Goal: Task Accomplishment & Management: Manage account settings

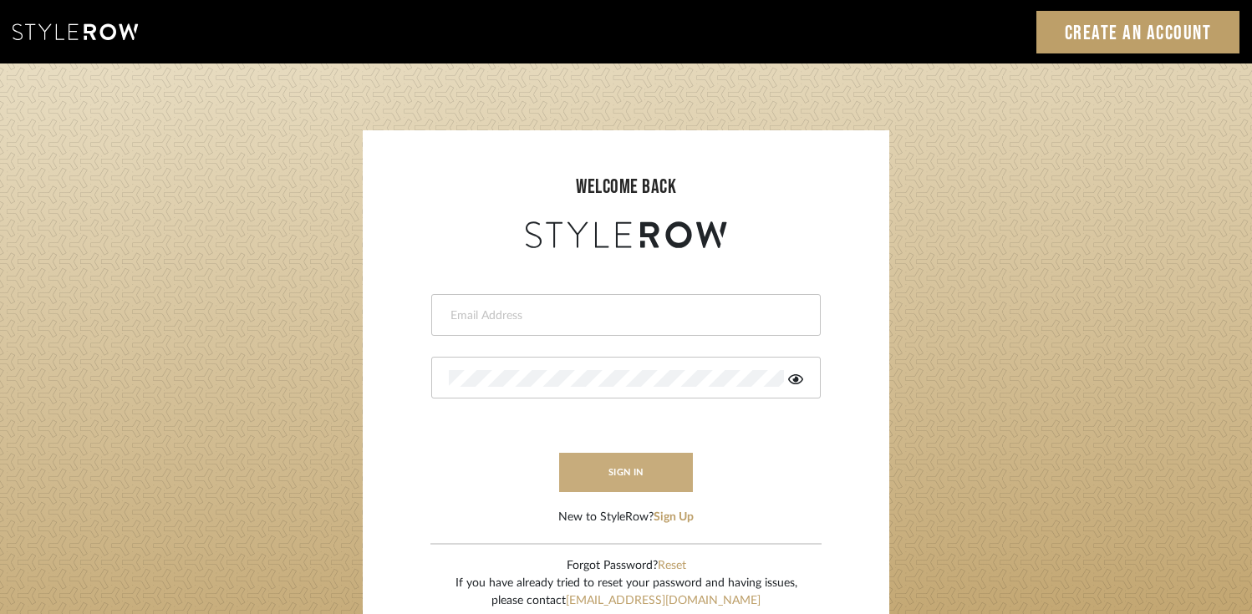
type input "info@theodorebinteriors.com"
click at [635, 476] on button "sign in" at bounding box center [626, 472] width 134 height 39
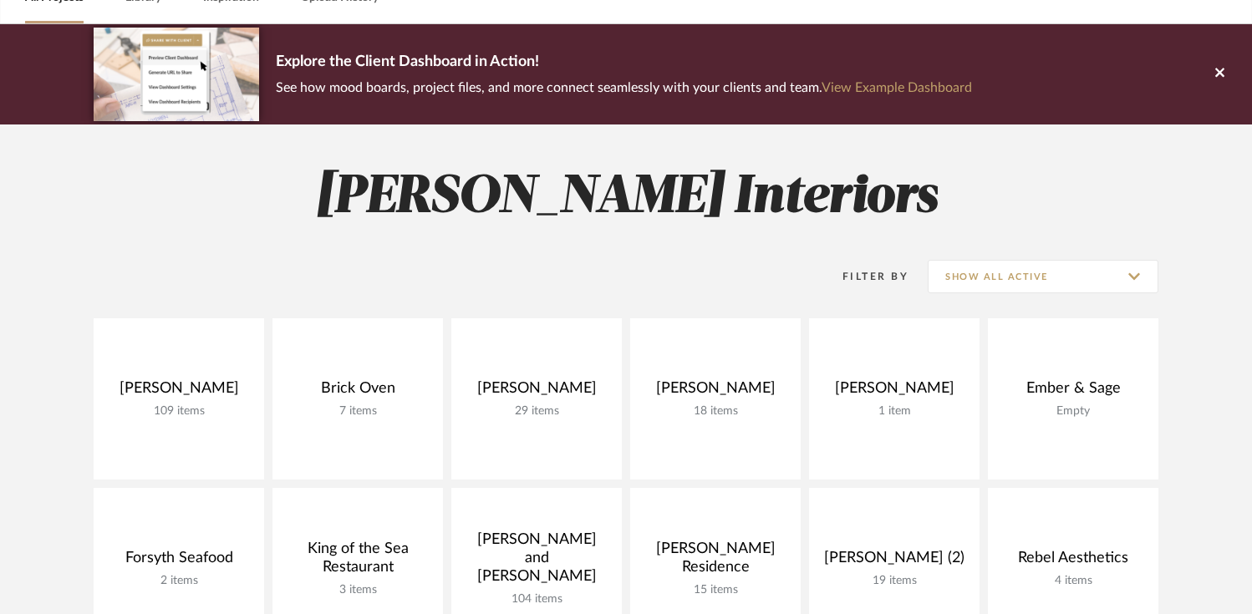
scroll to position [99, 0]
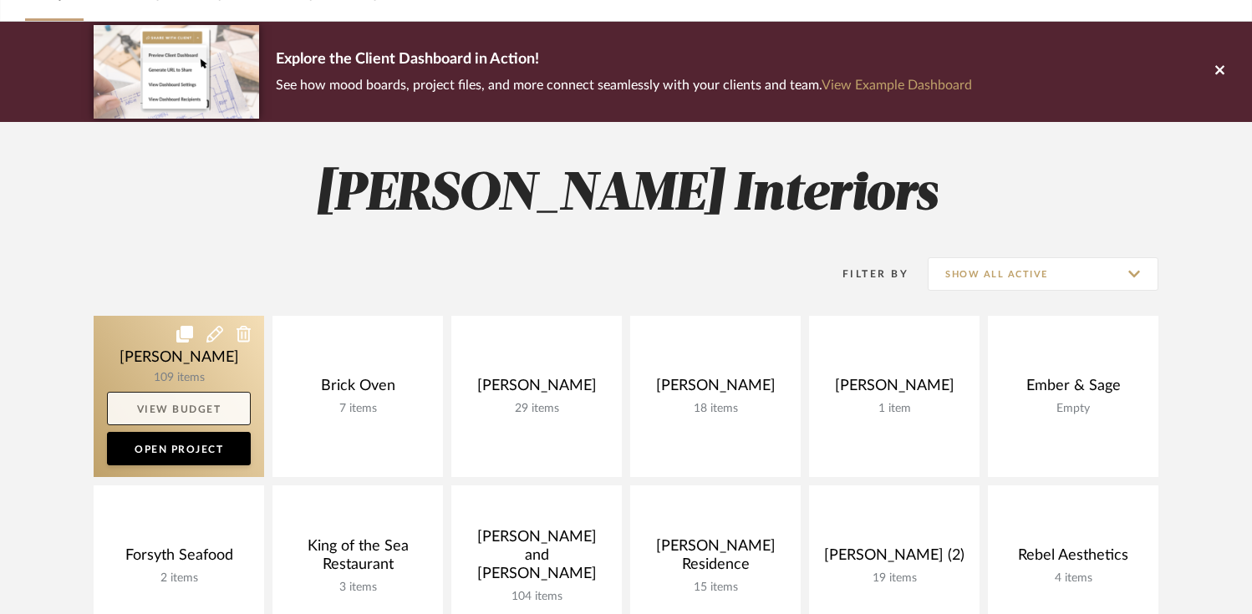
click at [212, 409] on link "View Budget" at bounding box center [179, 408] width 144 height 33
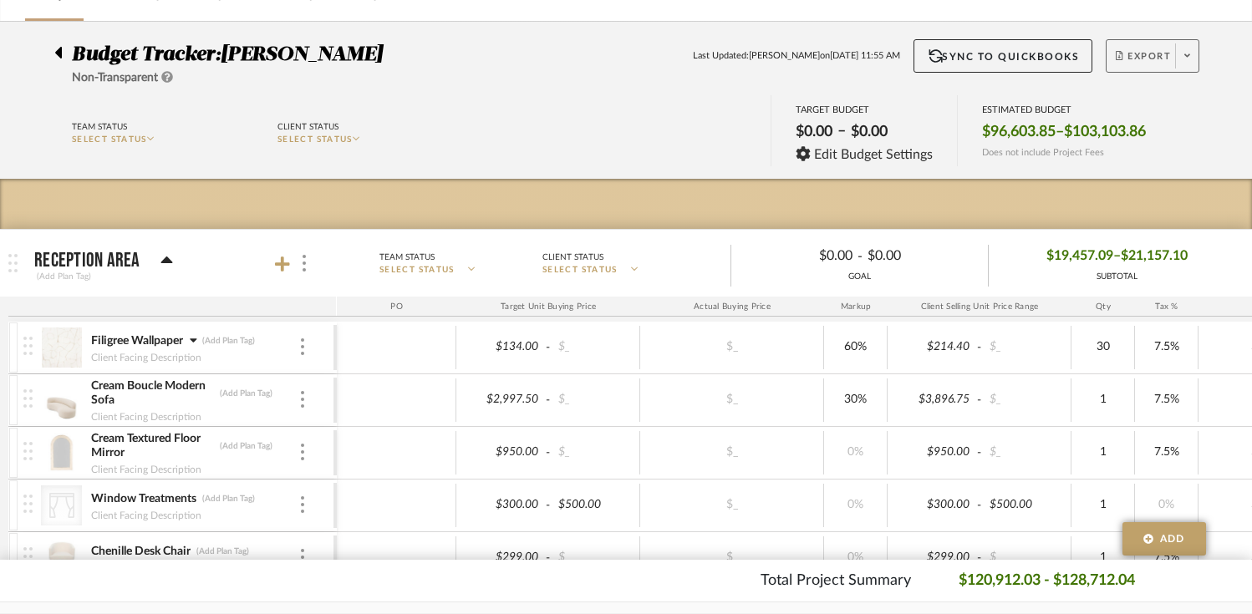
click at [1144, 64] on span "Export" at bounding box center [1143, 62] width 55 height 25
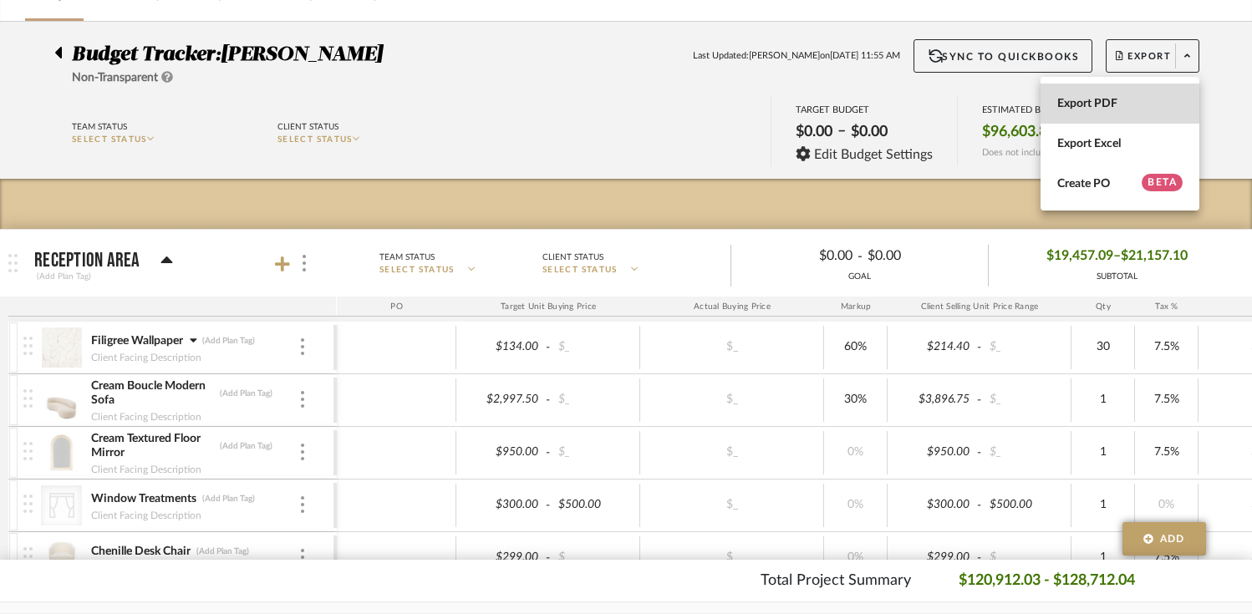
click at [1119, 103] on span "Export PDF" at bounding box center [1120, 104] width 125 height 14
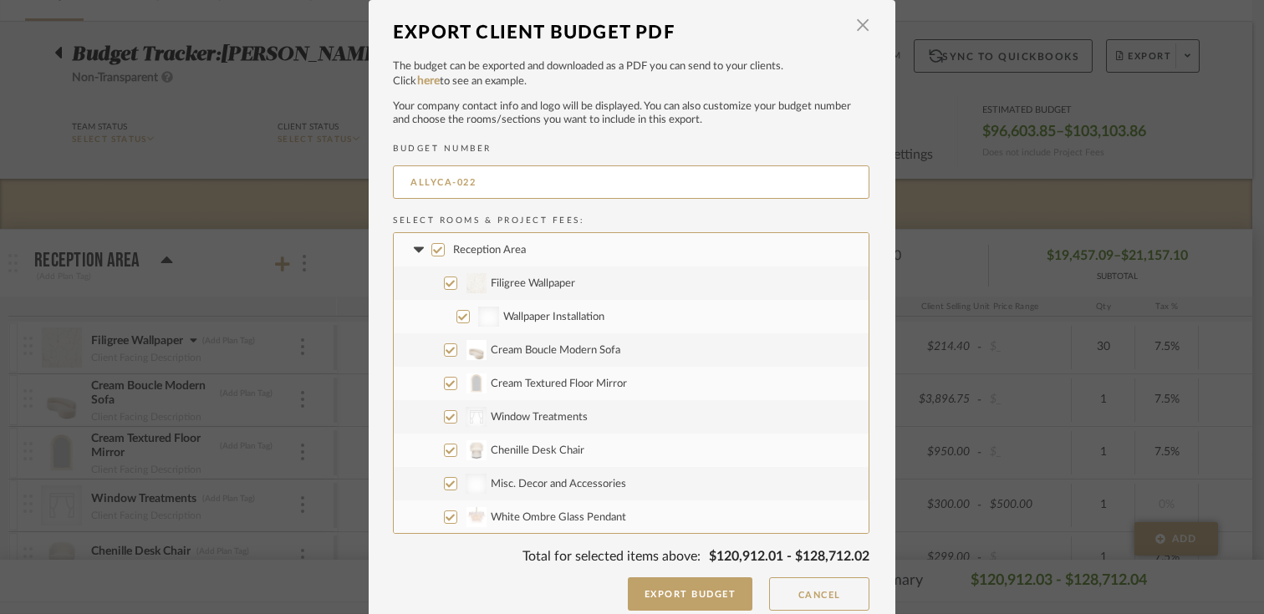
click at [460, 315] on input "Wallpaper Installation" at bounding box center [462, 316] width 13 height 13
checkbox input "false"
click at [432, 246] on input "Reception Area" at bounding box center [437, 249] width 13 height 13
checkbox input "true"
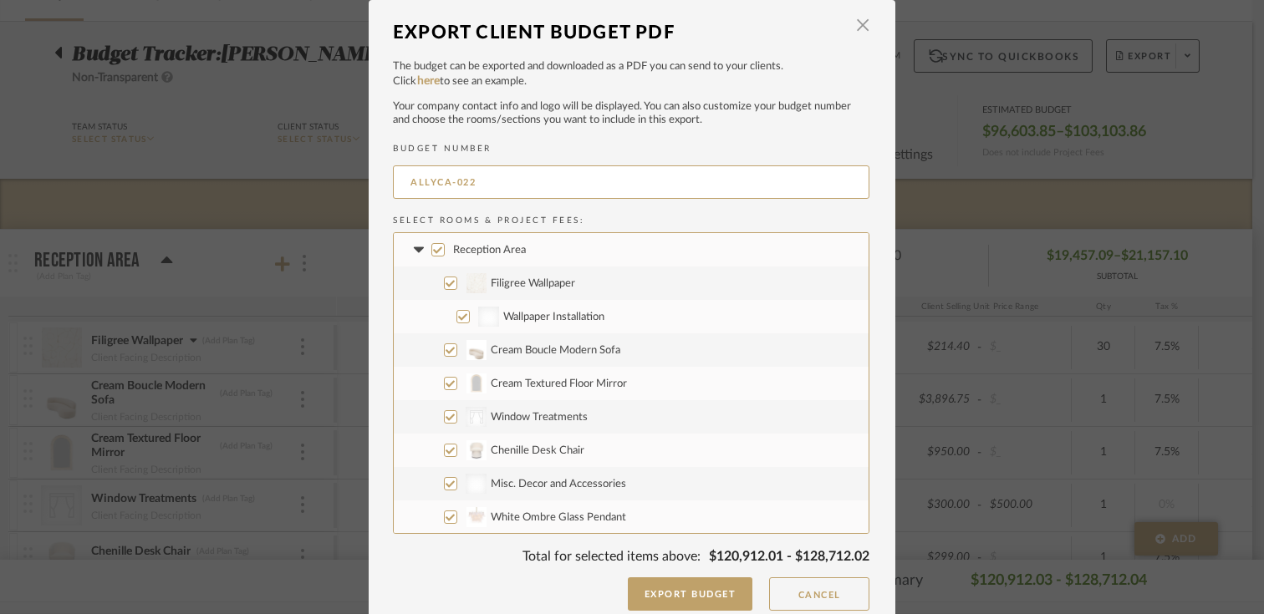
click at [435, 251] on input "Reception Area" at bounding box center [437, 249] width 13 height 13
checkbox input "false"
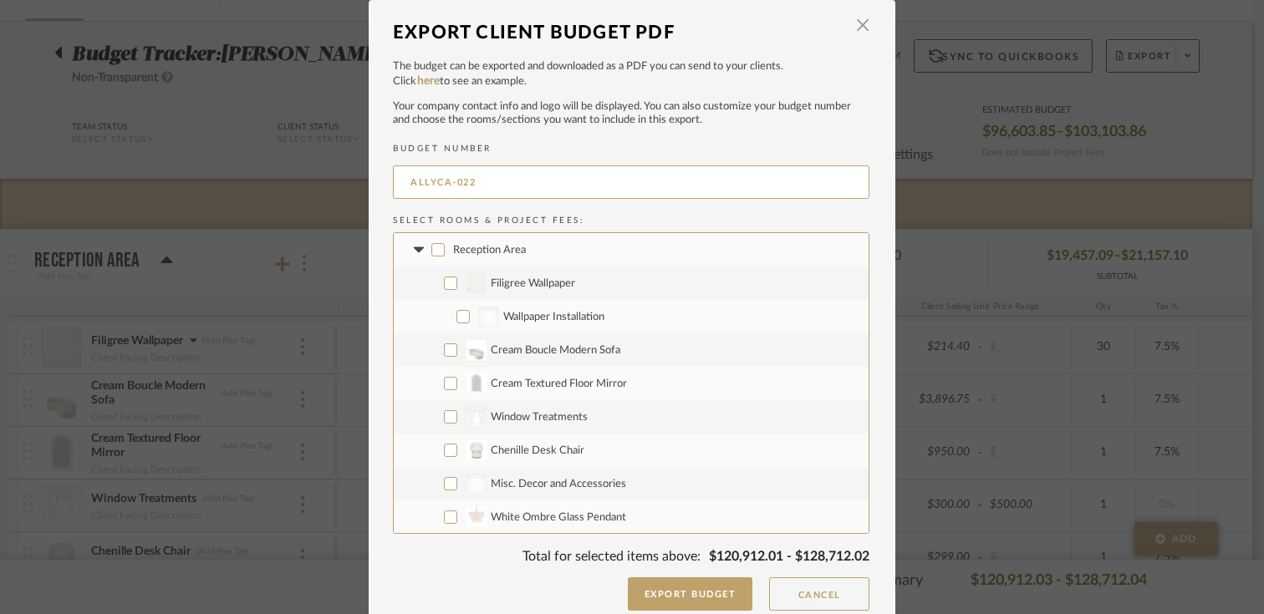
checkbox input "false"
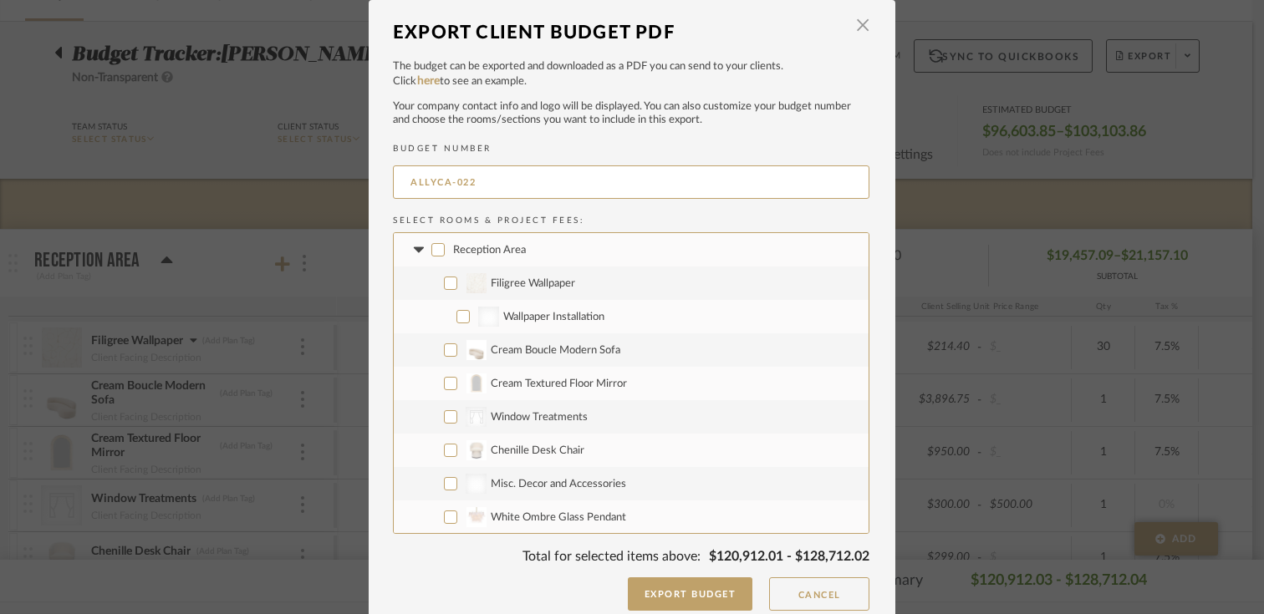
checkbox input "false"
click at [414, 251] on icon at bounding box center [419, 250] width 18 height 7
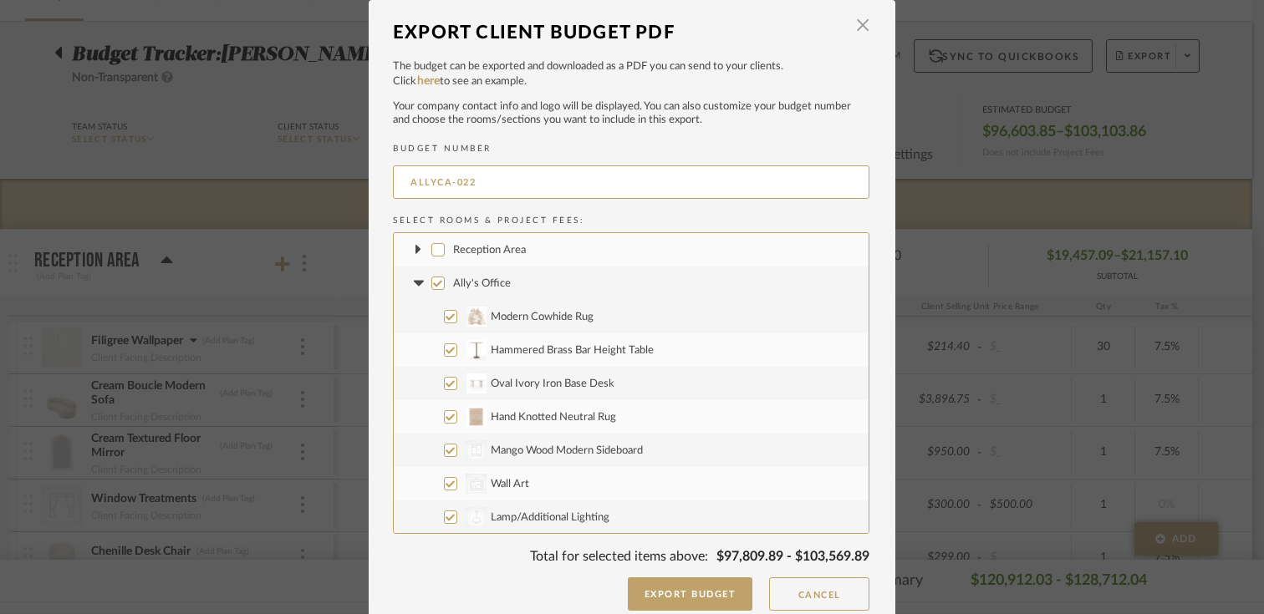
click at [431, 283] on input "Ally's Office" at bounding box center [437, 283] width 13 height 13
checkbox input "false"
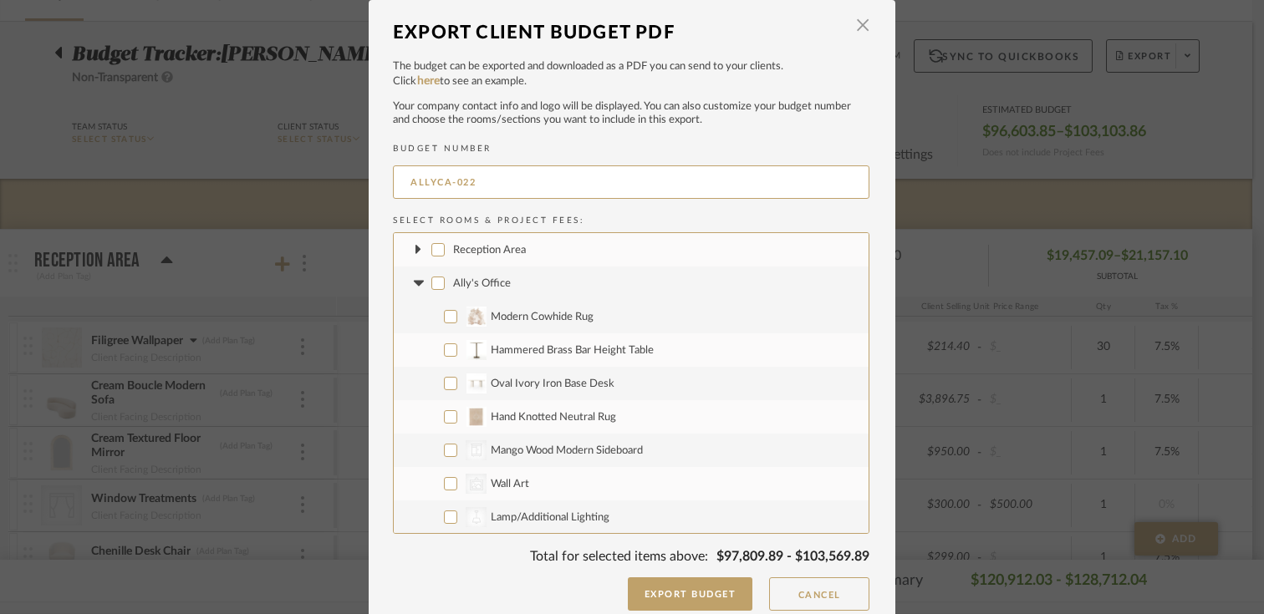
checkbox input "false"
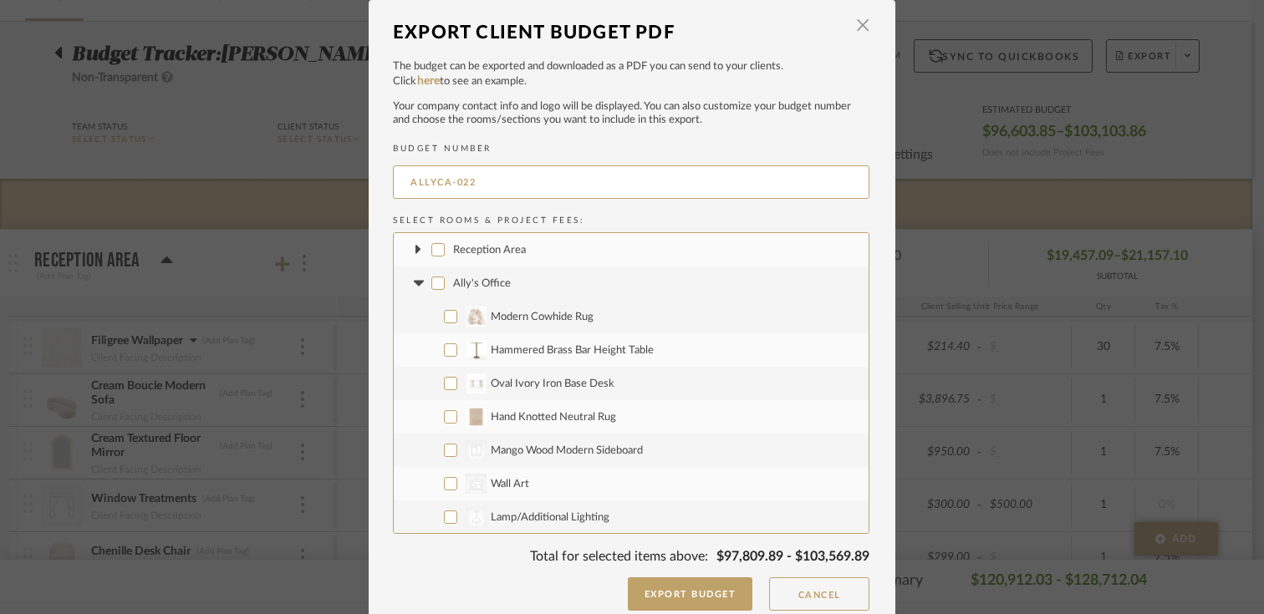
checkbox input "false"
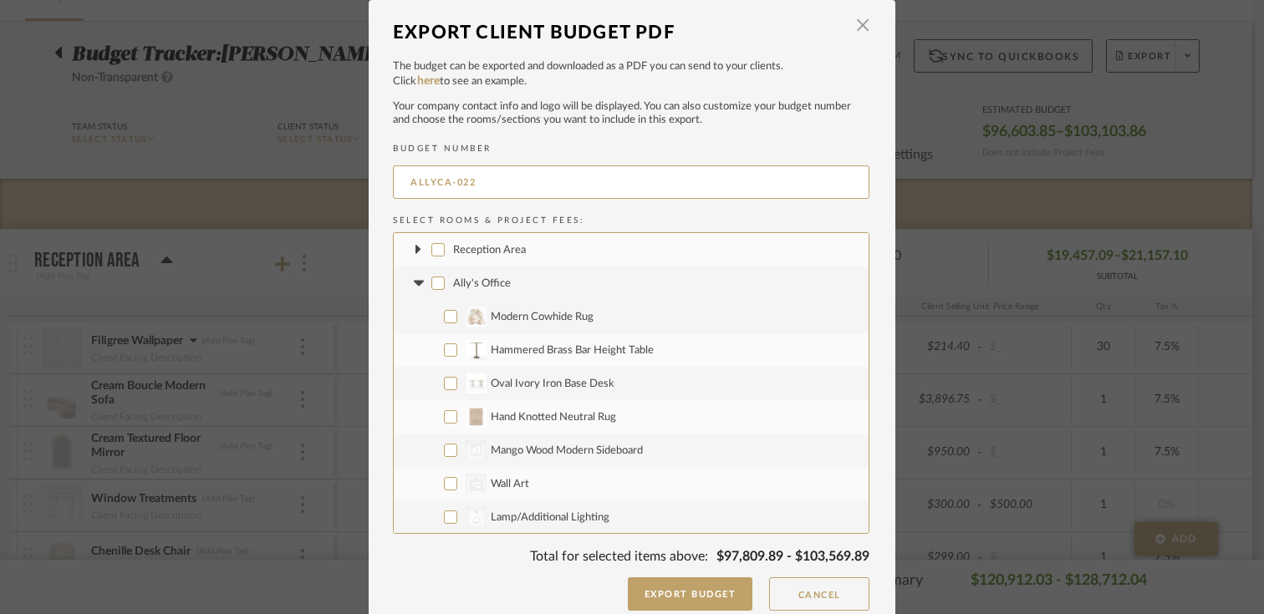
checkbox input "false"
click at [412, 289] on fa-icon at bounding box center [419, 284] width 18 height 18
click at [432, 313] on input "Conference Room" at bounding box center [437, 316] width 13 height 13
checkbox input "false"
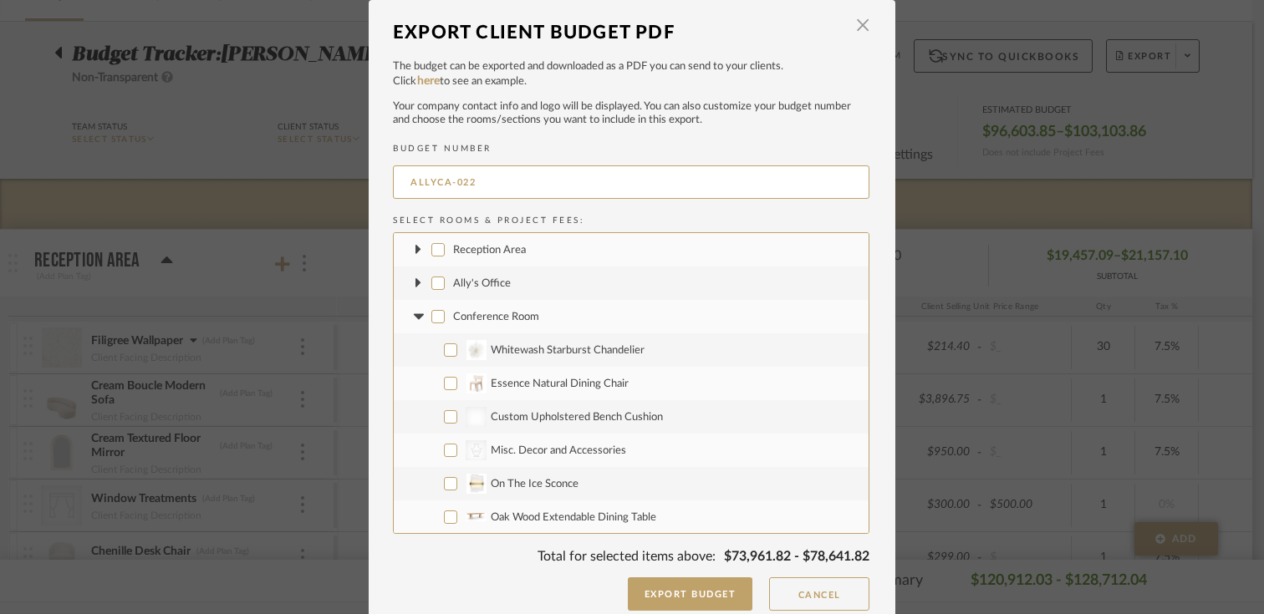
checkbox input "false"
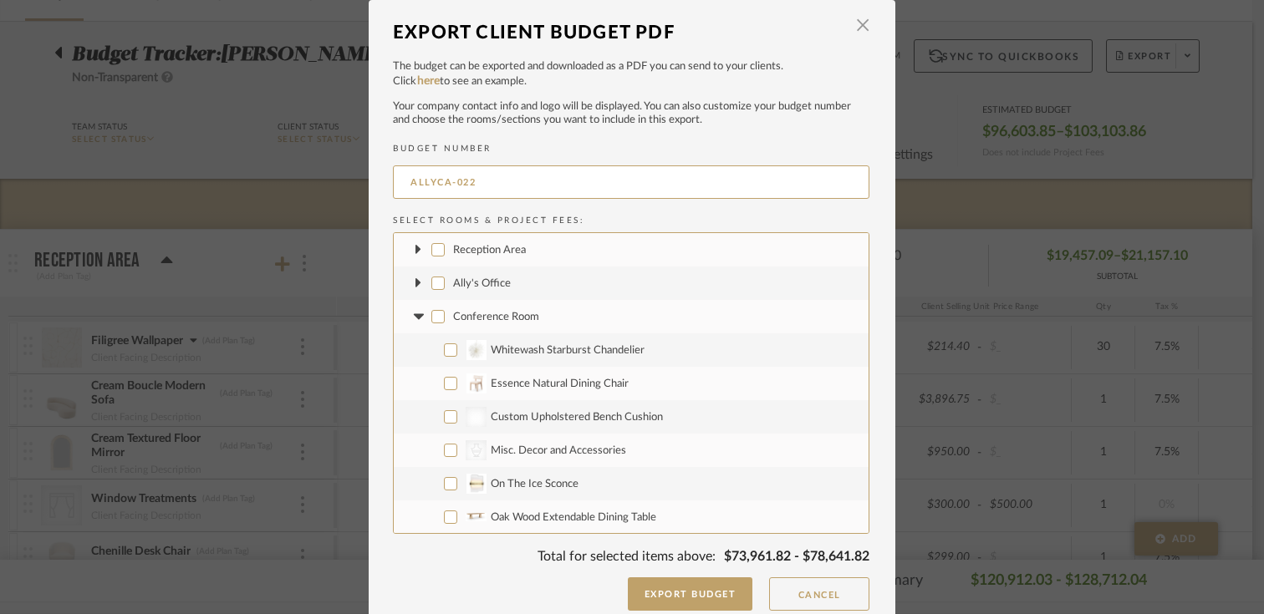
checkbox input "false"
click at [413, 318] on icon at bounding box center [418, 317] width 10 height 6
click at [433, 350] on input "Restroom" at bounding box center [437, 350] width 13 height 13
checkbox input "false"
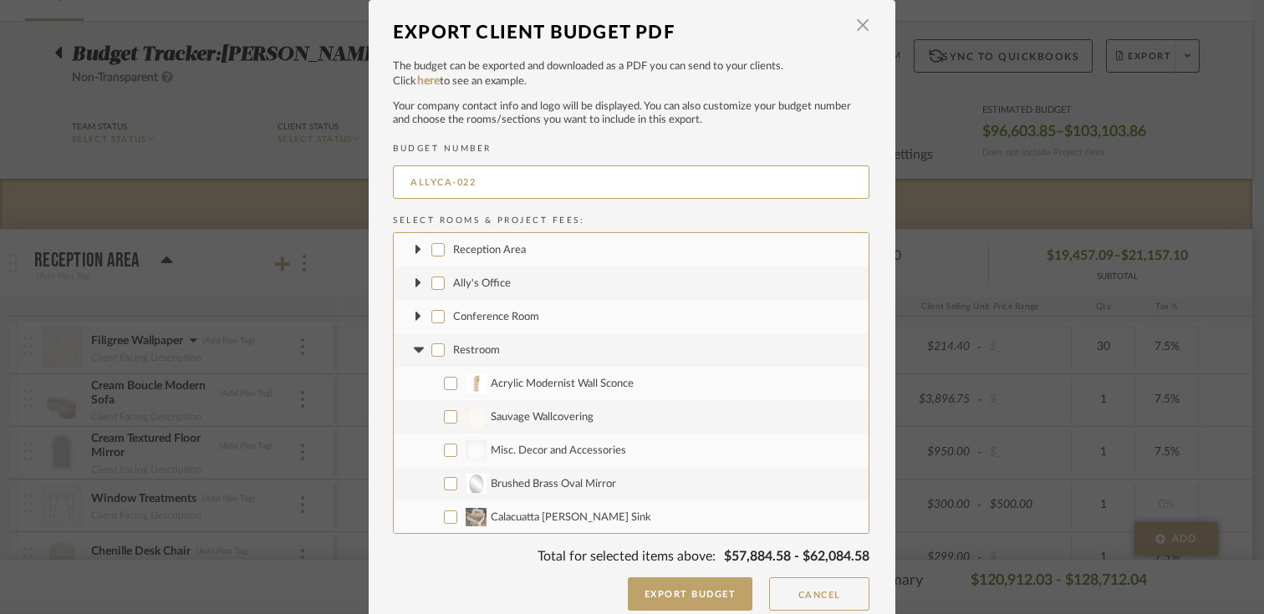
checkbox input "false"
click at [413, 350] on icon at bounding box center [418, 350] width 10 height 6
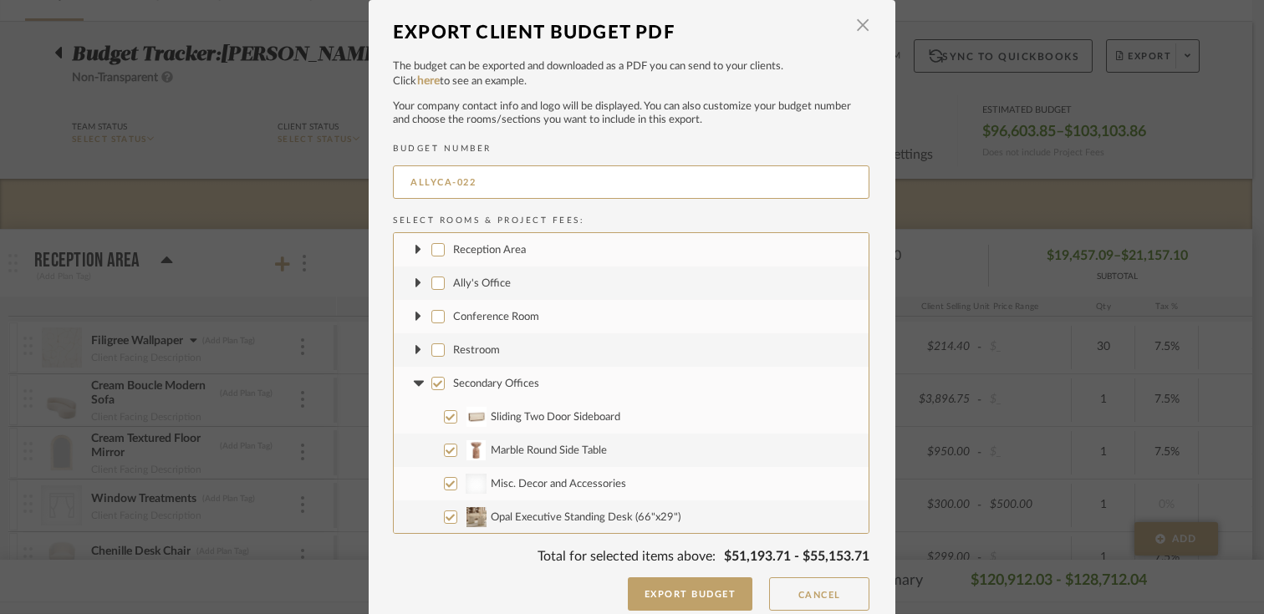
click at [431, 381] on input "Secondary Offices" at bounding box center [437, 383] width 13 height 13
checkbox input "false"
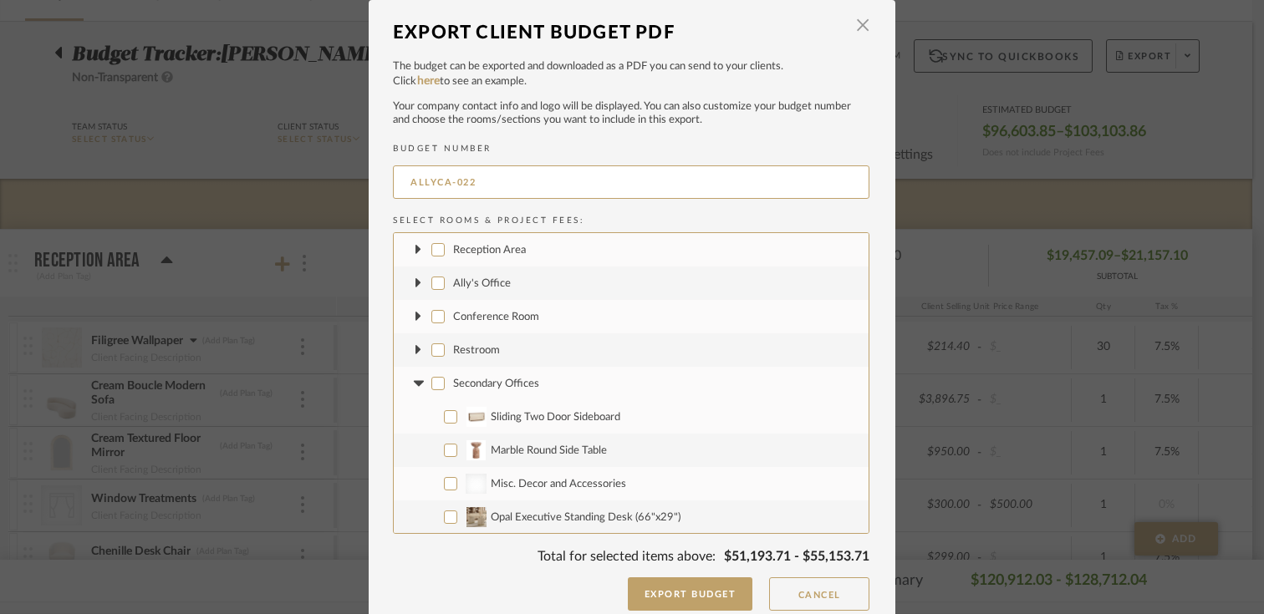
checkbox input "false"
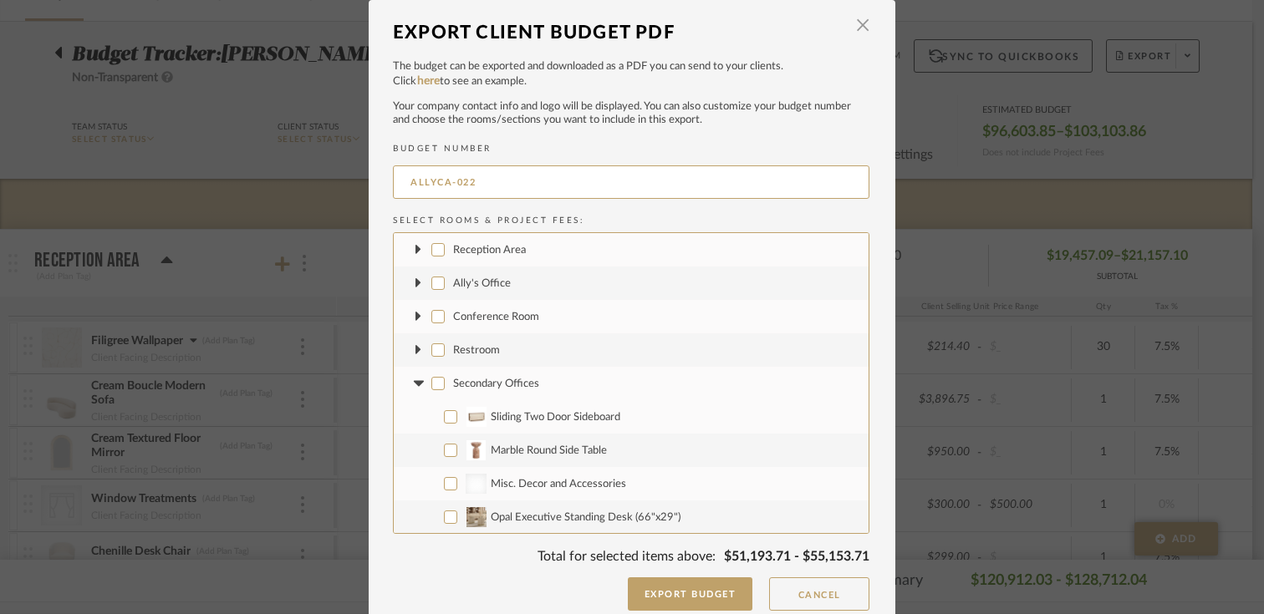
checkbox input "false"
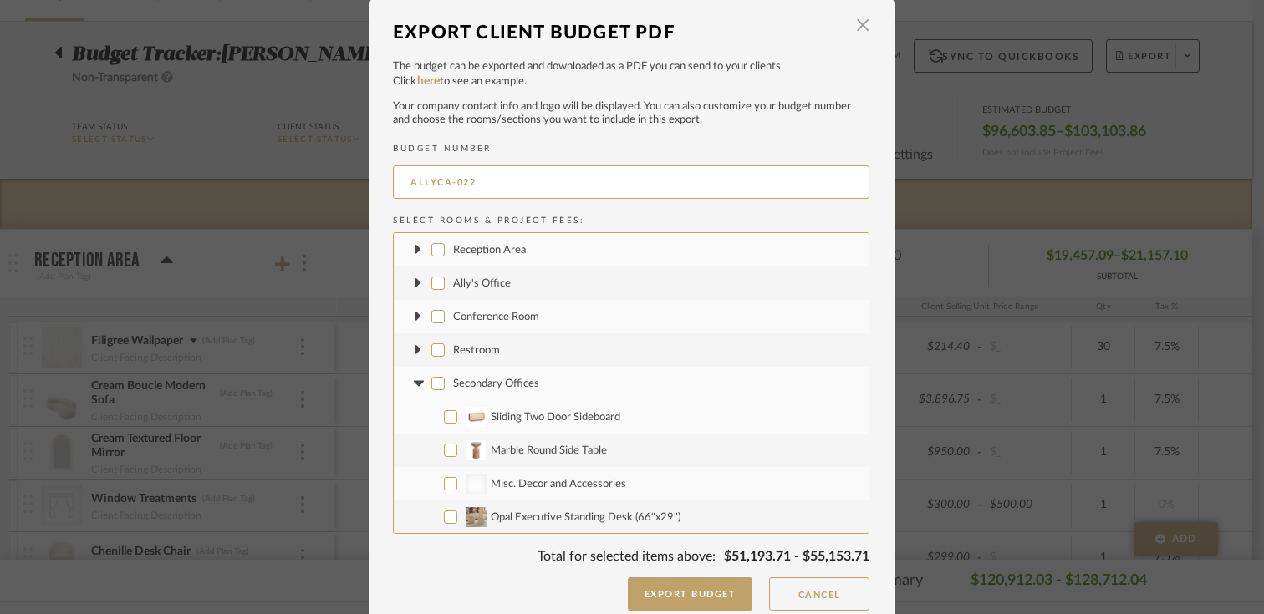
checkbox input "false"
click at [415, 381] on icon at bounding box center [418, 383] width 10 height 6
click at [434, 415] on input "Dining Room" at bounding box center [437, 416] width 13 height 13
checkbox input "false"
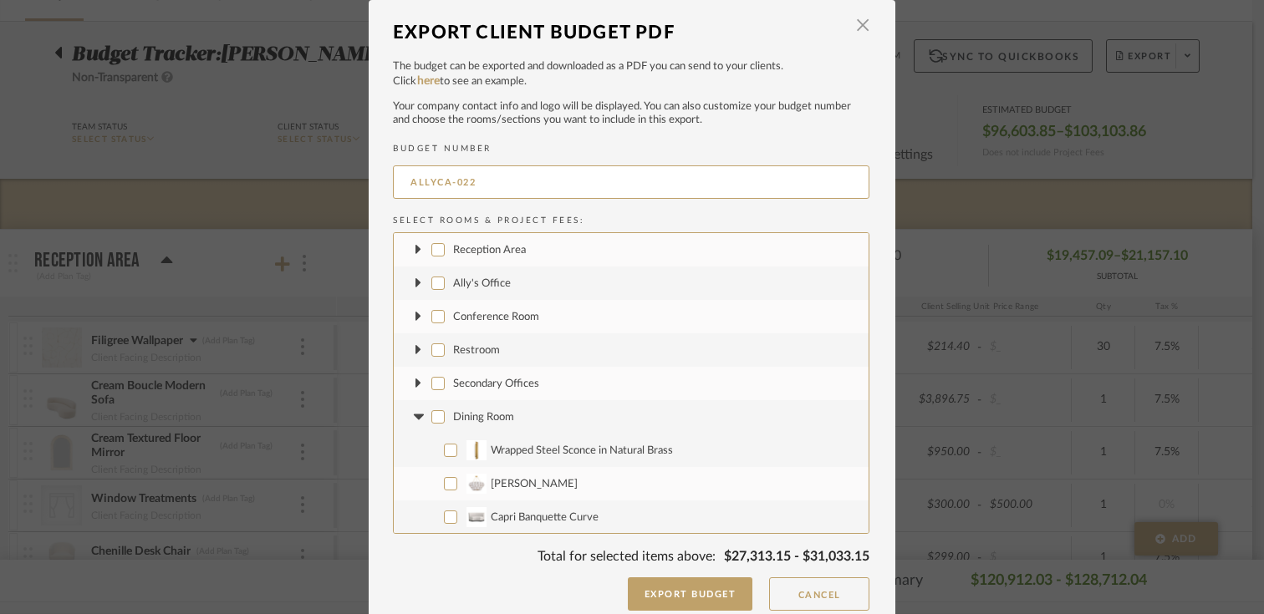
checkbox input "false"
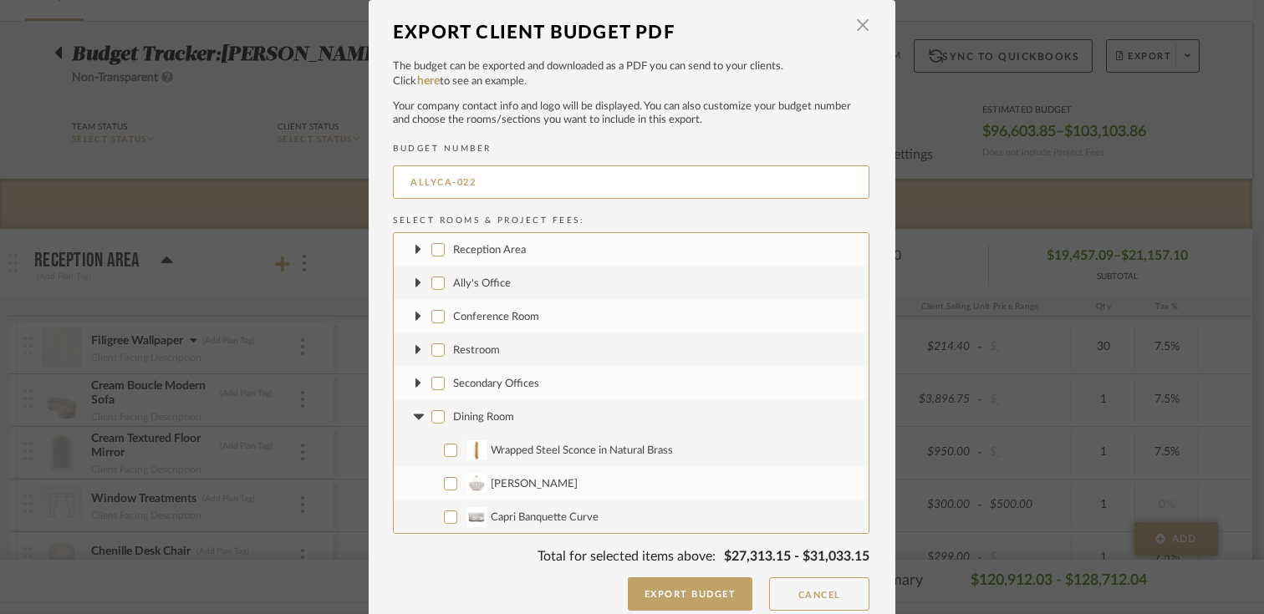
checkbox input "false"
click at [413, 415] on icon at bounding box center [418, 417] width 10 height 6
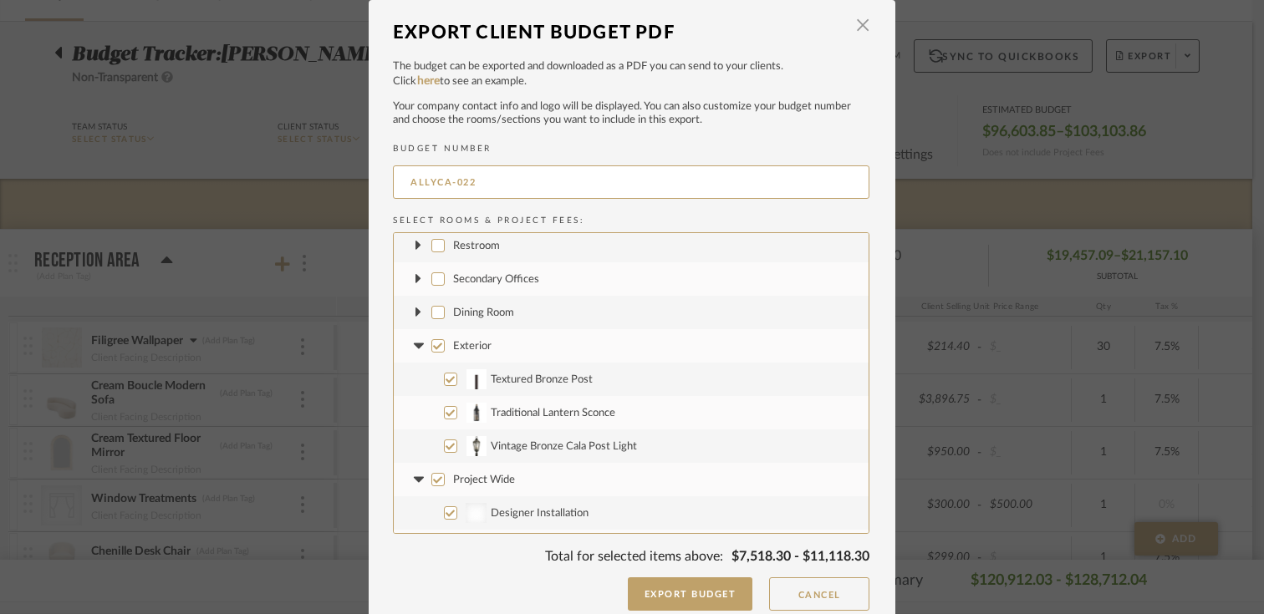
click at [435, 350] on input "Exterior" at bounding box center [437, 345] width 13 height 13
checkbox input "false"
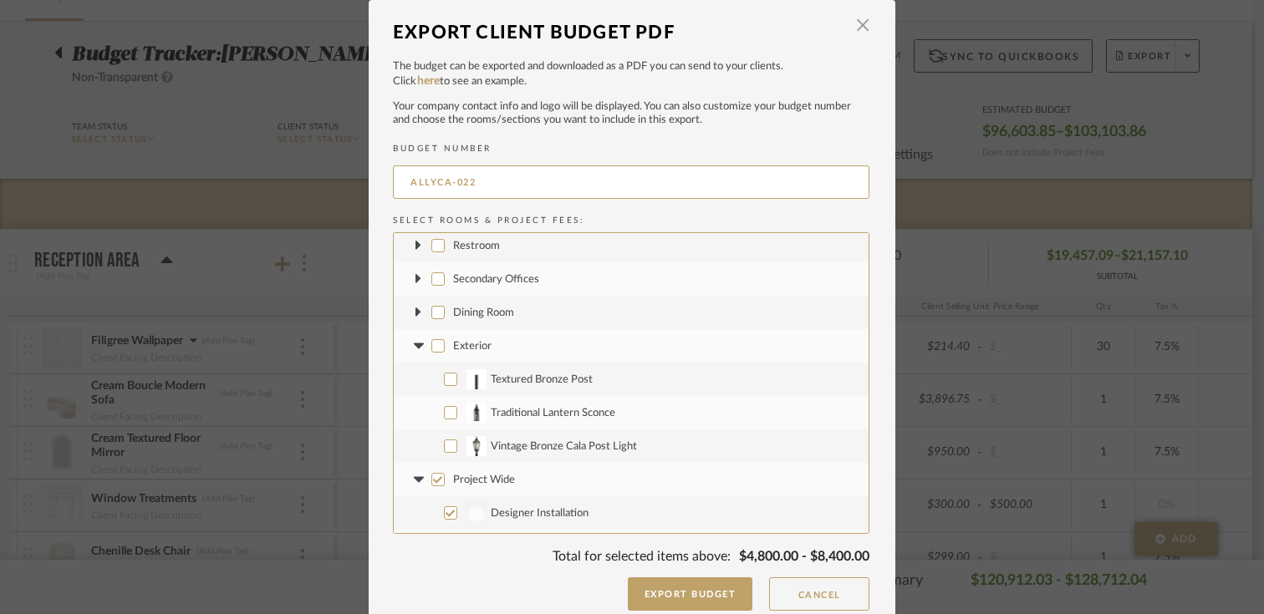
click at [434, 478] on input "Project Wide" at bounding box center [437, 479] width 13 height 13
checkbox input "false"
click at [413, 479] on icon at bounding box center [418, 480] width 10 height 6
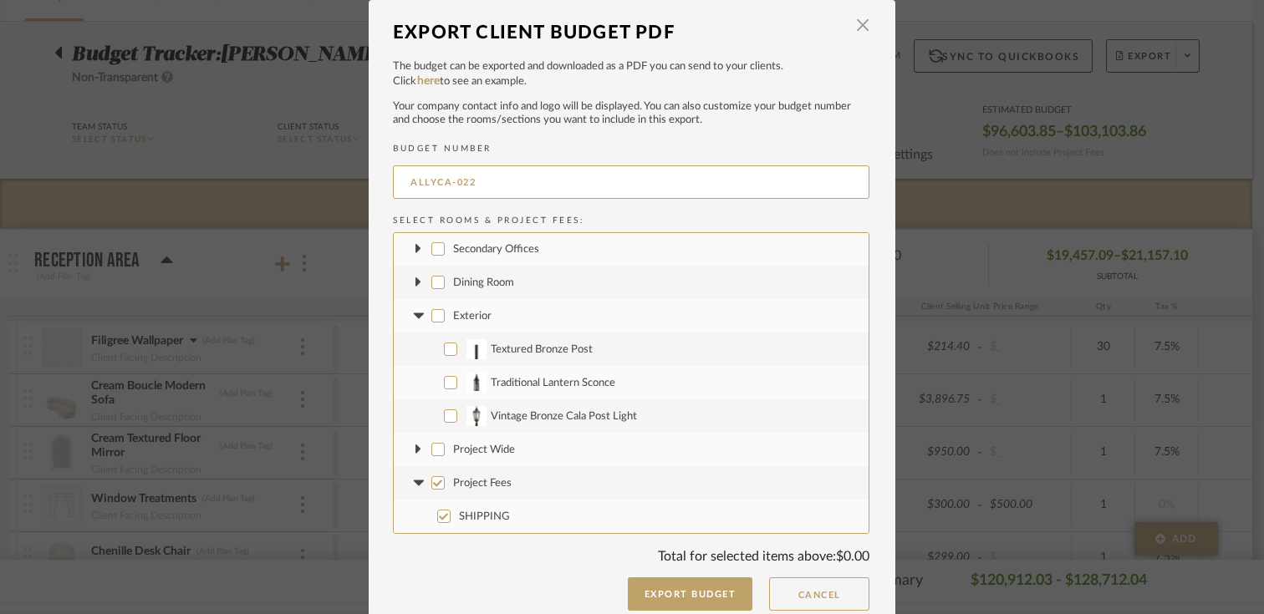
scroll to position [0, 0]
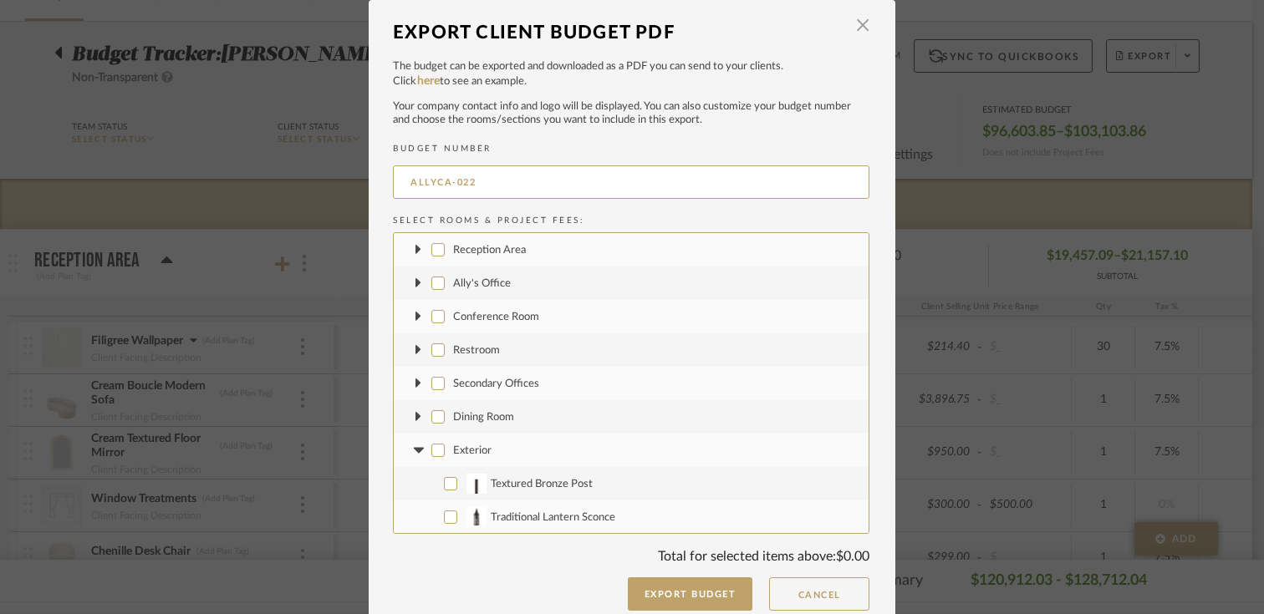
click at [410, 252] on fa-icon at bounding box center [419, 251] width 18 height 18
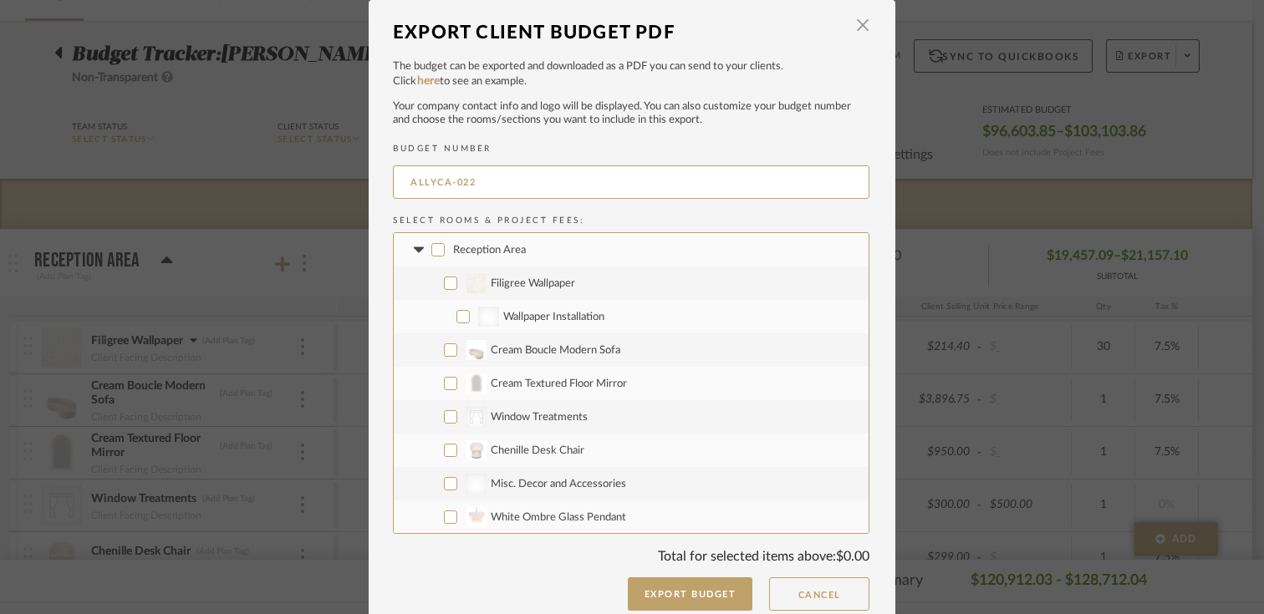
click at [444, 288] on input "Filigree Wallpaper" at bounding box center [450, 283] width 13 height 13
checkbox input "true"
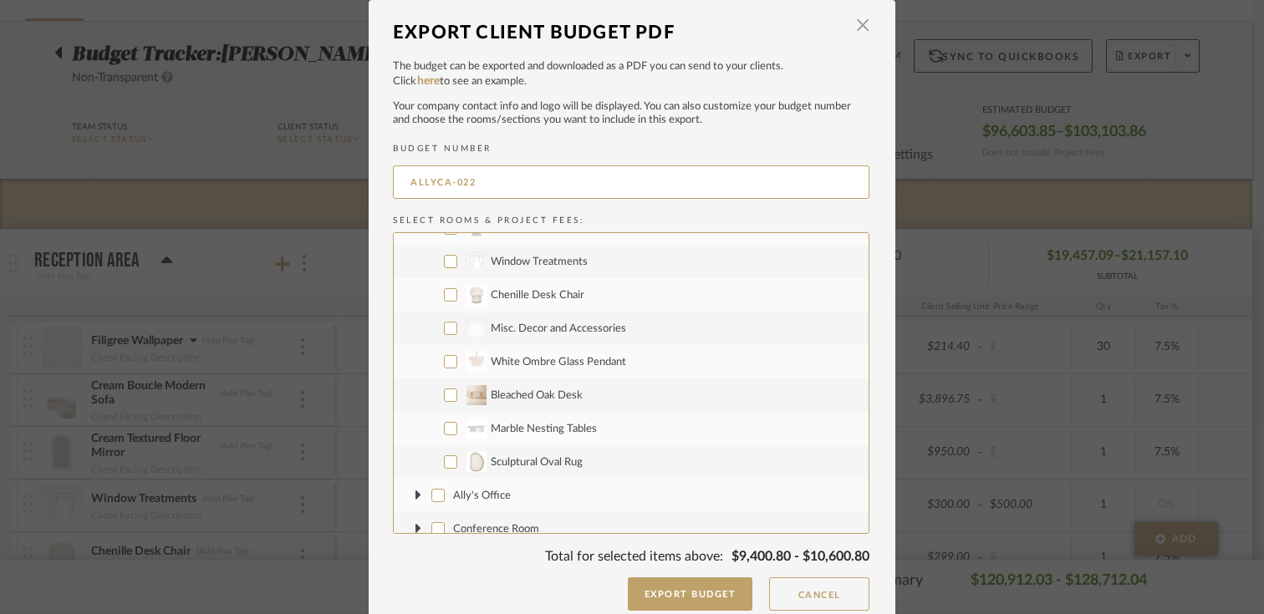
scroll to position [175, 0]
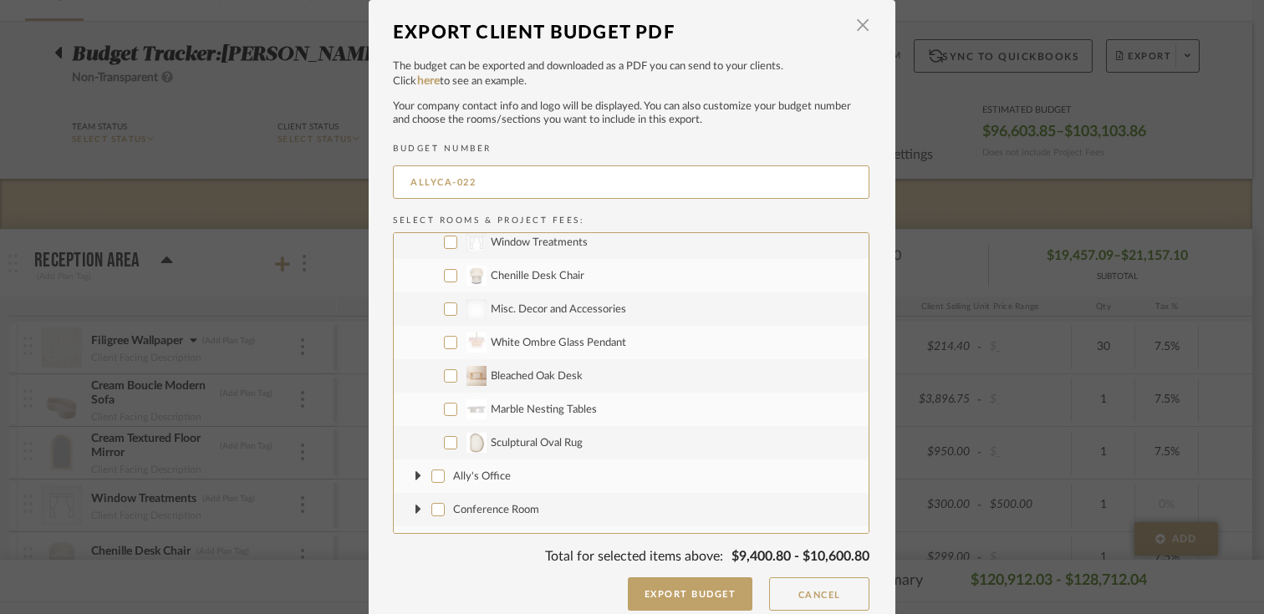
click at [450, 411] on input "Marble Nesting Tables" at bounding box center [450, 409] width 13 height 13
checkbox input "true"
click at [445, 446] on input "Sculptural Oval Rug" at bounding box center [450, 442] width 13 height 13
checkbox input "true"
click at [415, 473] on icon at bounding box center [418, 477] width 7 height 18
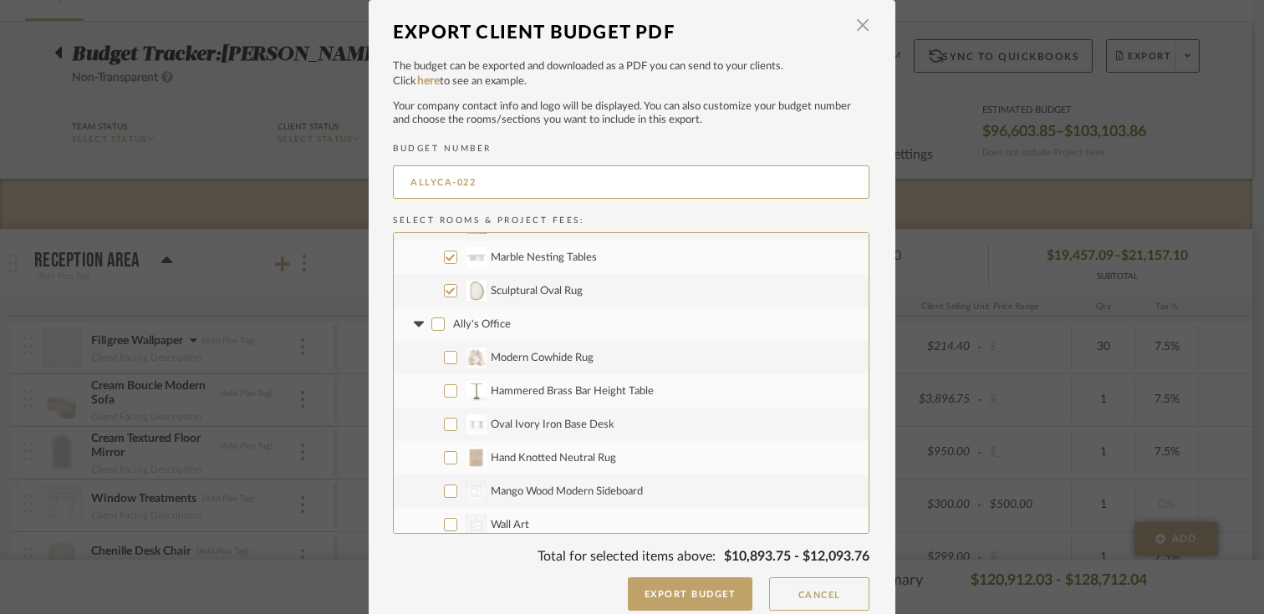
scroll to position [338, 0]
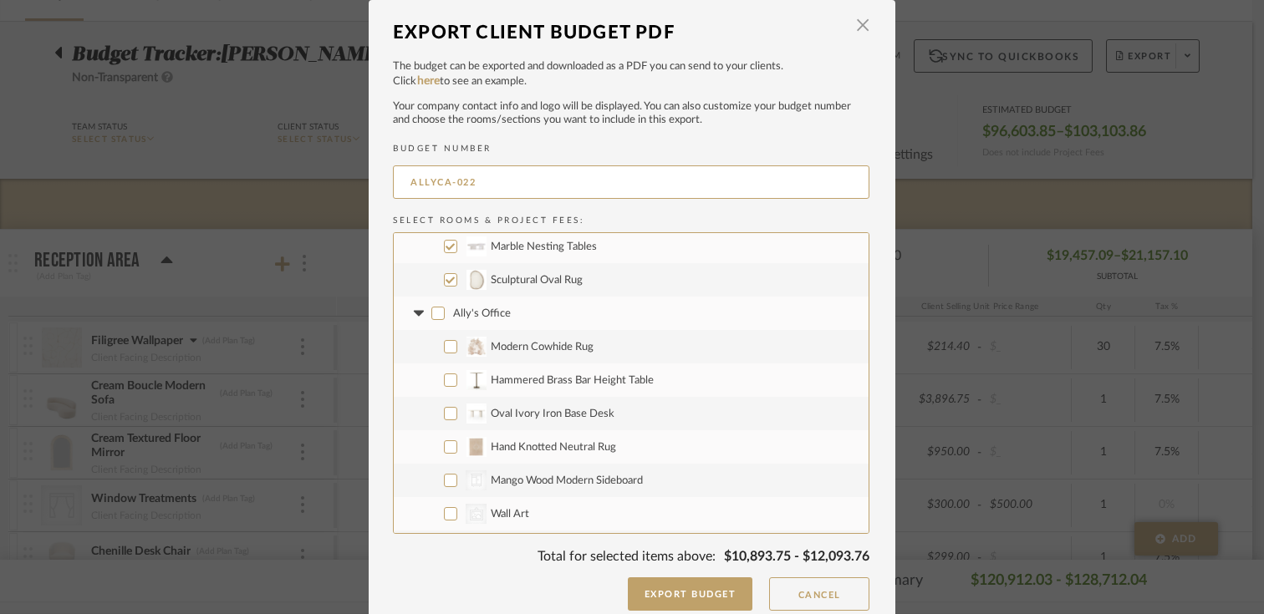
click at [444, 381] on input "Hammered Brass Bar Height Table" at bounding box center [450, 380] width 13 height 13
checkbox input "true"
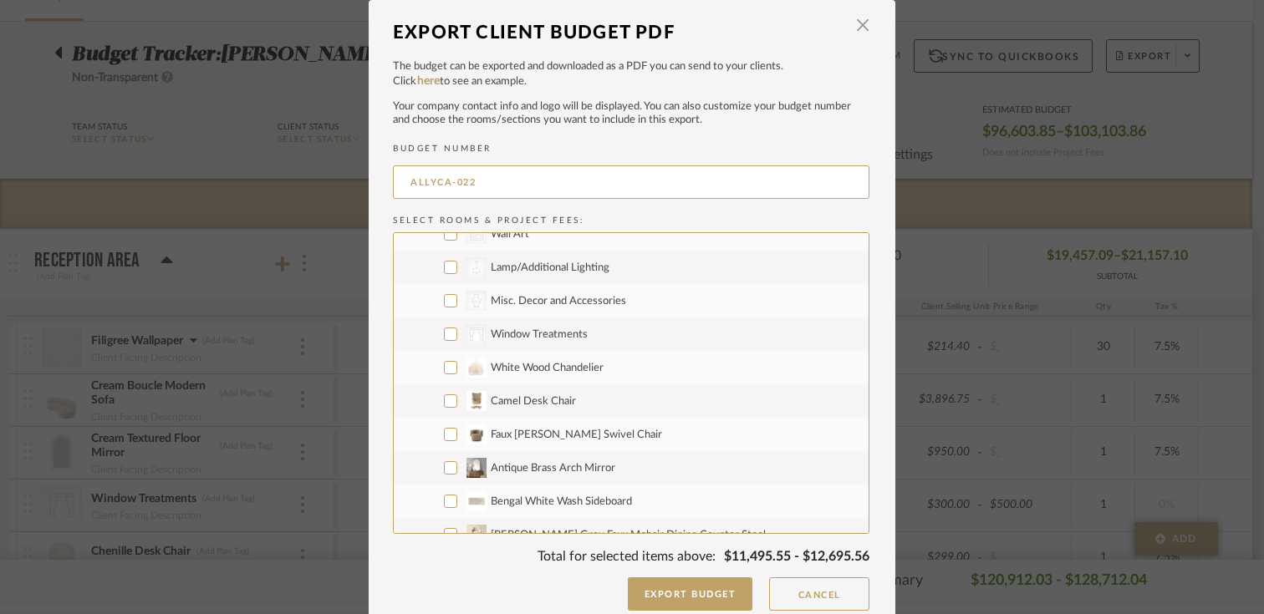
scroll to position [626, 0]
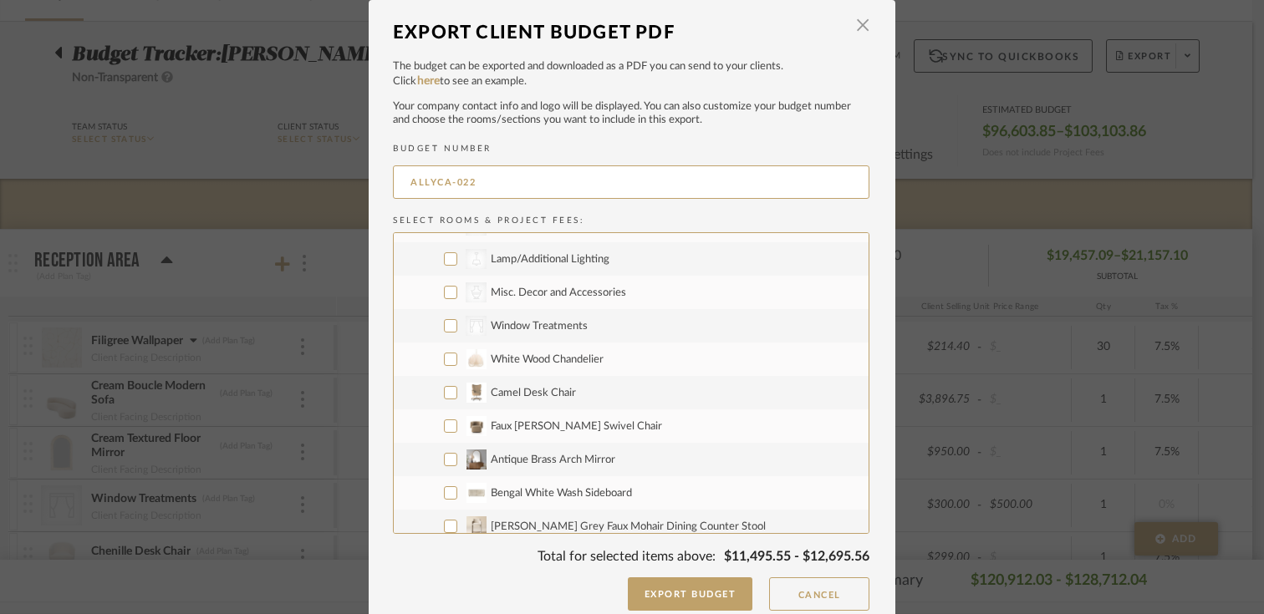
click at [561, 465] on span "Antique Brass Arch Mirror" at bounding box center [553, 460] width 125 height 11
click at [457, 465] on input "Antique Brass Arch Mirror" at bounding box center [450, 459] width 13 height 13
checkbox input "true"
click at [553, 492] on span "Bengal White Wash Sideboard" at bounding box center [561, 493] width 141 height 11
click at [457, 492] on input "Bengal White Wash Sideboard" at bounding box center [450, 493] width 13 height 13
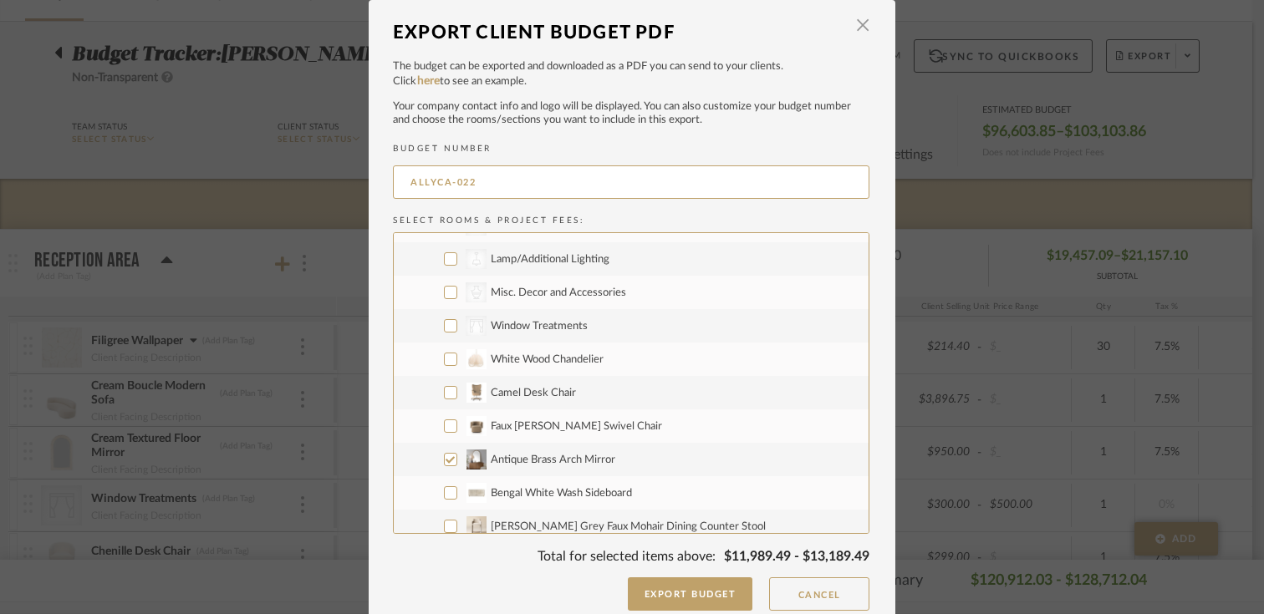
checkbox input "true"
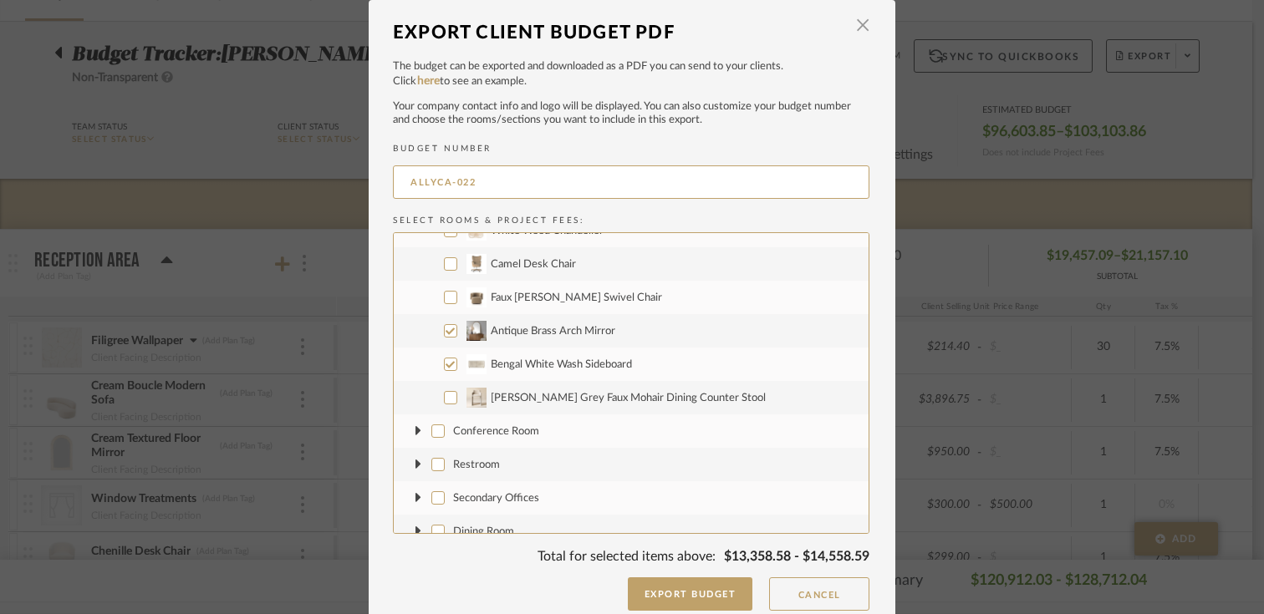
scroll to position [764, 0]
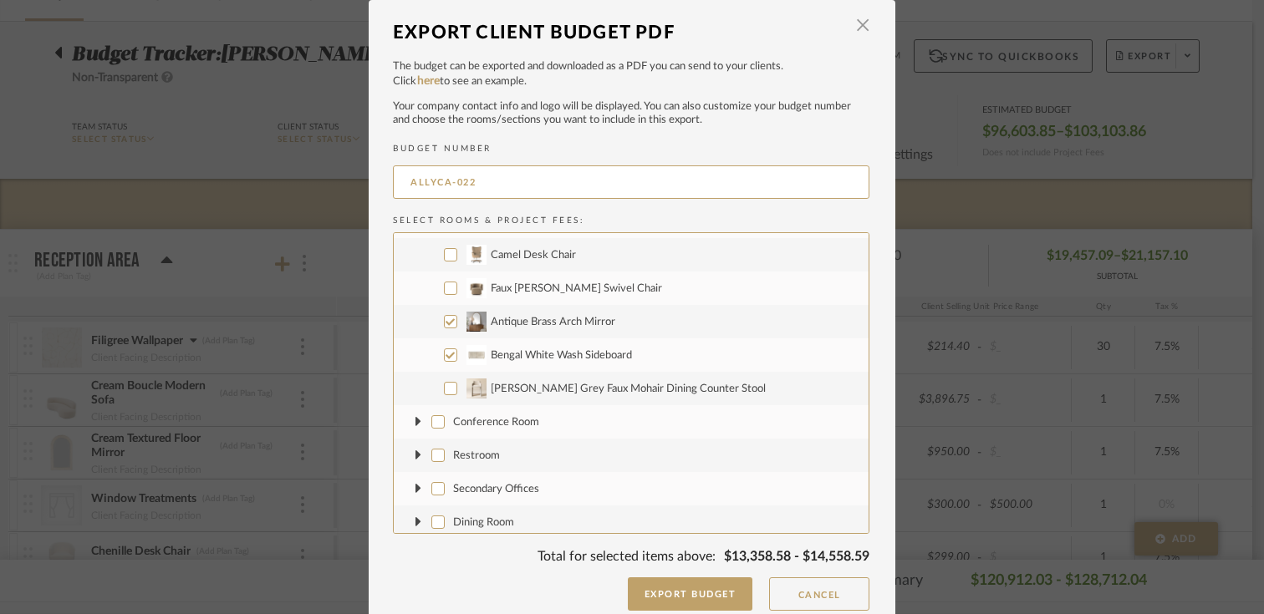
click at [415, 422] on icon at bounding box center [418, 422] width 6 height 10
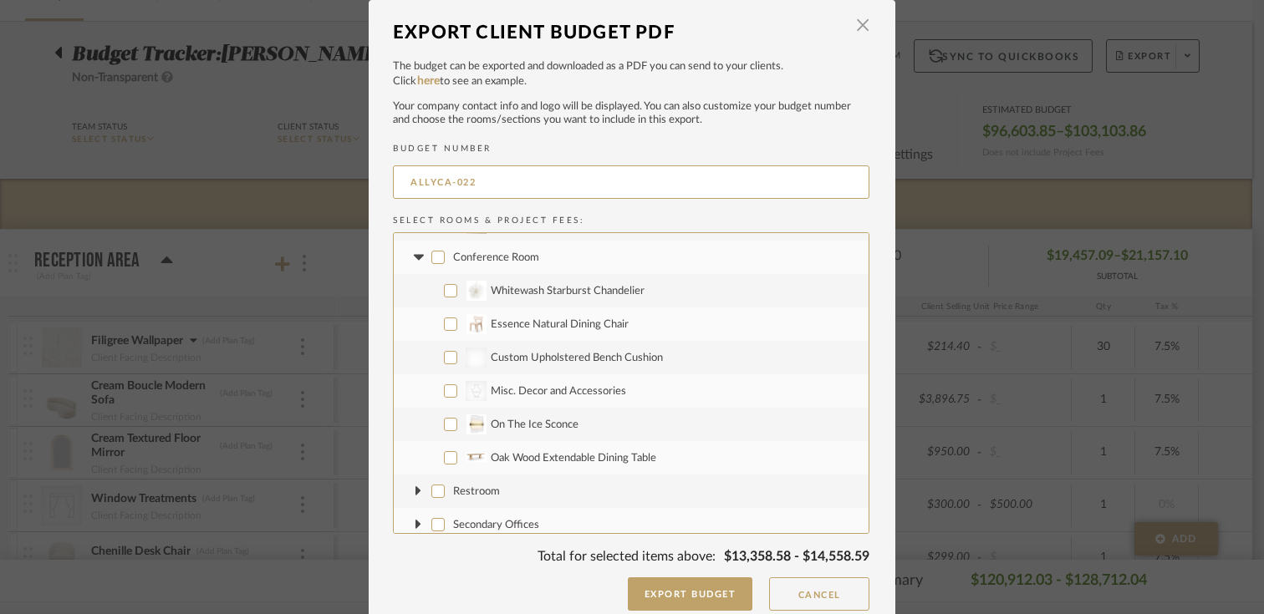
scroll to position [930, 0]
click at [444, 355] on input "Custom Upholstered Bench Cushion" at bounding box center [450, 355] width 13 height 13
checkbox input "true"
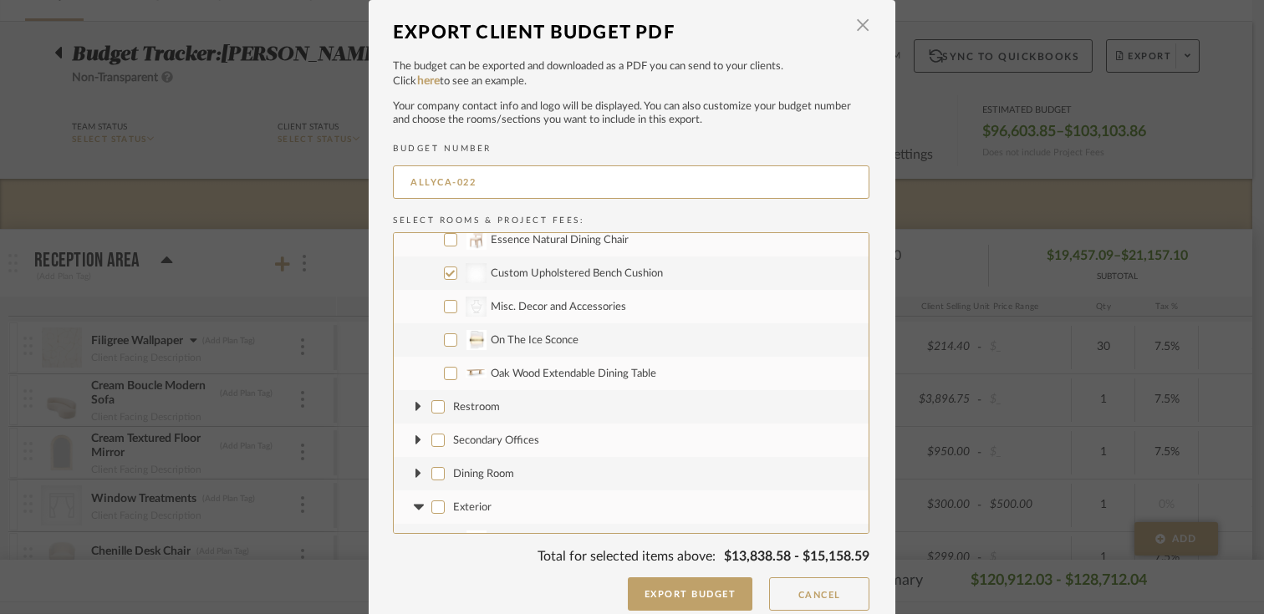
scroll to position [1015, 0]
click at [415, 407] on icon at bounding box center [418, 405] width 6 height 10
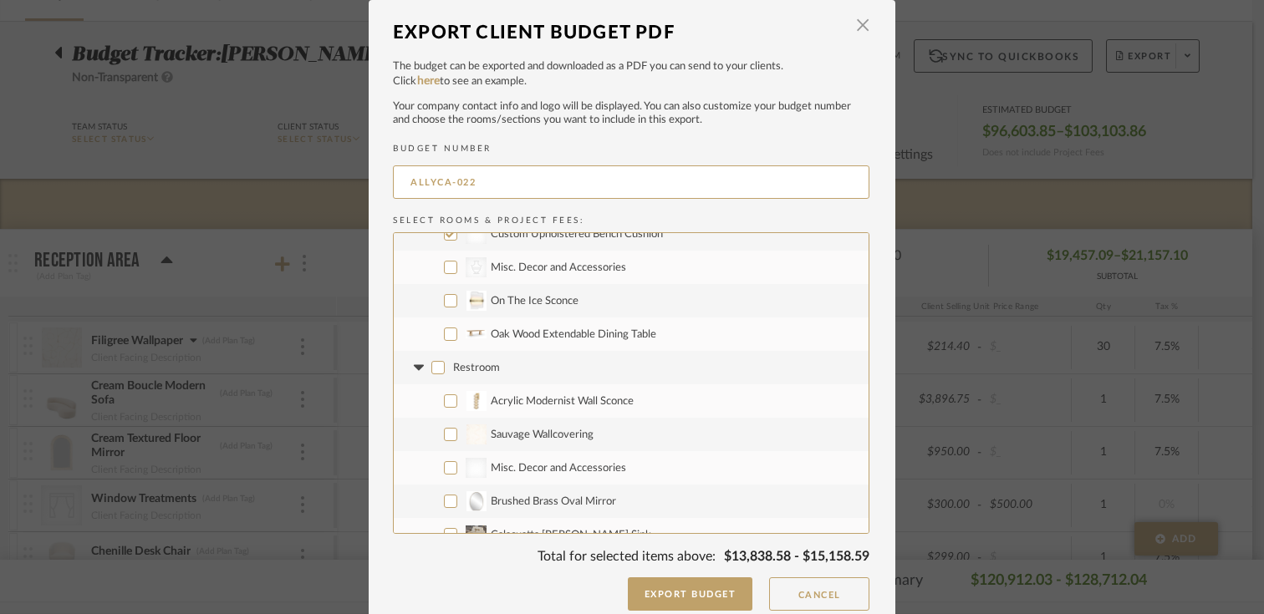
scroll to position [1065, 0]
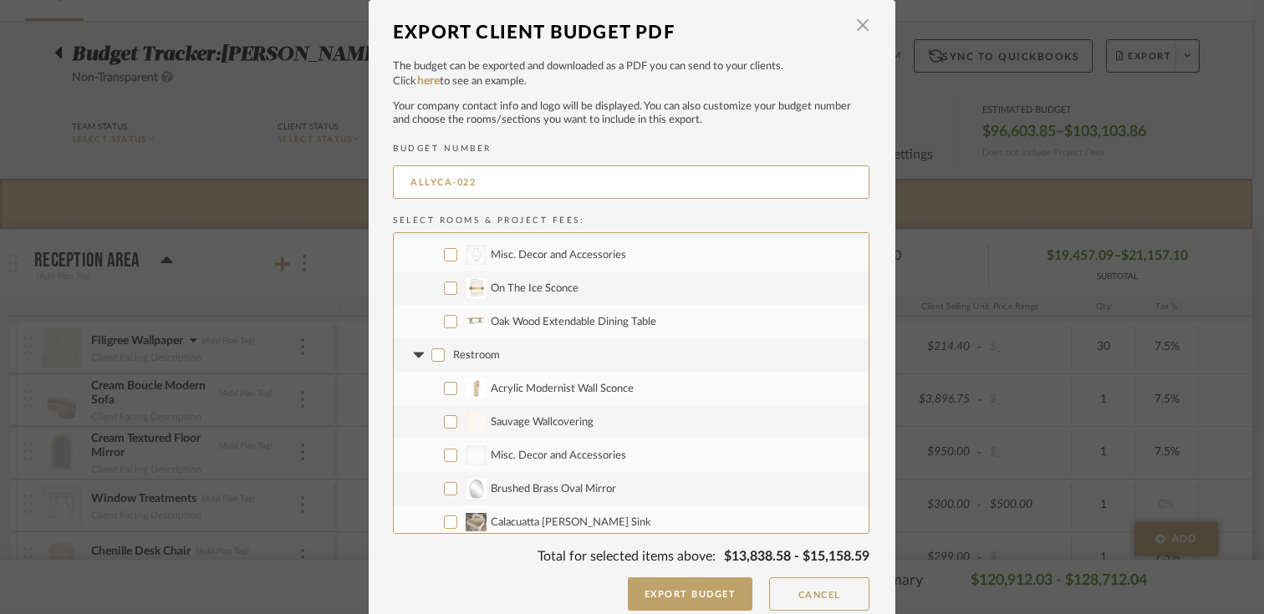
click at [444, 421] on input "Sauvage Wallcovering" at bounding box center [450, 421] width 13 height 13
checkbox input "true"
click at [444, 490] on input "Brushed Brass Oval Mirror" at bounding box center [450, 488] width 13 height 13
checkbox input "true"
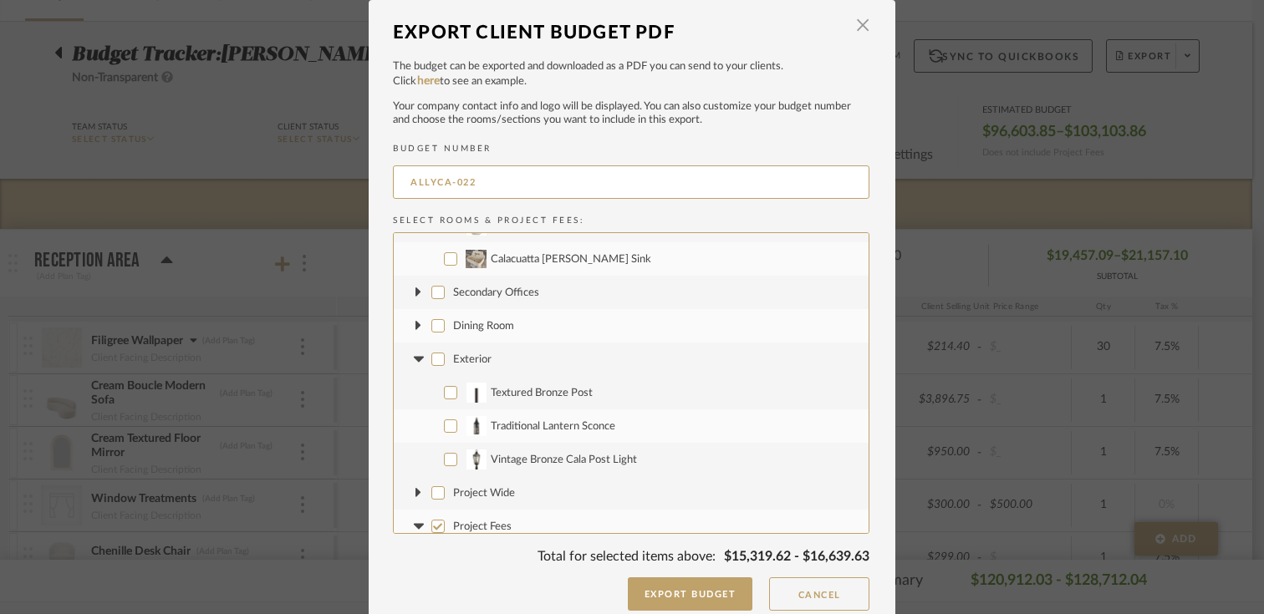
scroll to position [1343, 0]
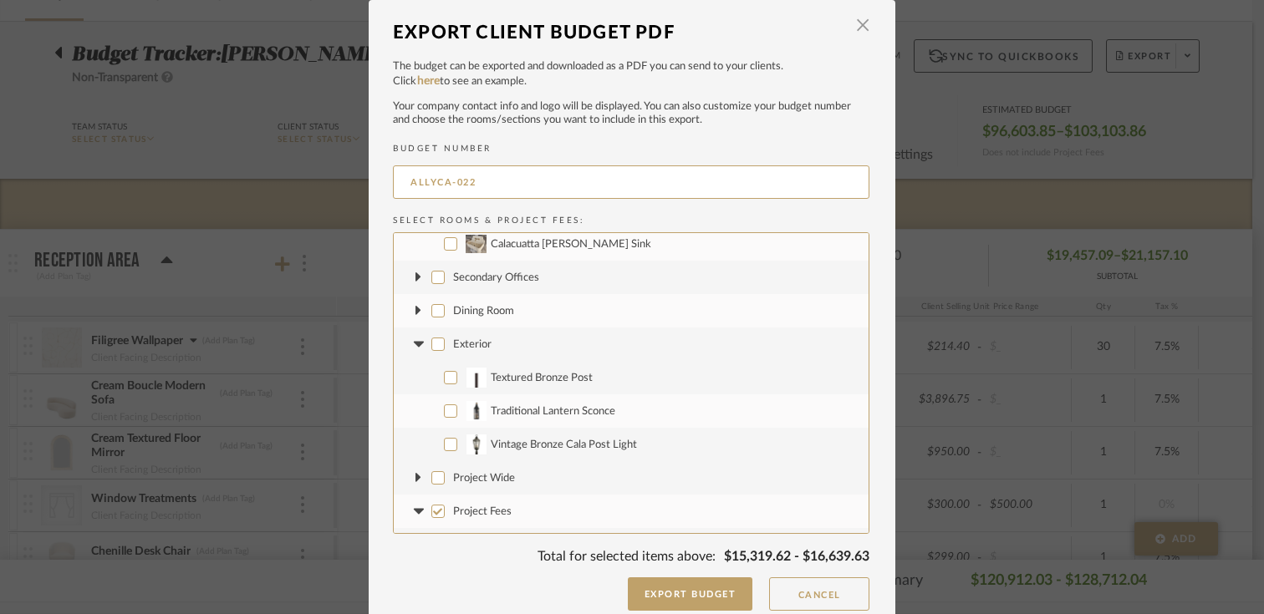
click at [444, 375] on input "Textured Bronze Post" at bounding box center [450, 377] width 13 height 13
checkbox input "true"
click at [446, 416] on input "Traditional Lantern Sconce" at bounding box center [450, 411] width 13 height 13
checkbox input "true"
click at [446, 451] on label "Vintage Bronze Cala Post Light" at bounding box center [631, 444] width 475 height 33
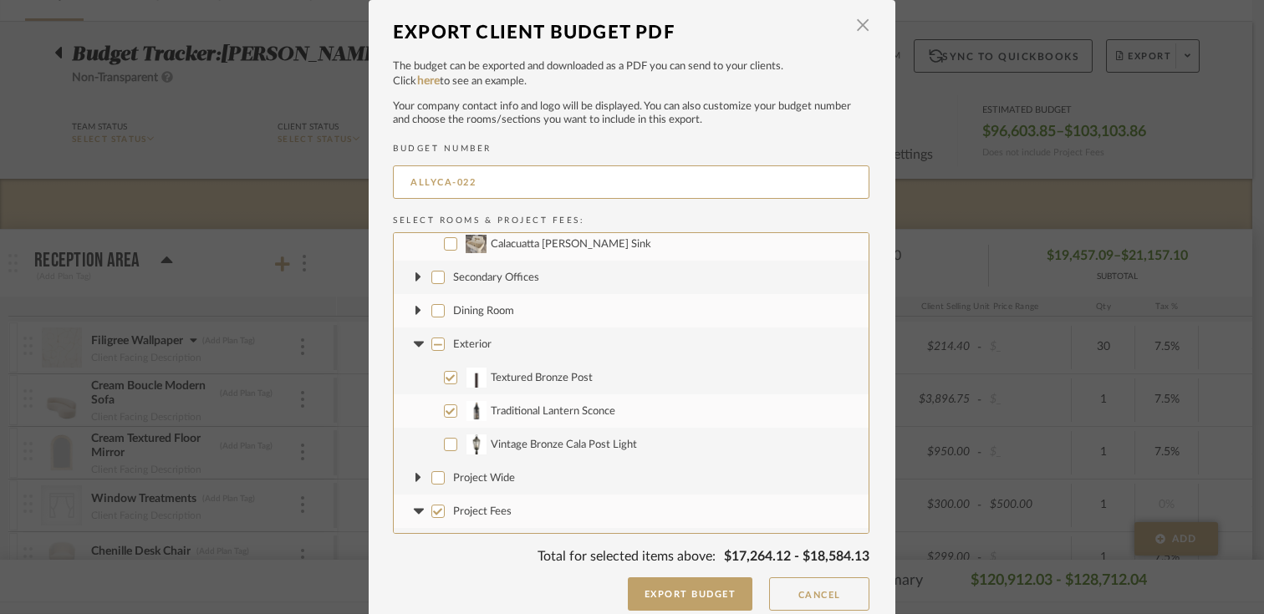
click at [446, 451] on input "Vintage Bronze Cala Post Light" at bounding box center [450, 444] width 13 height 13
checkbox input "true"
click at [701, 593] on button "Export Budget" at bounding box center [690, 594] width 125 height 33
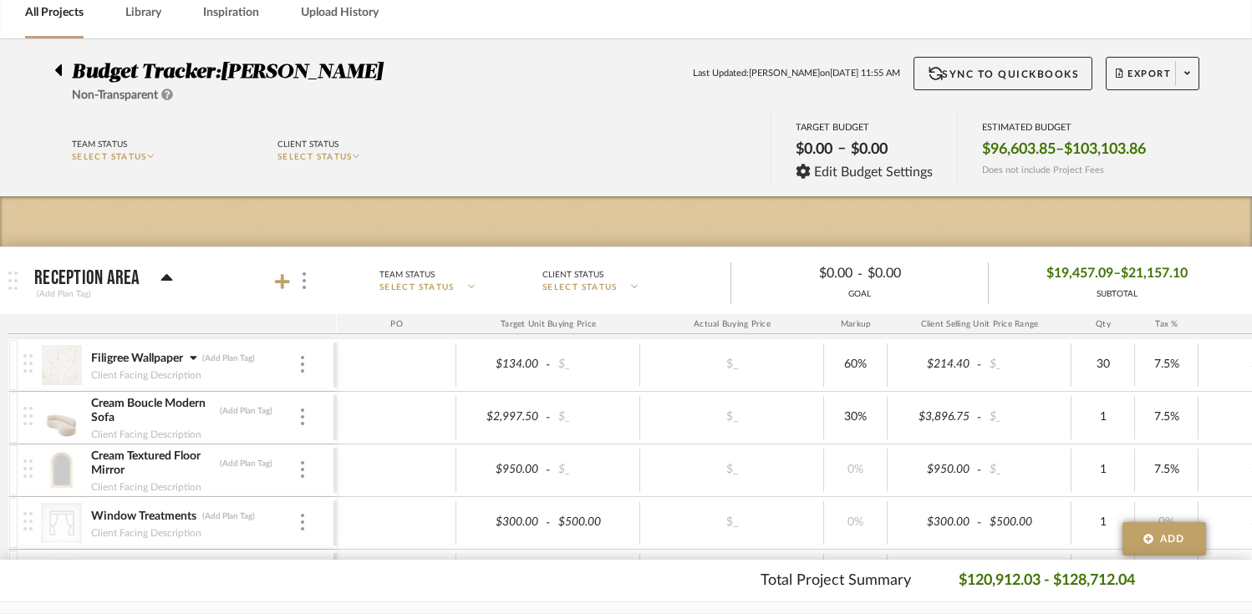
scroll to position [0, 0]
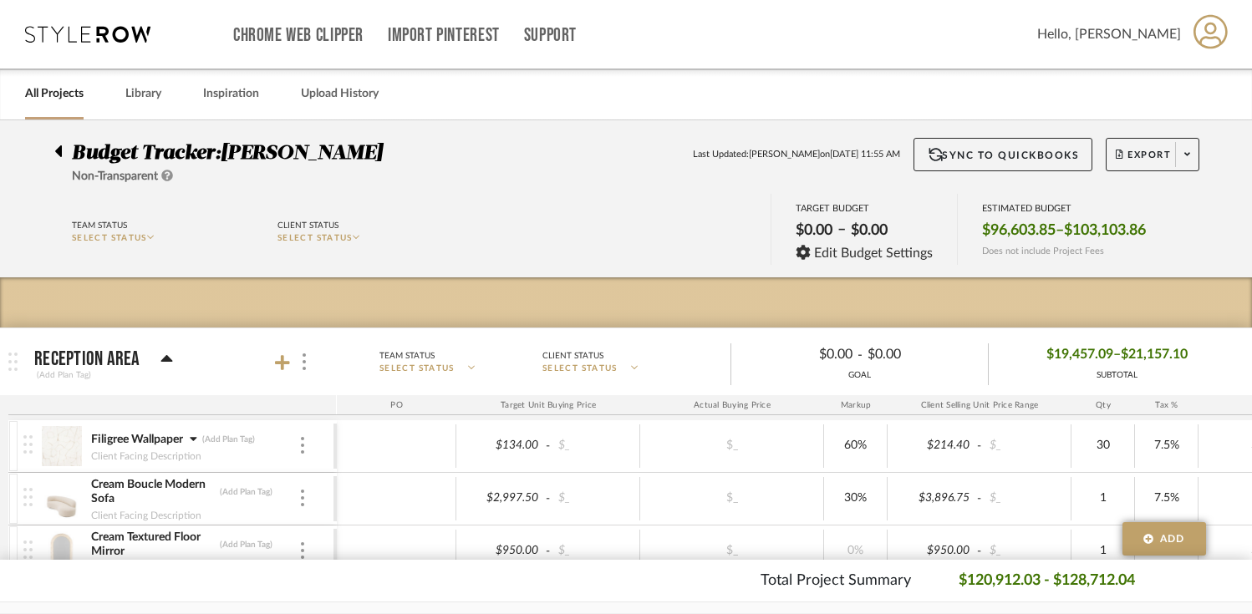
click at [761, 81] on div "All Projects Library Inspiration Upload History" at bounding box center [626, 94] width 1252 height 51
click at [305, 443] on div at bounding box center [302, 446] width 8 height 18
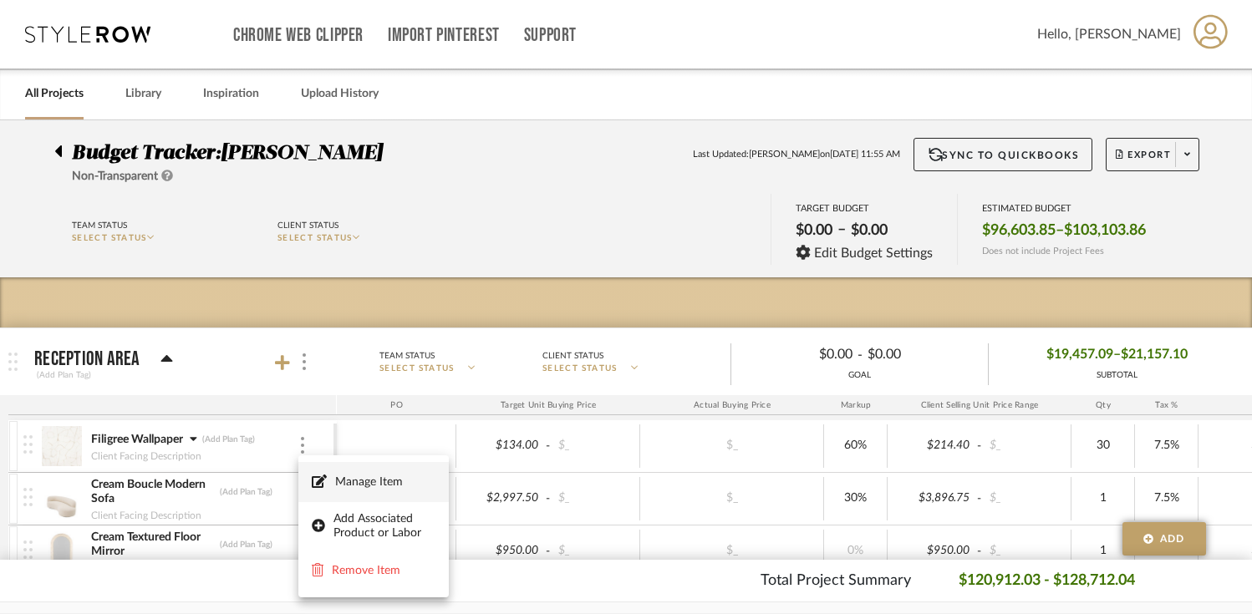
click at [341, 482] on span "Manage Item" at bounding box center [385, 483] width 100 height 14
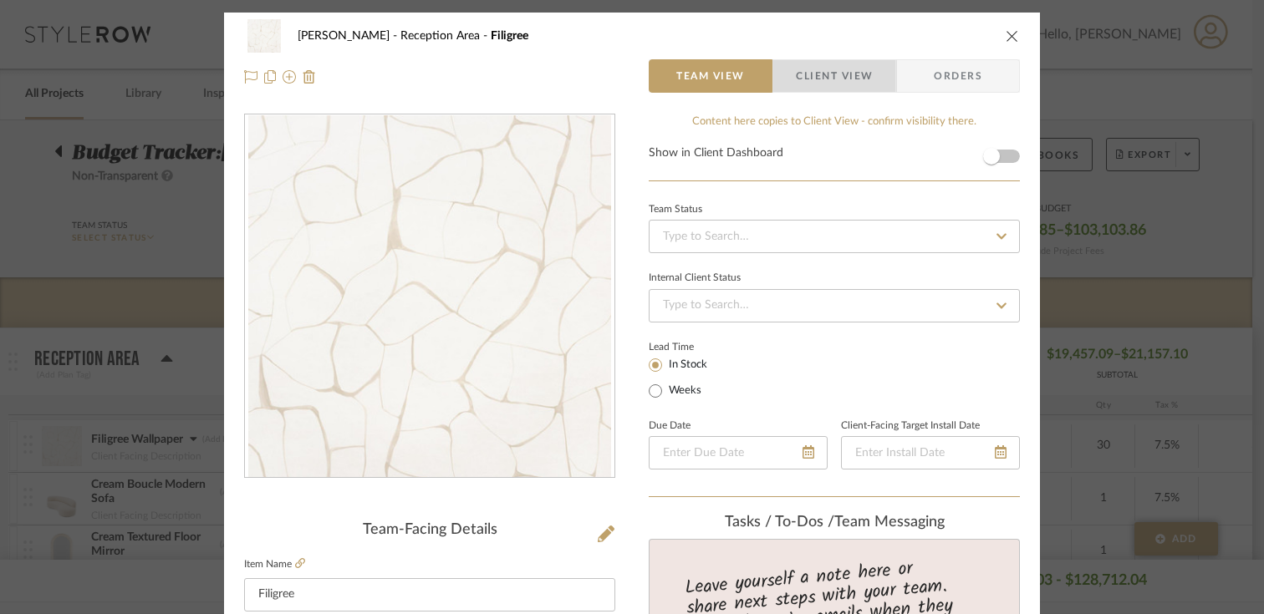
click at [823, 78] on span "Client View" at bounding box center [834, 75] width 77 height 33
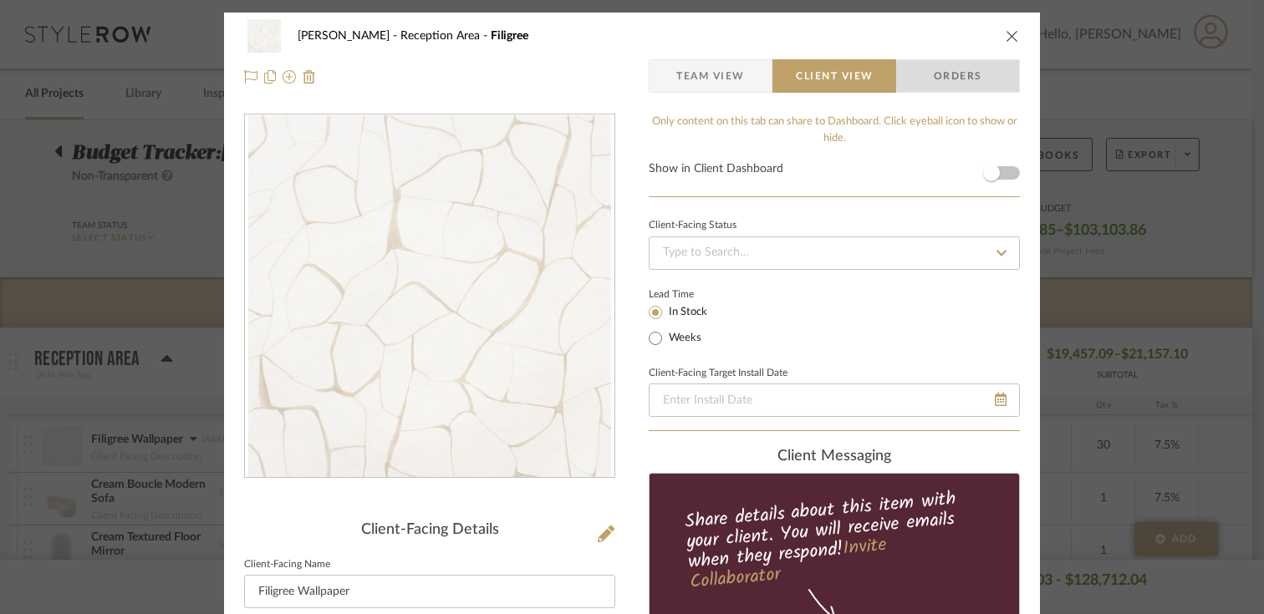
click at [955, 72] on span "Orders" at bounding box center [957, 75] width 85 height 33
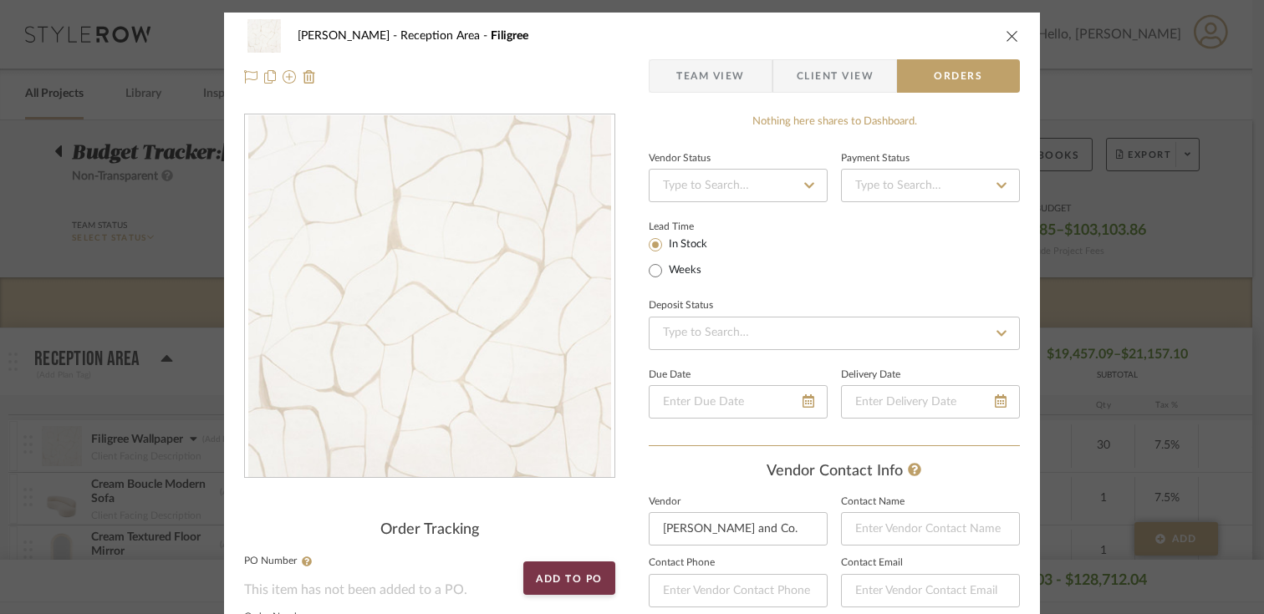
click at [1007, 32] on icon "close" at bounding box center [1012, 35] width 13 height 13
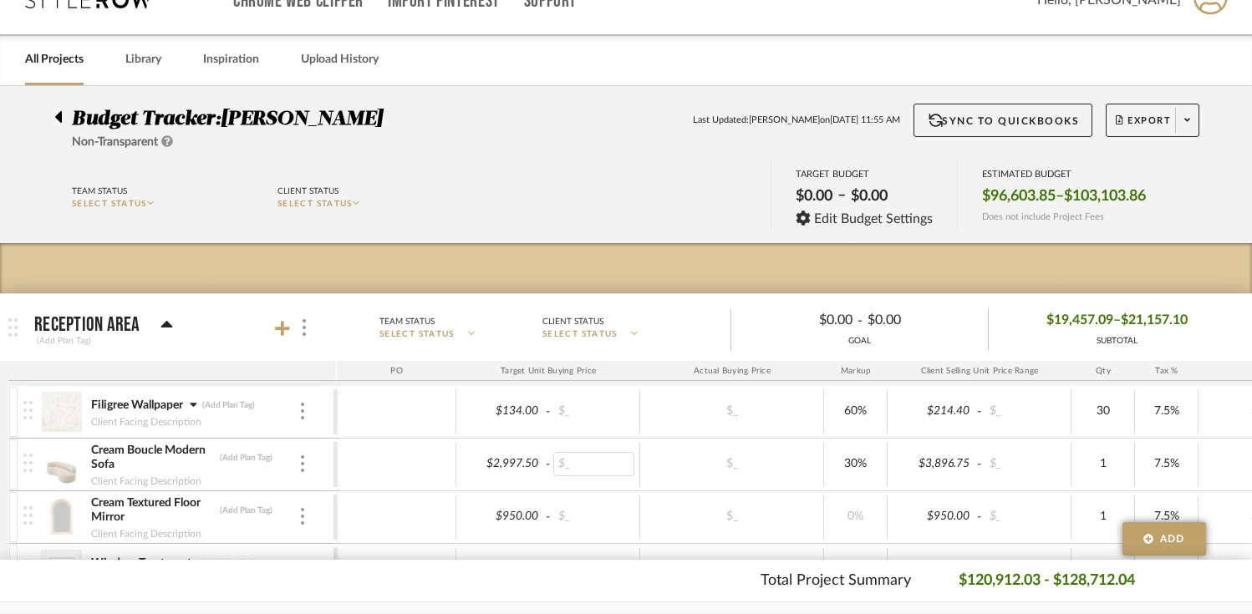
scroll to position [44, 0]
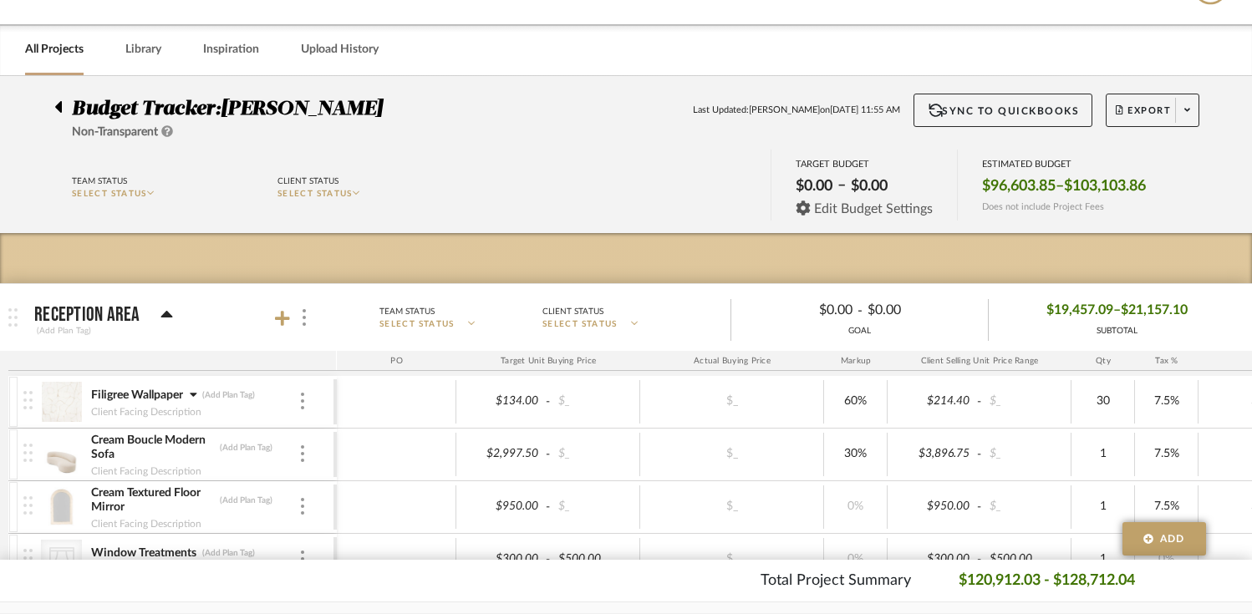
click at [796, 214] on icon at bounding box center [803, 208] width 15 height 15
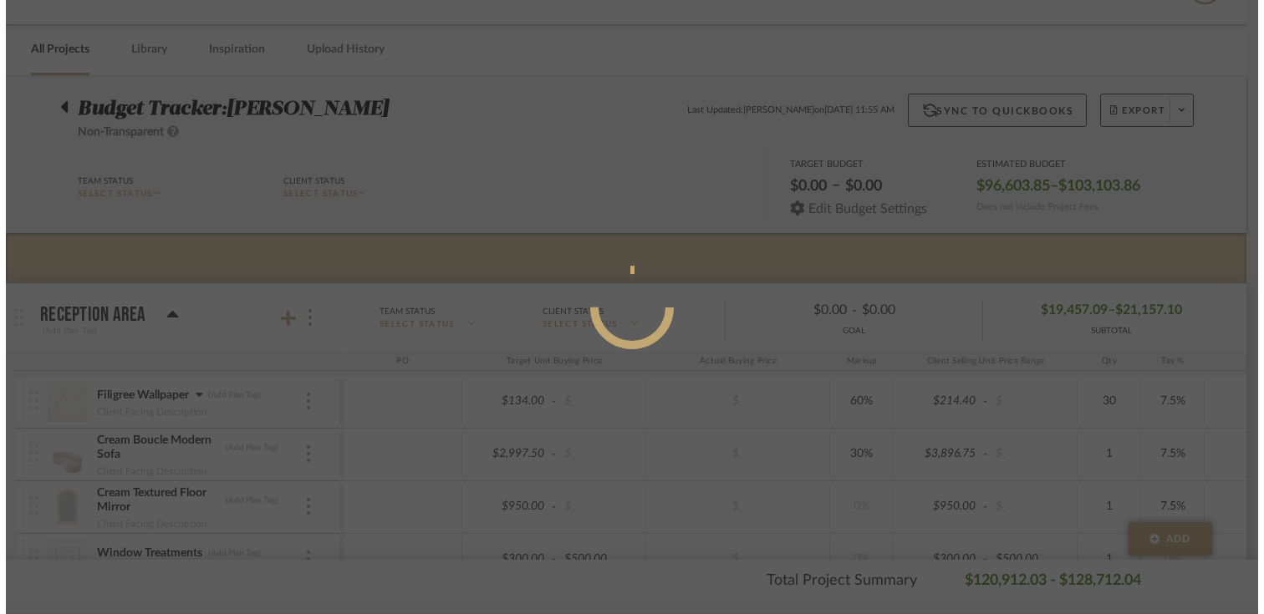
scroll to position [0, 0]
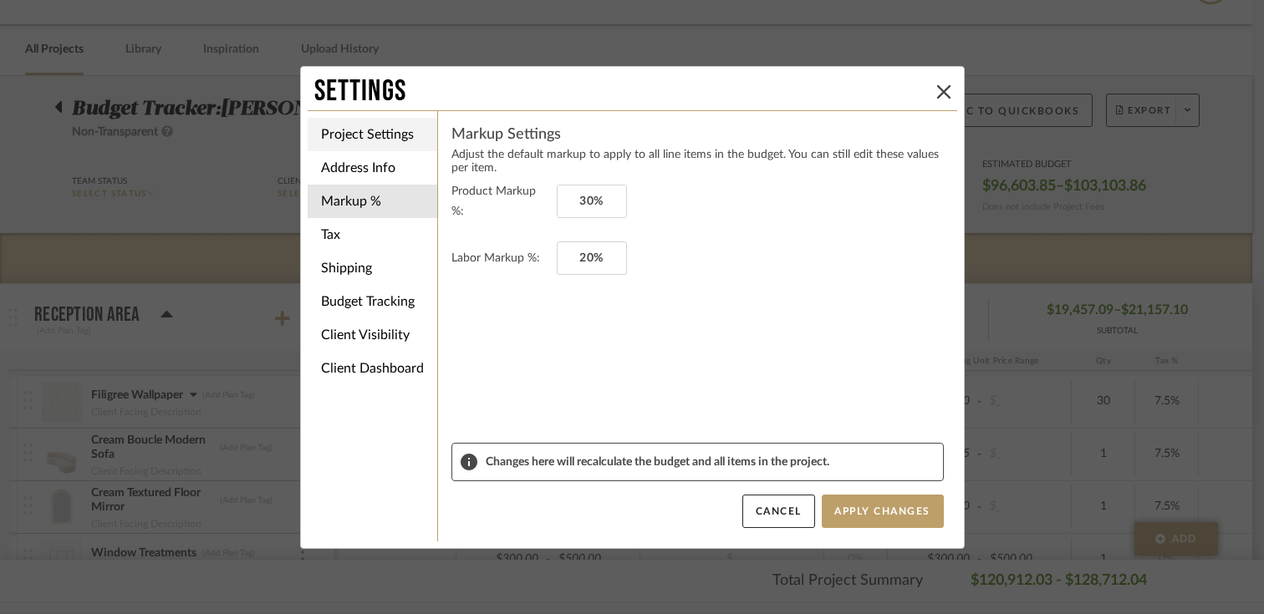
click at [385, 132] on li "Project Settings" at bounding box center [373, 134] width 130 height 33
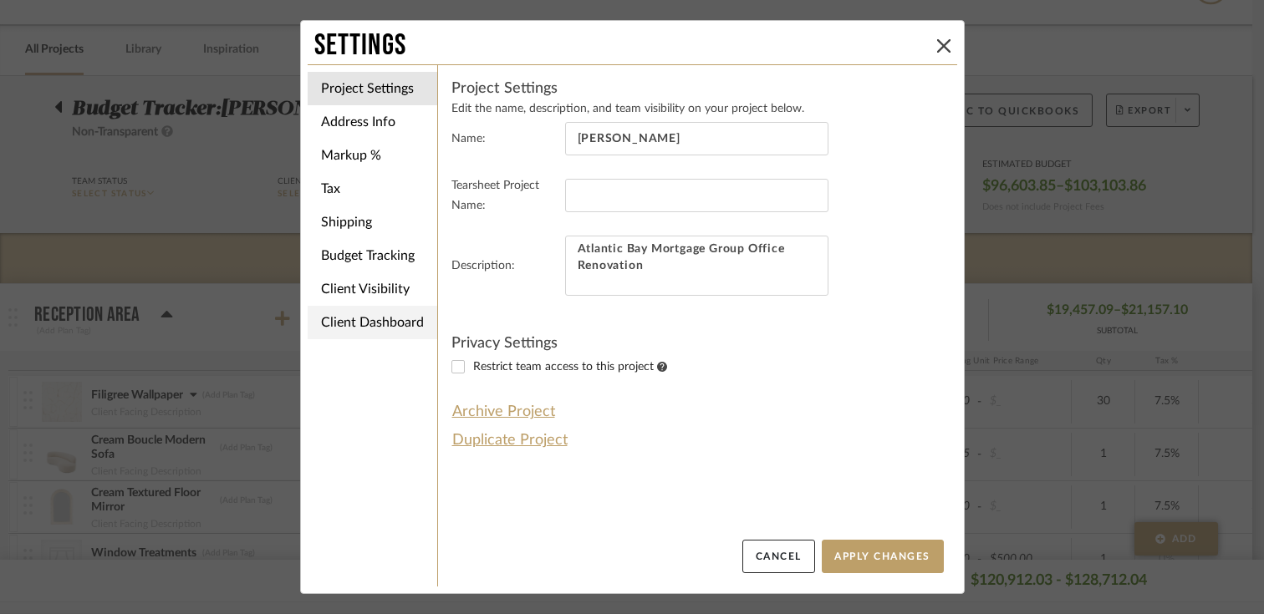
click at [368, 325] on li "Client Dashboard" at bounding box center [373, 322] width 130 height 33
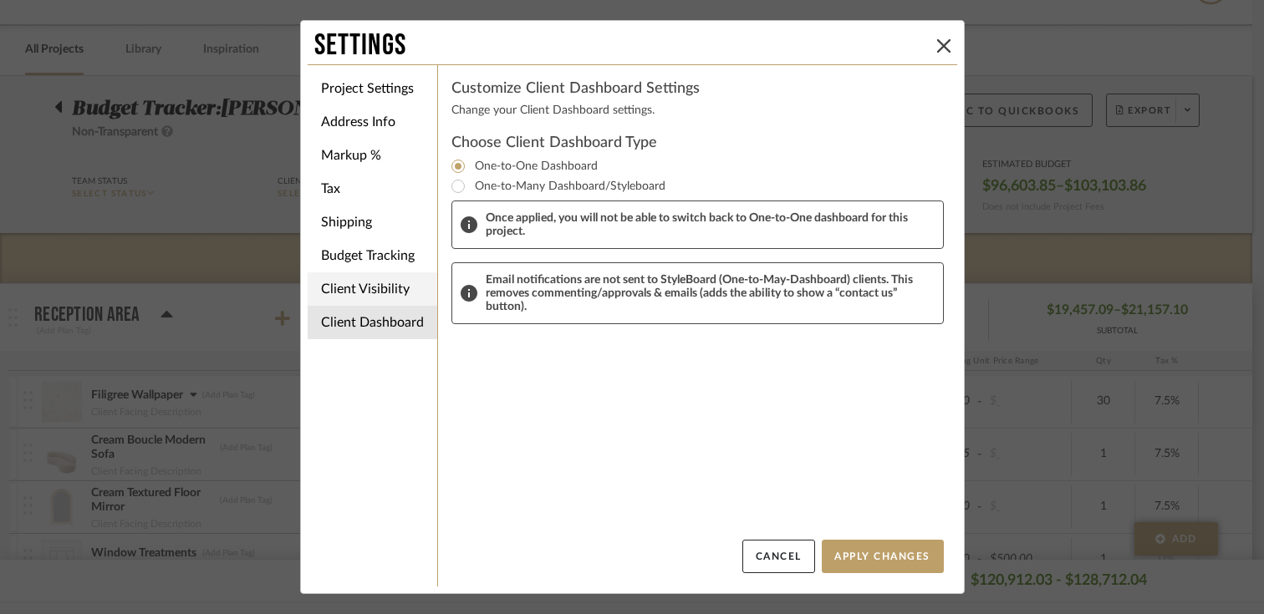
click at [365, 303] on li "Client Visibility" at bounding box center [373, 289] width 130 height 33
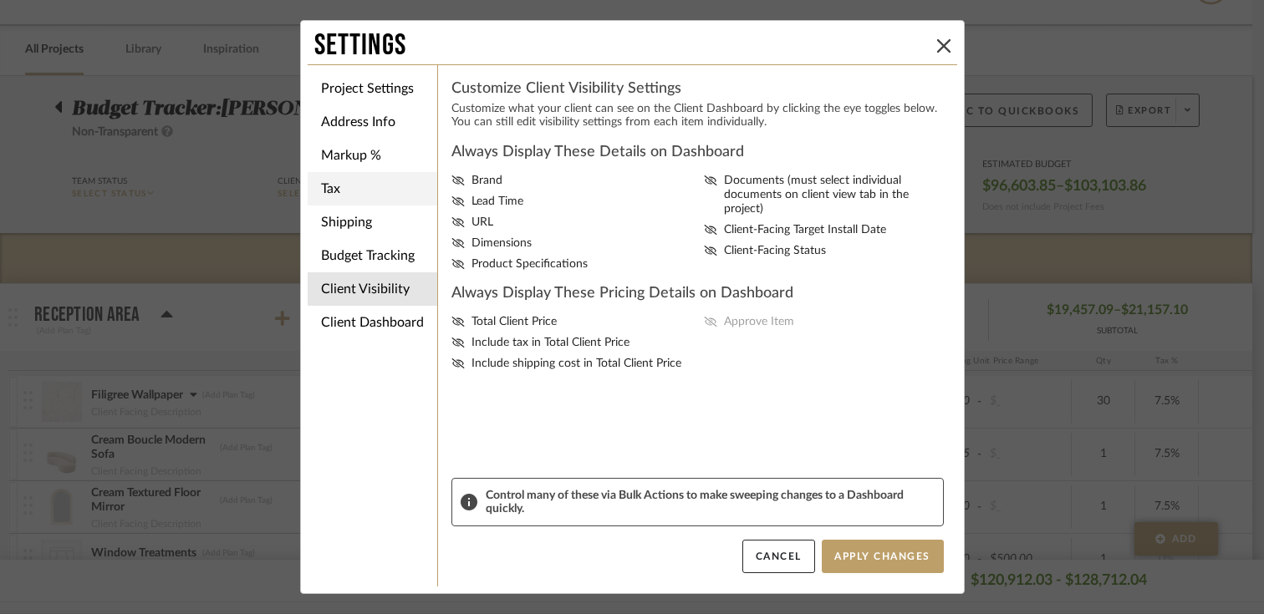
click at [347, 195] on li "Tax" at bounding box center [373, 188] width 130 height 33
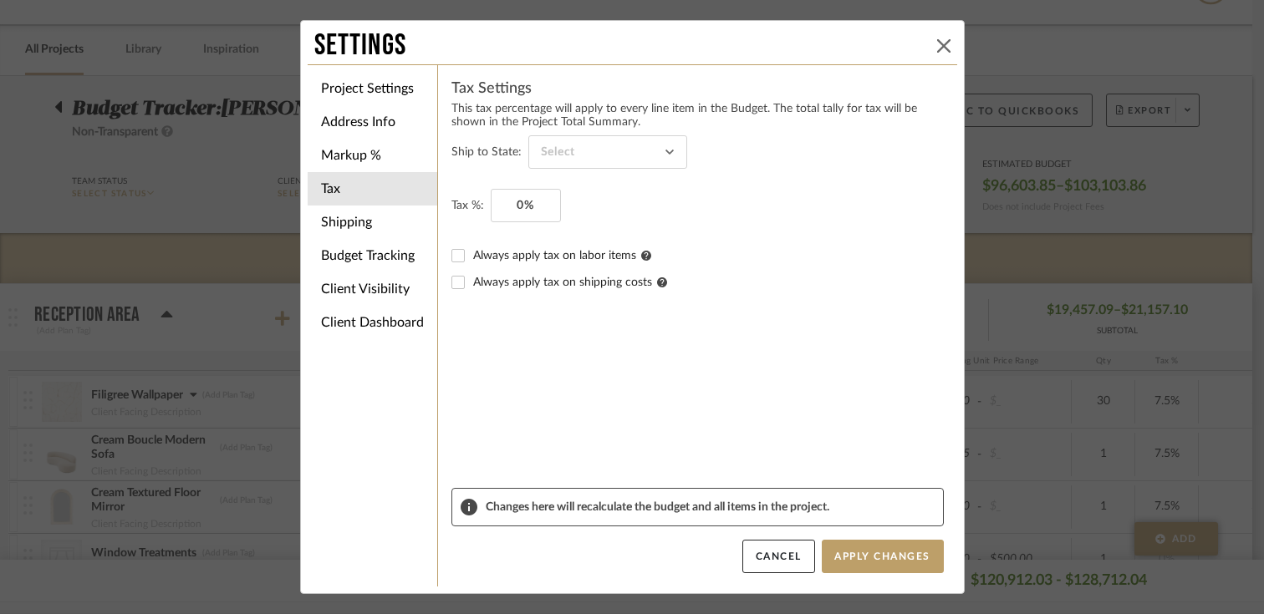
click at [937, 40] on icon at bounding box center [943, 45] width 13 height 13
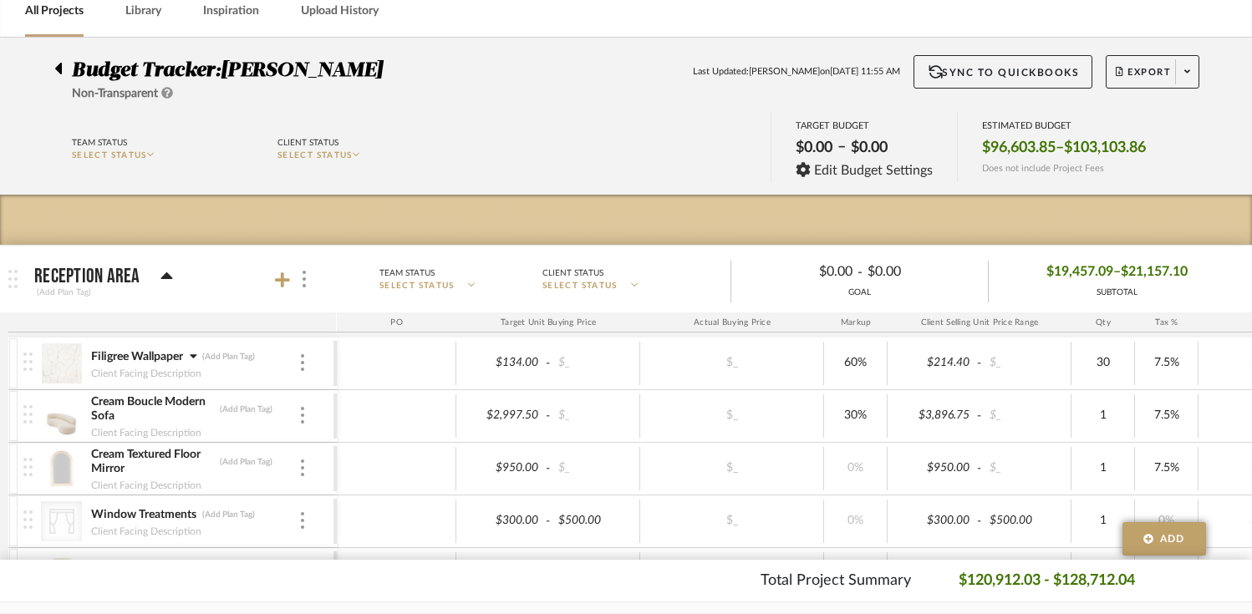
scroll to position [84, 0]
click at [248, 371] on div "Client Facing Description" at bounding box center [194, 370] width 208 height 13
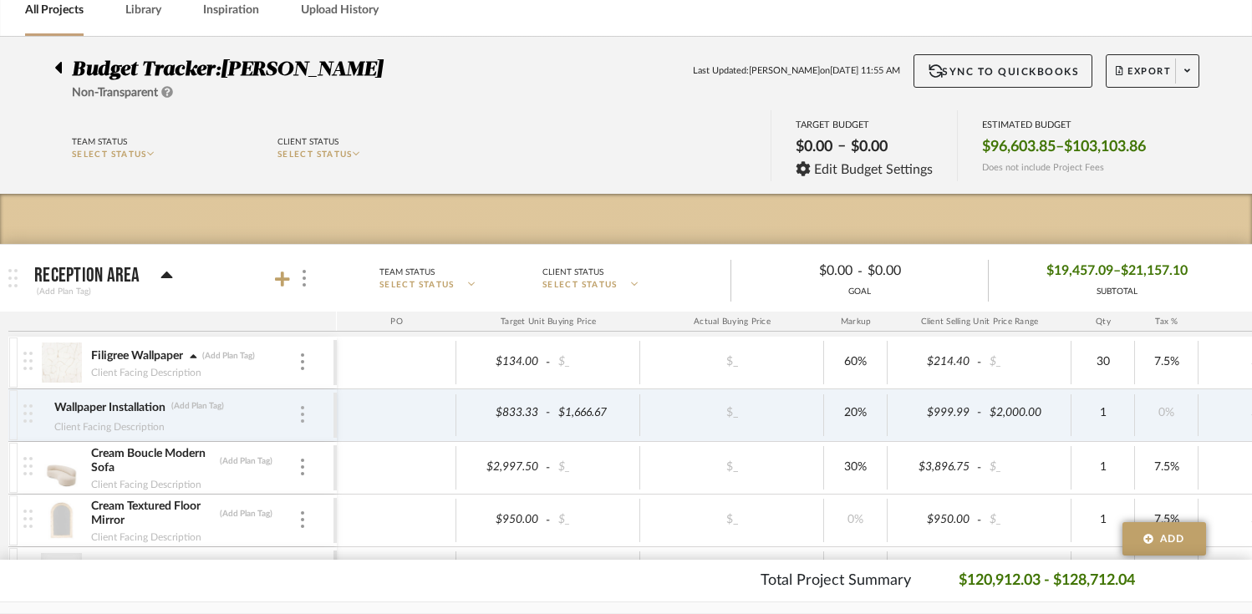
click at [304, 414] on div at bounding box center [302, 415] width 8 height 18
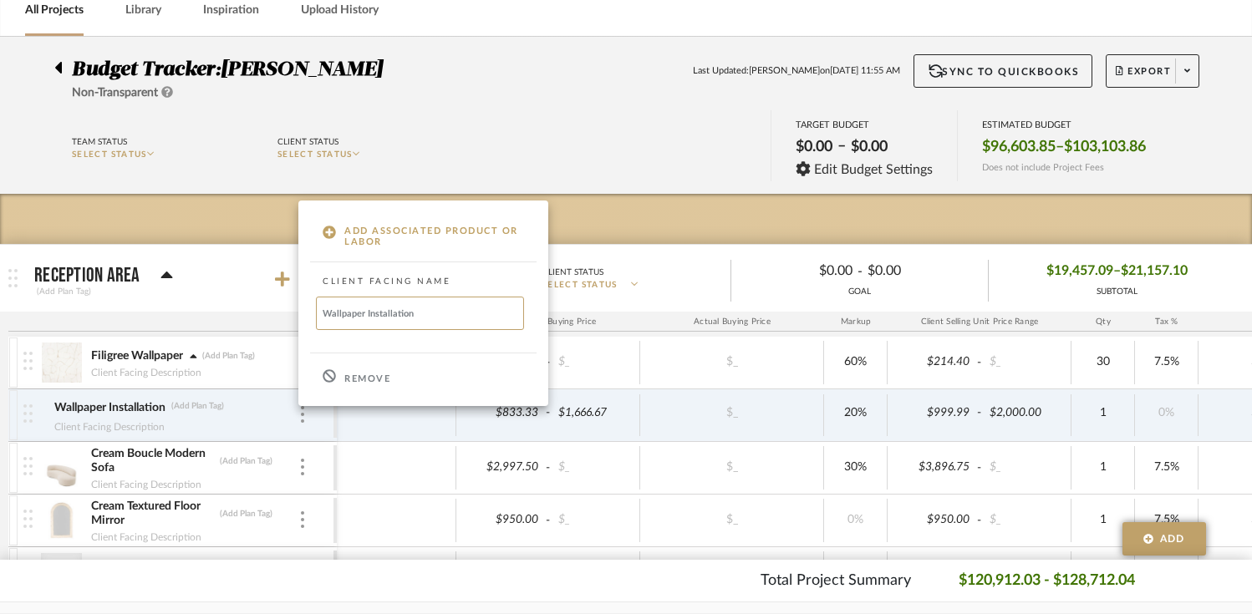
click at [362, 373] on div "Remove" at bounding box center [423, 376] width 250 height 45
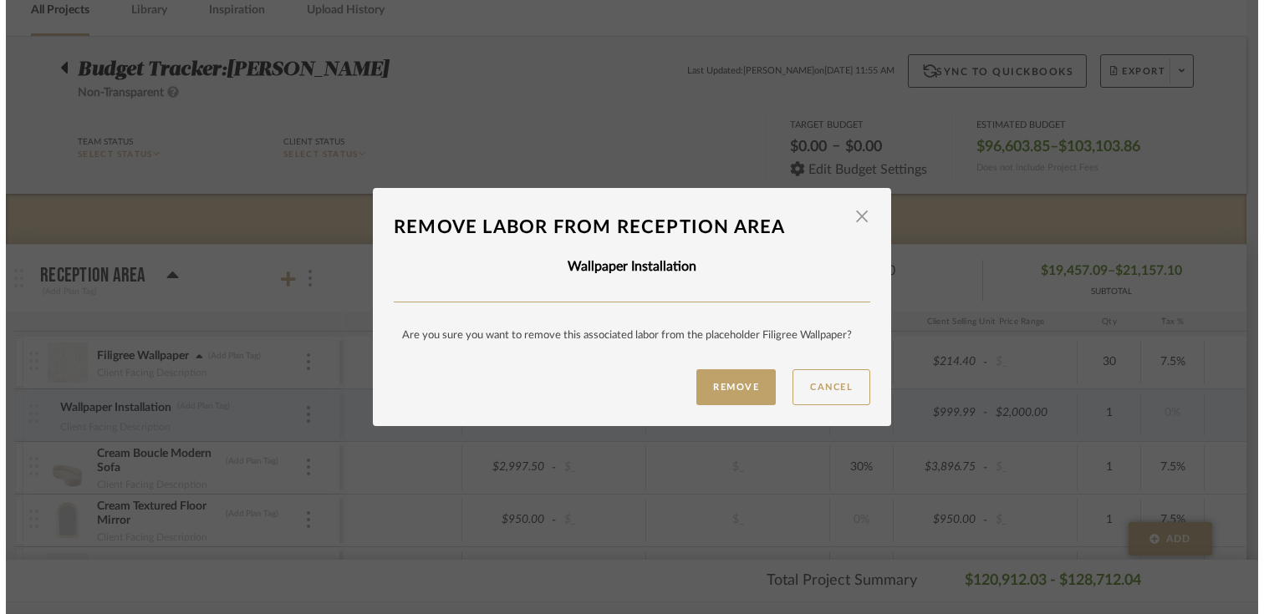
scroll to position [0, 0]
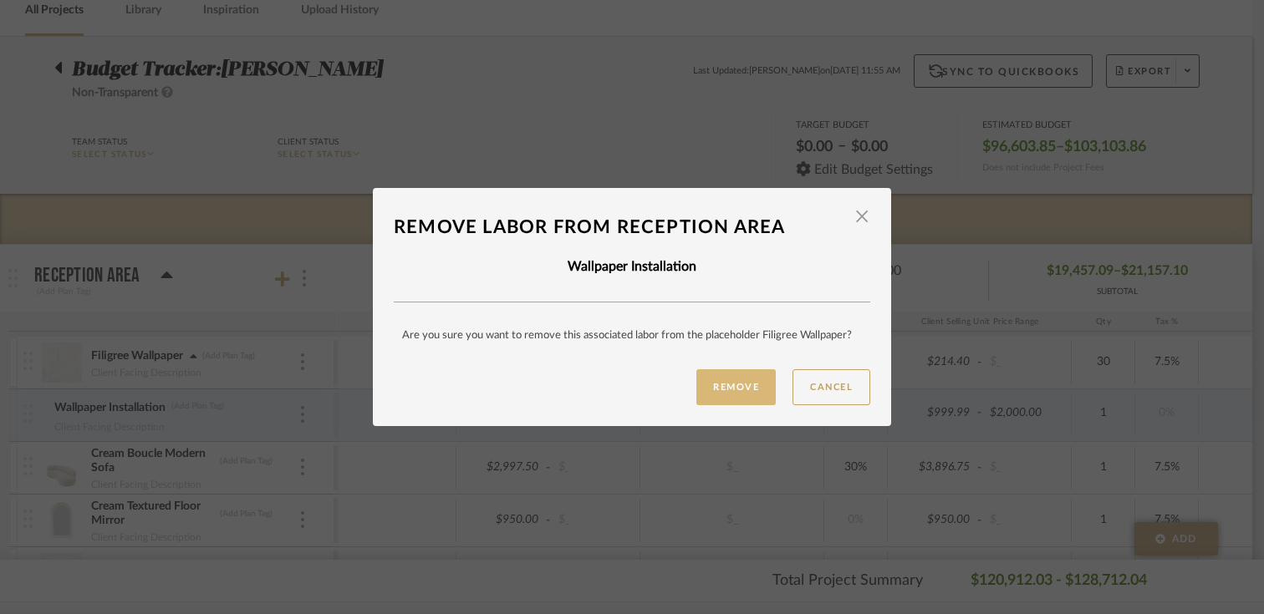
click at [710, 390] on button "Remove" at bounding box center [735, 388] width 79 height 36
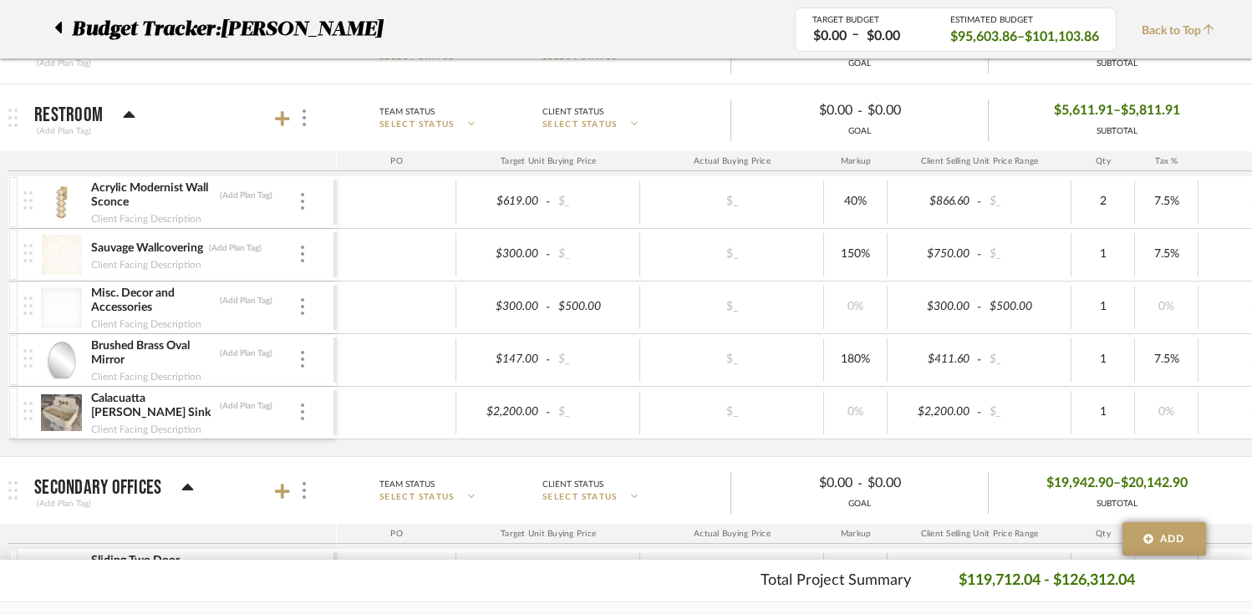
scroll to position [2281, 0]
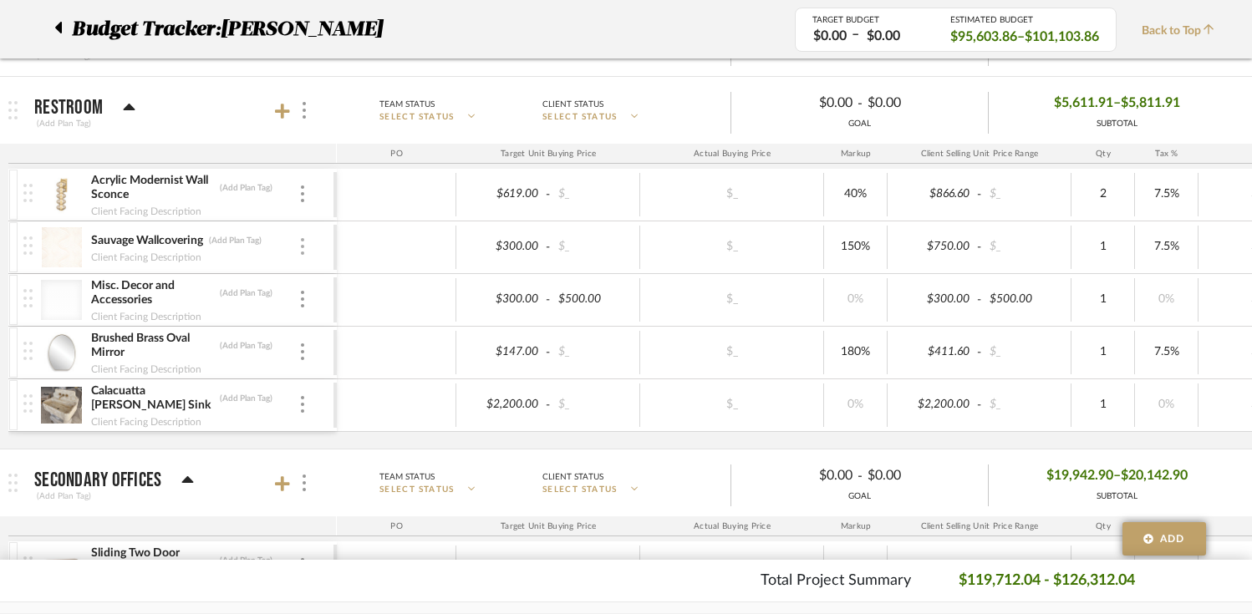
click at [302, 247] on img at bounding box center [302, 246] width 3 height 17
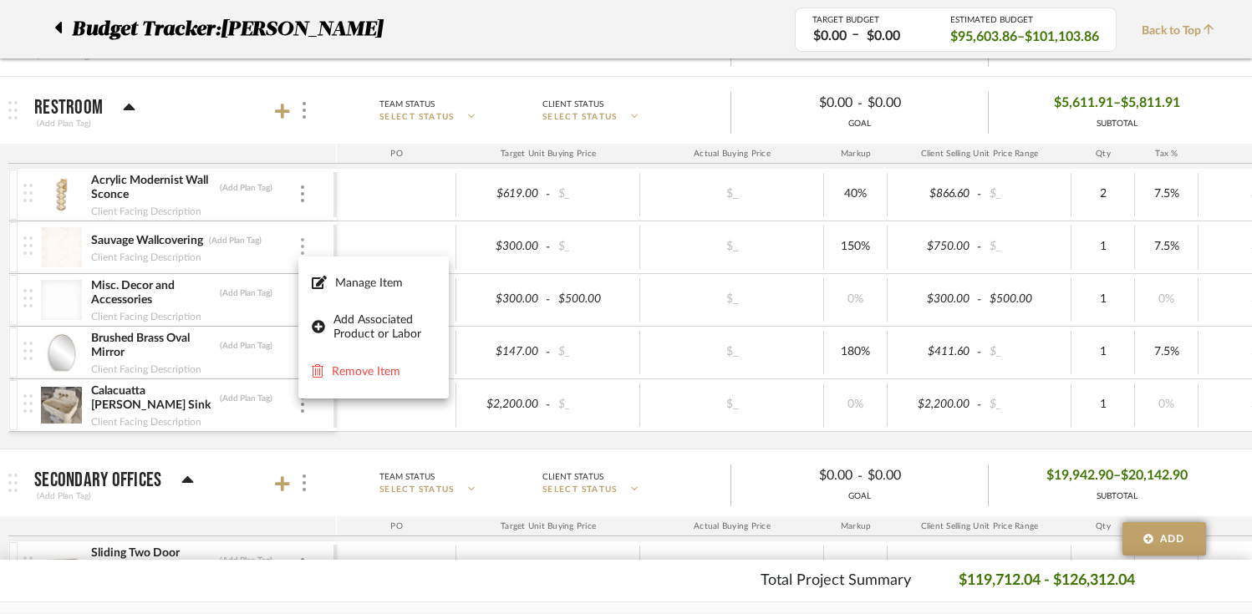
click at [302, 247] on div at bounding box center [626, 307] width 1252 height 614
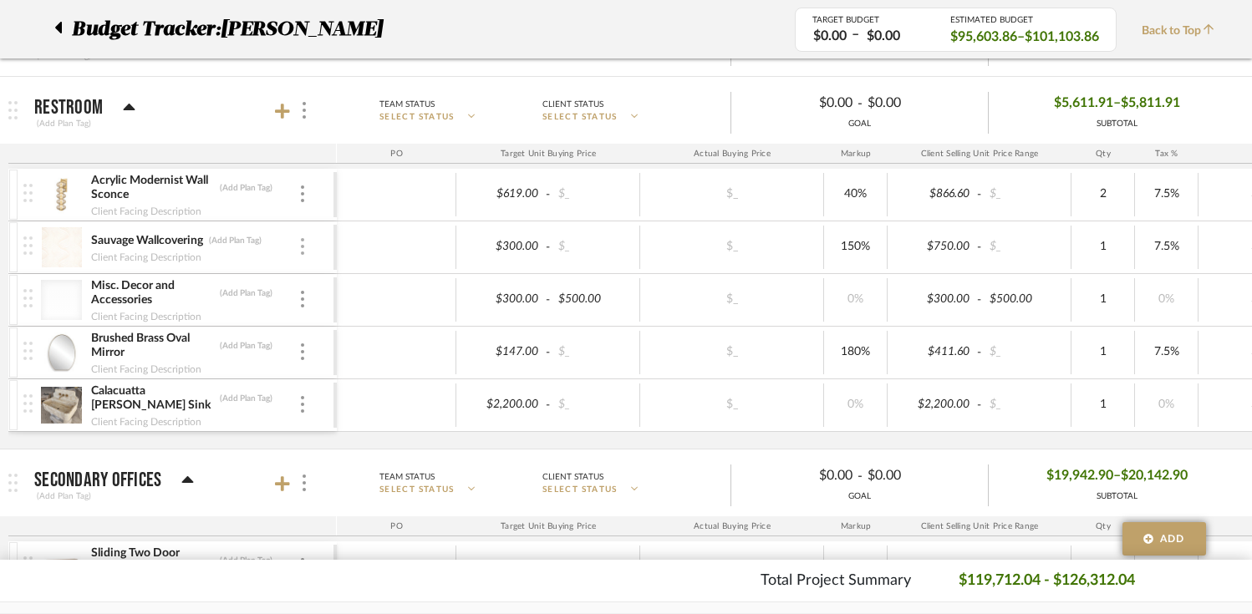
click at [302, 247] on img at bounding box center [302, 246] width 3 height 17
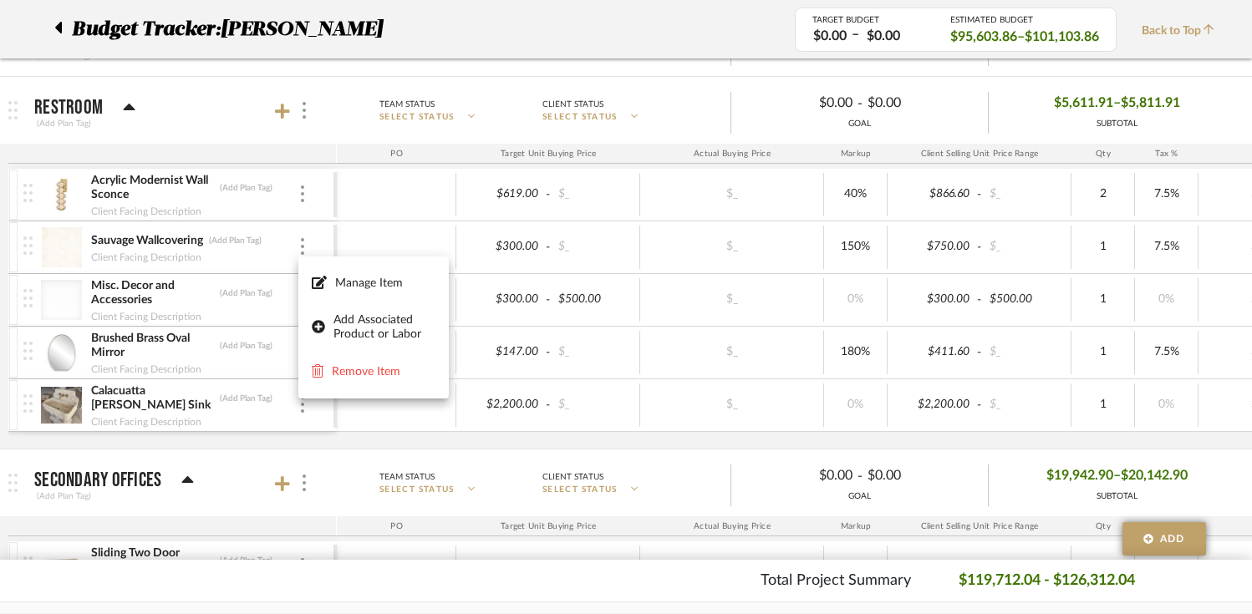
click at [696, 51] on div at bounding box center [626, 307] width 1252 height 614
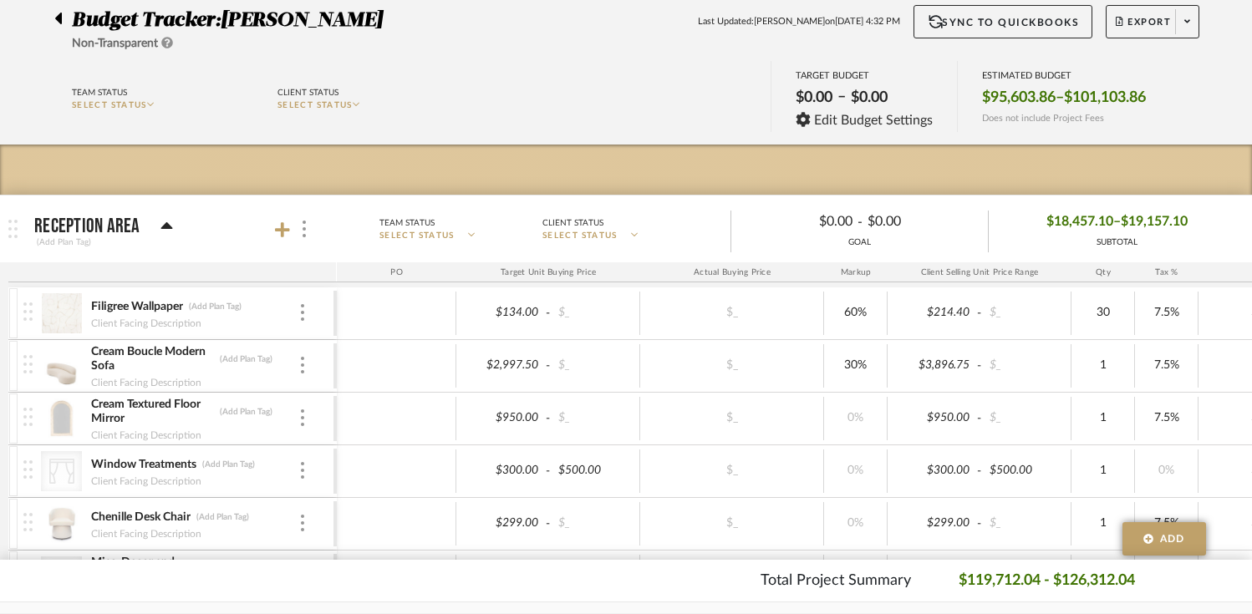
scroll to position [10, 0]
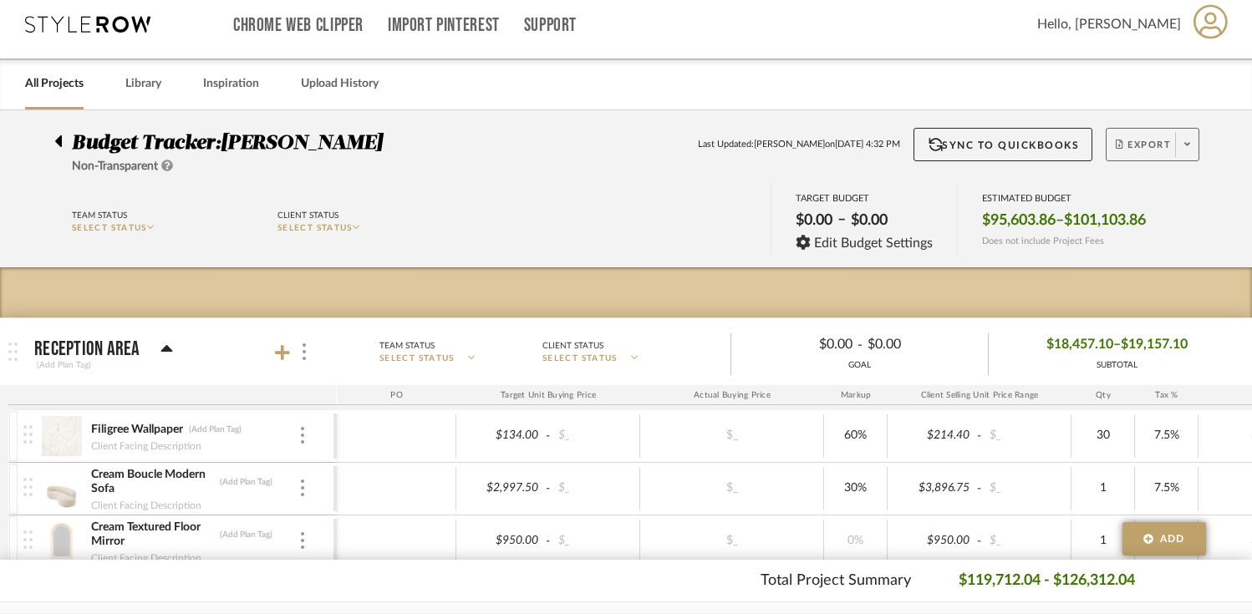
click at [1145, 151] on span "Export" at bounding box center [1143, 151] width 55 height 25
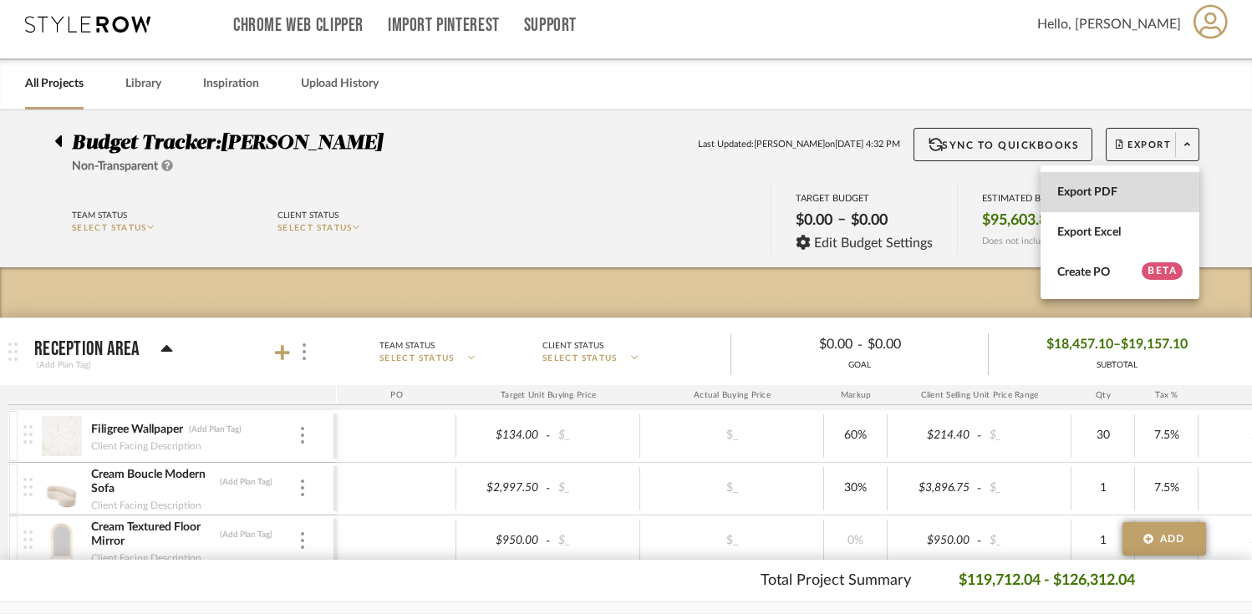
click at [1099, 197] on span "Export PDF" at bounding box center [1120, 193] width 125 height 14
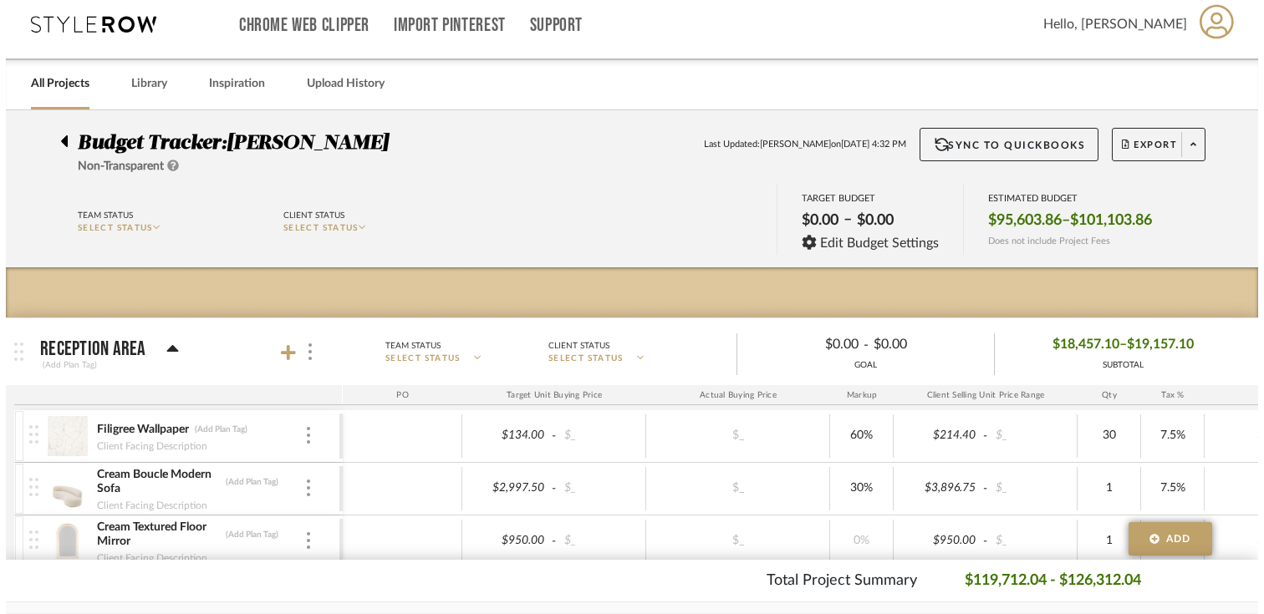
scroll to position [0, 0]
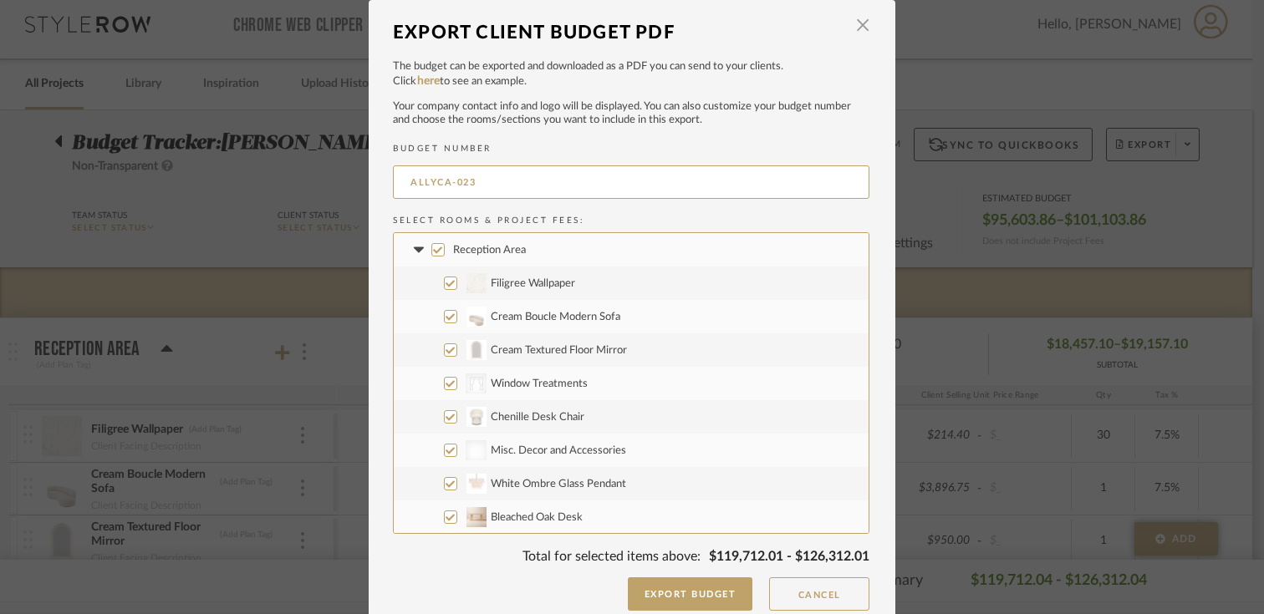
click at [432, 253] on input "Reception Area" at bounding box center [437, 249] width 13 height 13
checkbox input "false"
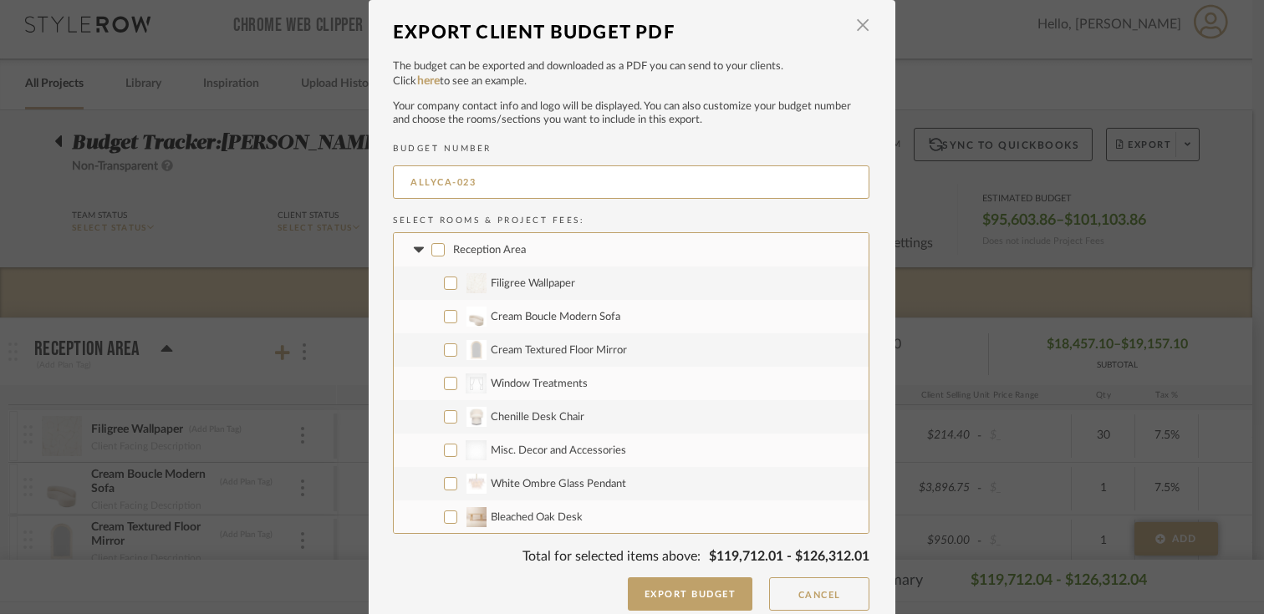
checkbox input "false"
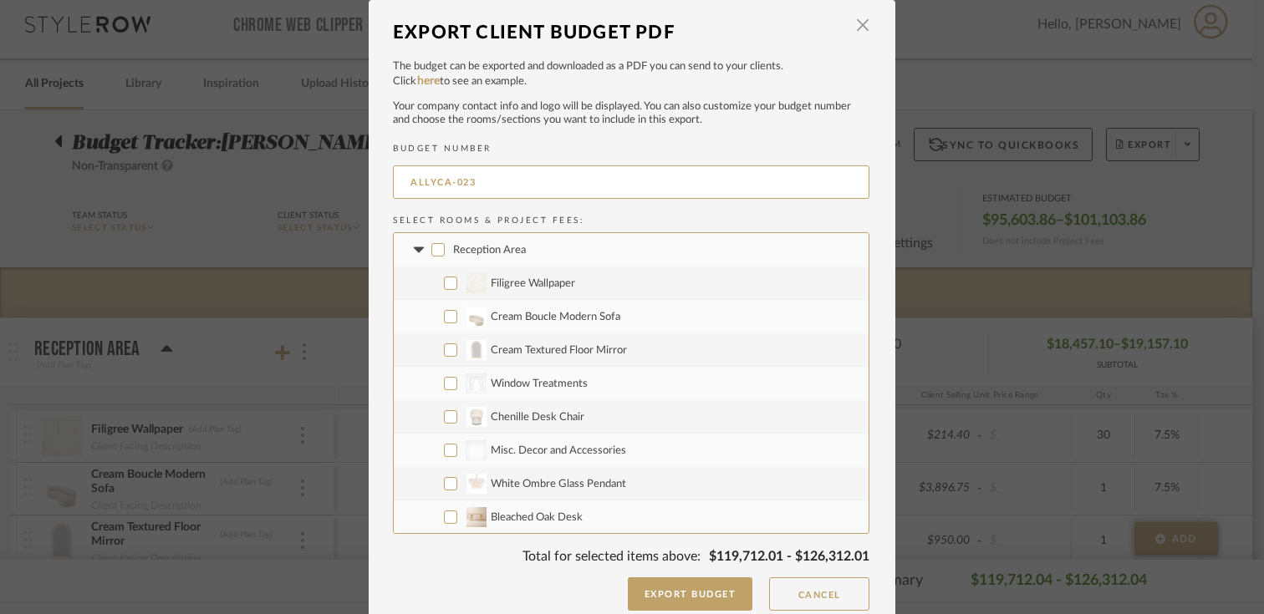
checkbox input "false"
click at [413, 252] on icon at bounding box center [419, 250] width 18 height 7
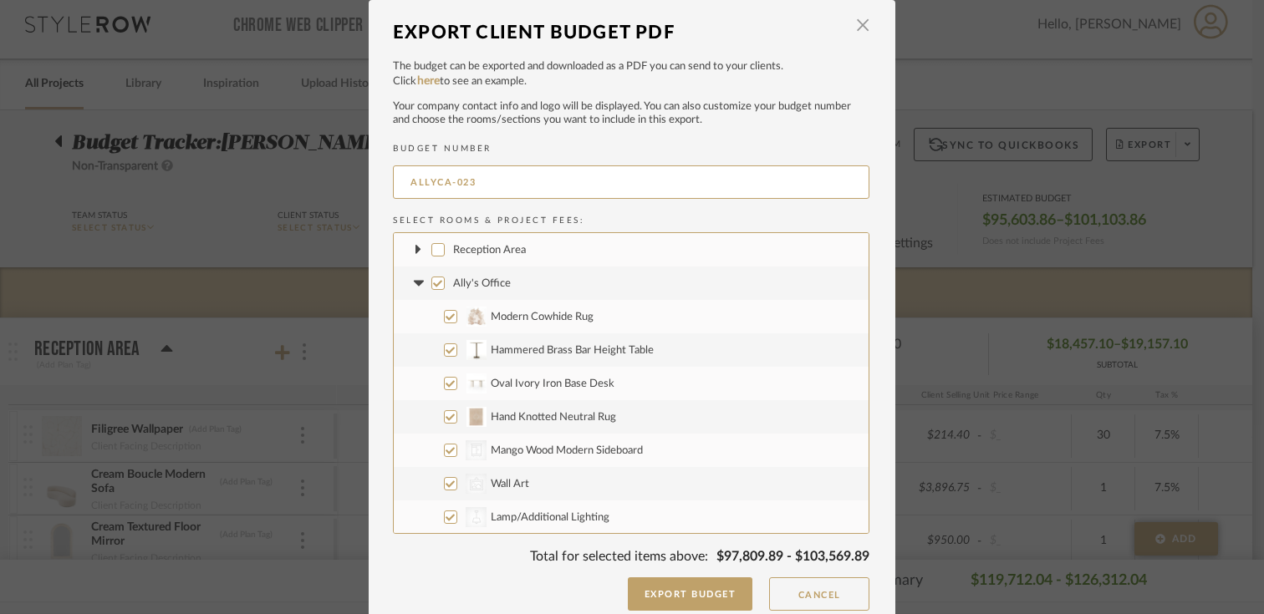
click at [434, 285] on input "Ally's Office" at bounding box center [437, 283] width 13 height 13
checkbox input "false"
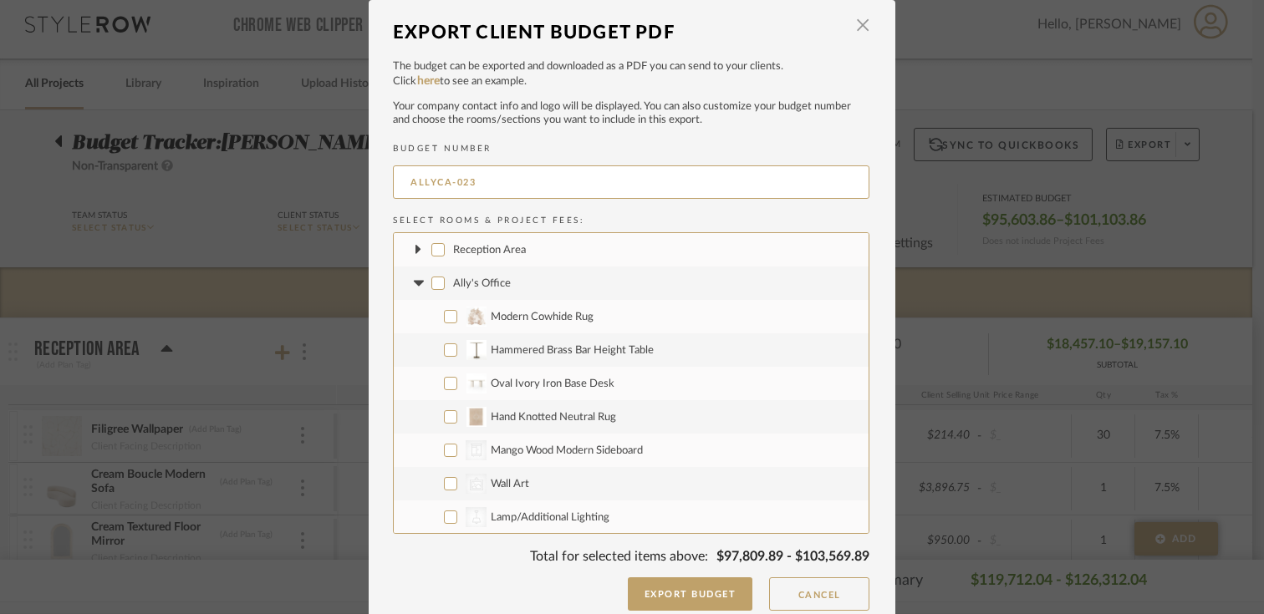
checkbox input "false"
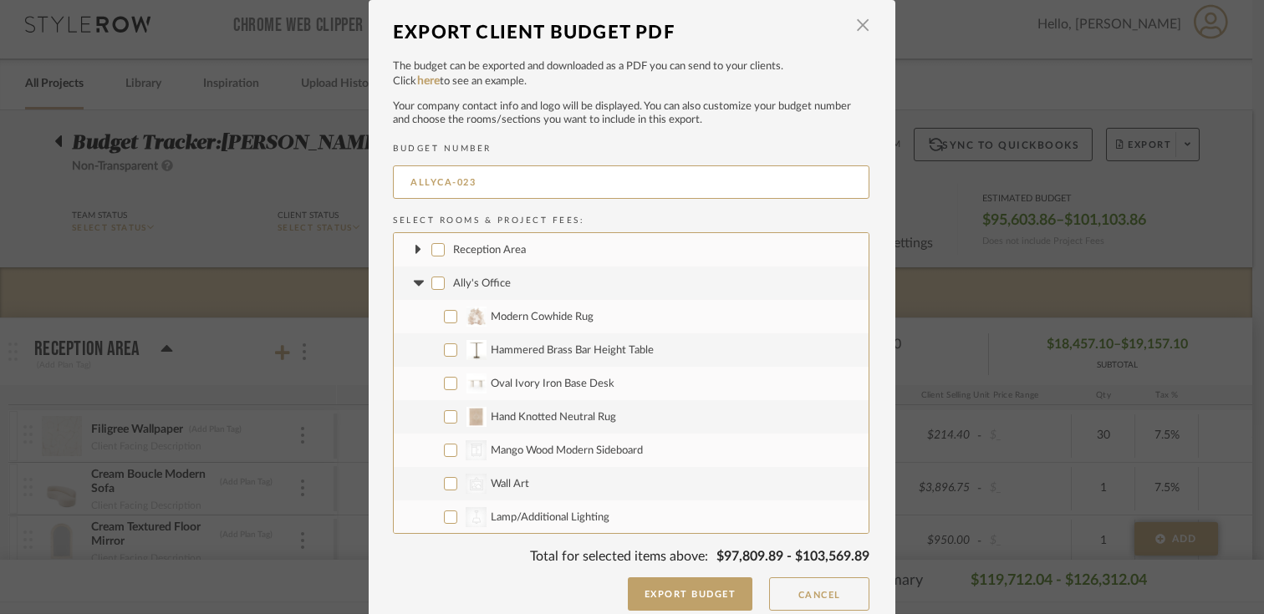
checkbox input "false"
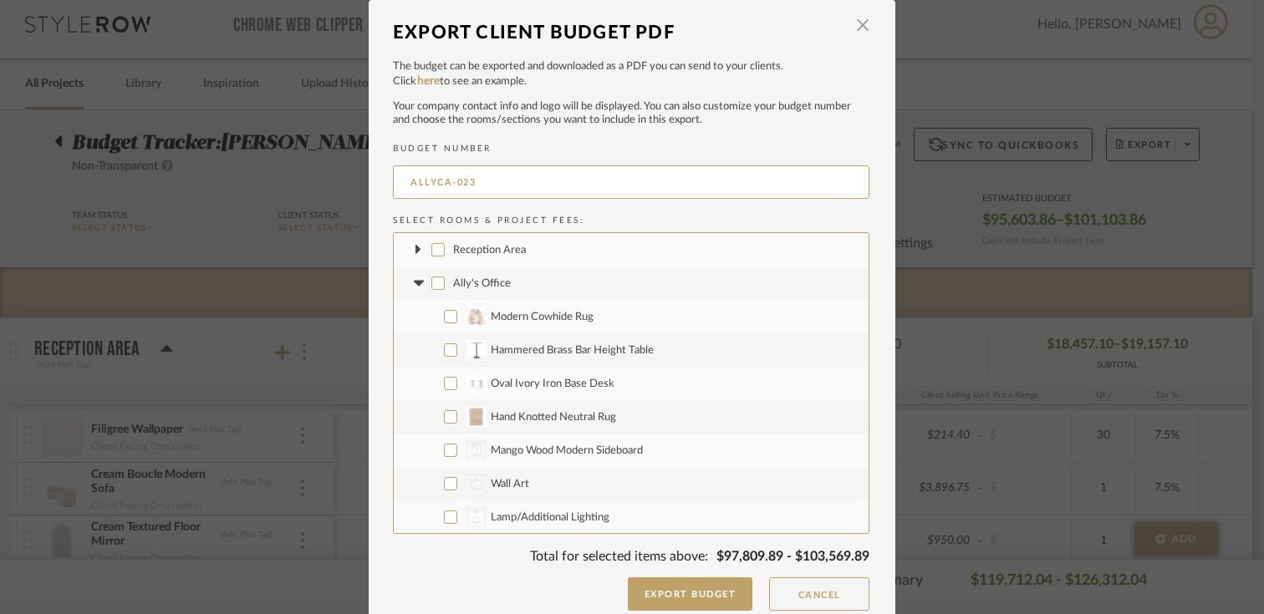
checkbox input "false"
click at [411, 285] on icon at bounding box center [419, 283] width 18 height 7
click at [431, 315] on input "Conference Room" at bounding box center [437, 316] width 13 height 13
checkbox input "false"
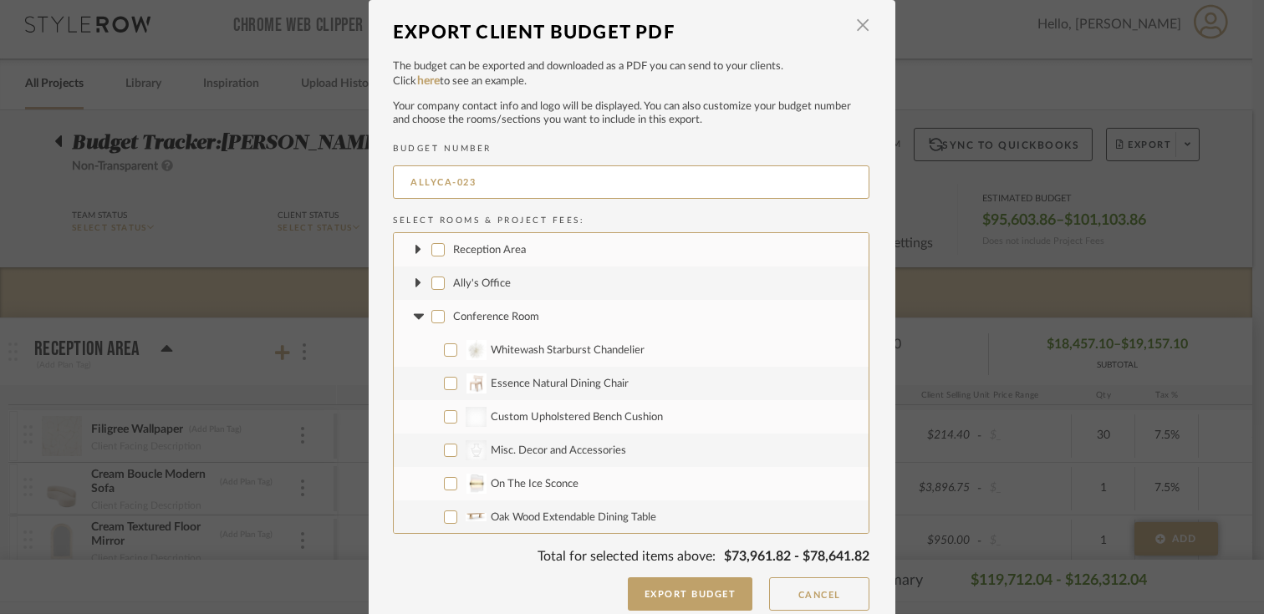
checkbox input "false"
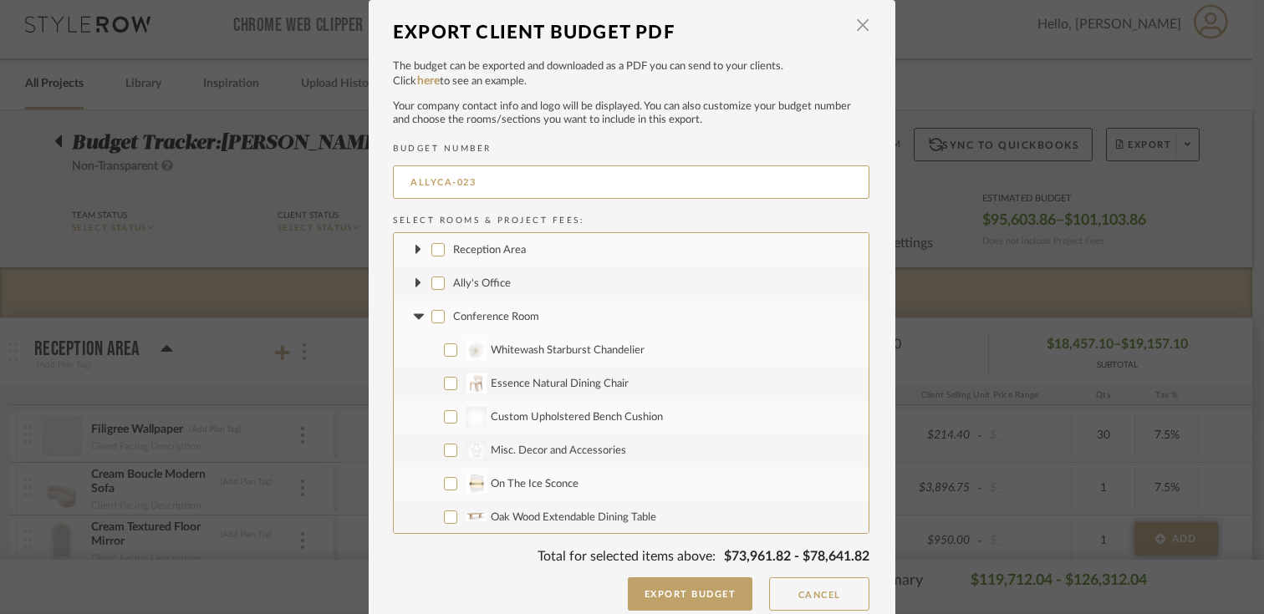
checkbox input "false"
click at [414, 316] on icon at bounding box center [418, 317] width 10 height 6
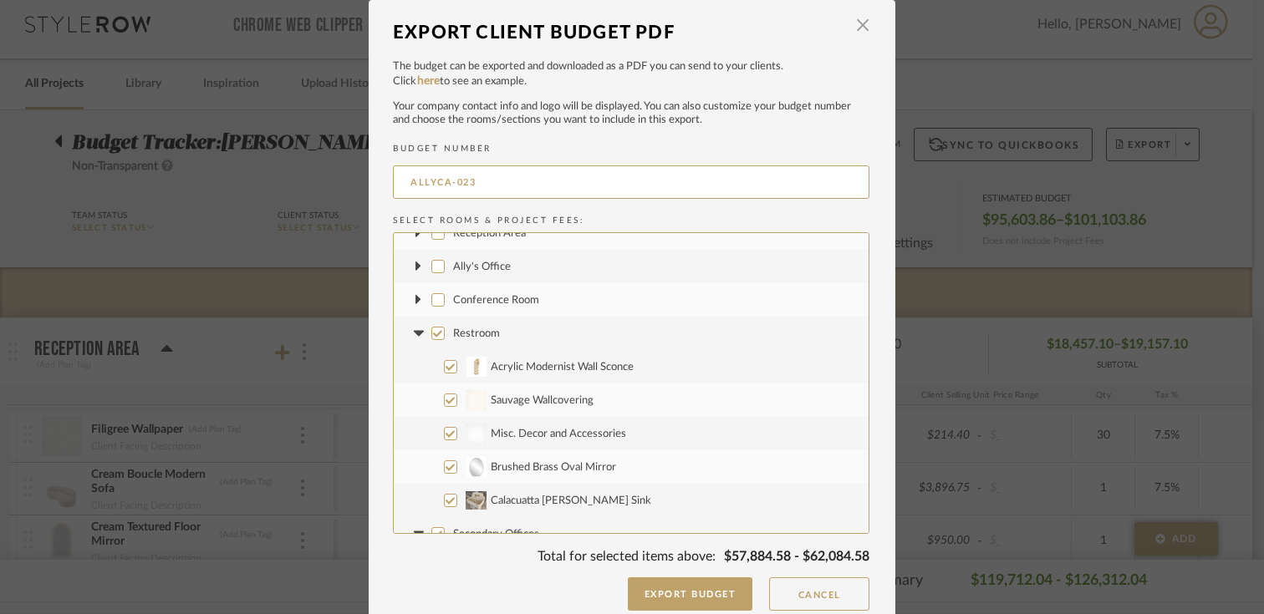
scroll to position [22, 0]
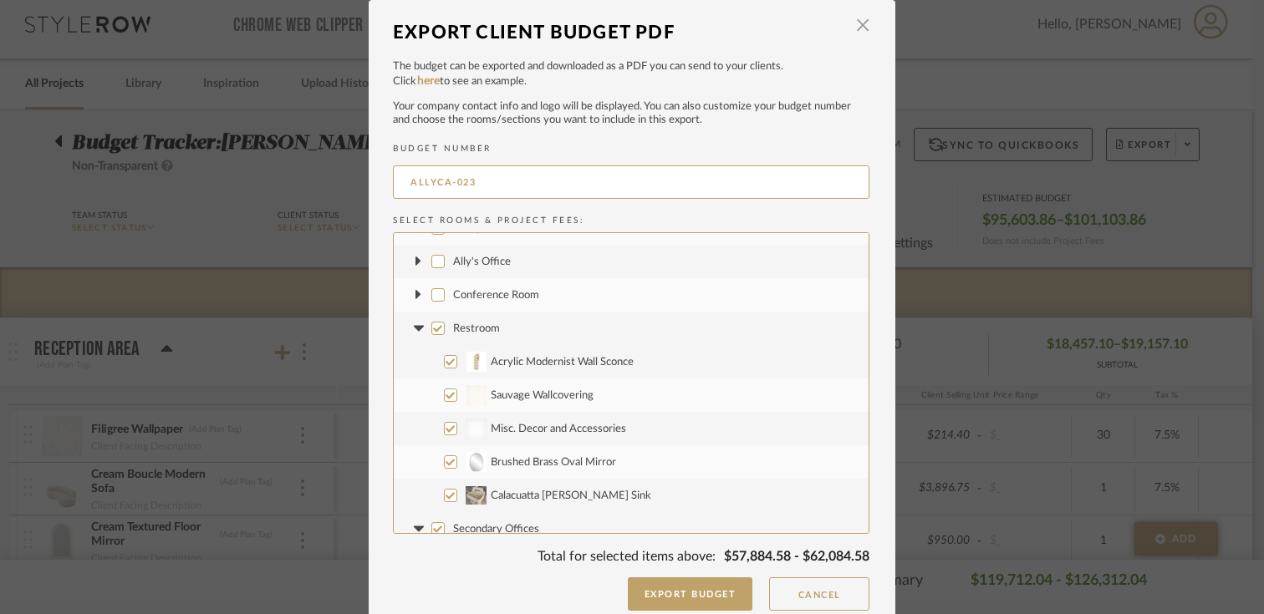
click at [434, 329] on input "Restroom" at bounding box center [437, 328] width 13 height 13
checkbox input "false"
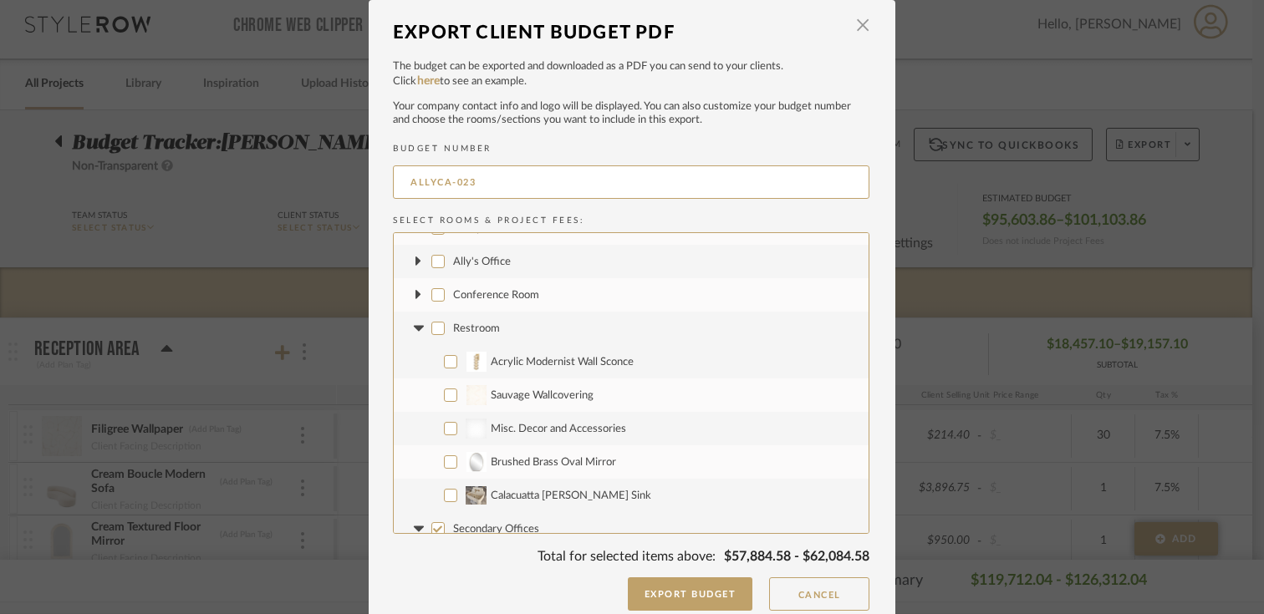
checkbox input "false"
click at [415, 327] on icon at bounding box center [418, 328] width 10 height 6
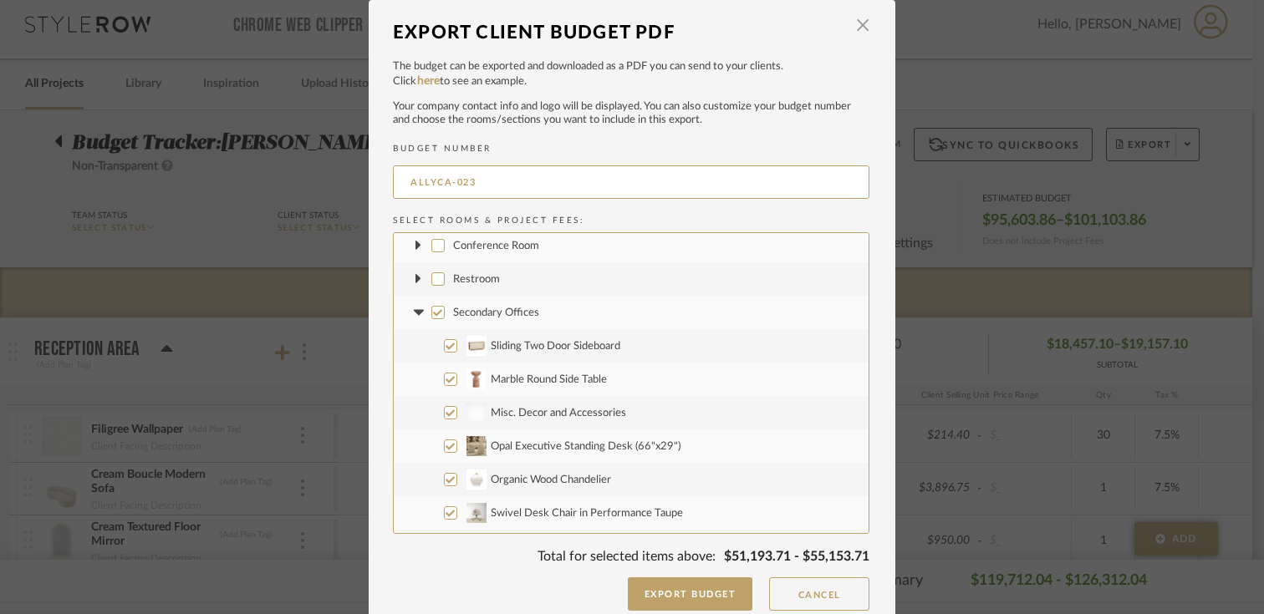
click at [431, 313] on input "Secondary Offices" at bounding box center [437, 312] width 13 height 13
checkbox input "false"
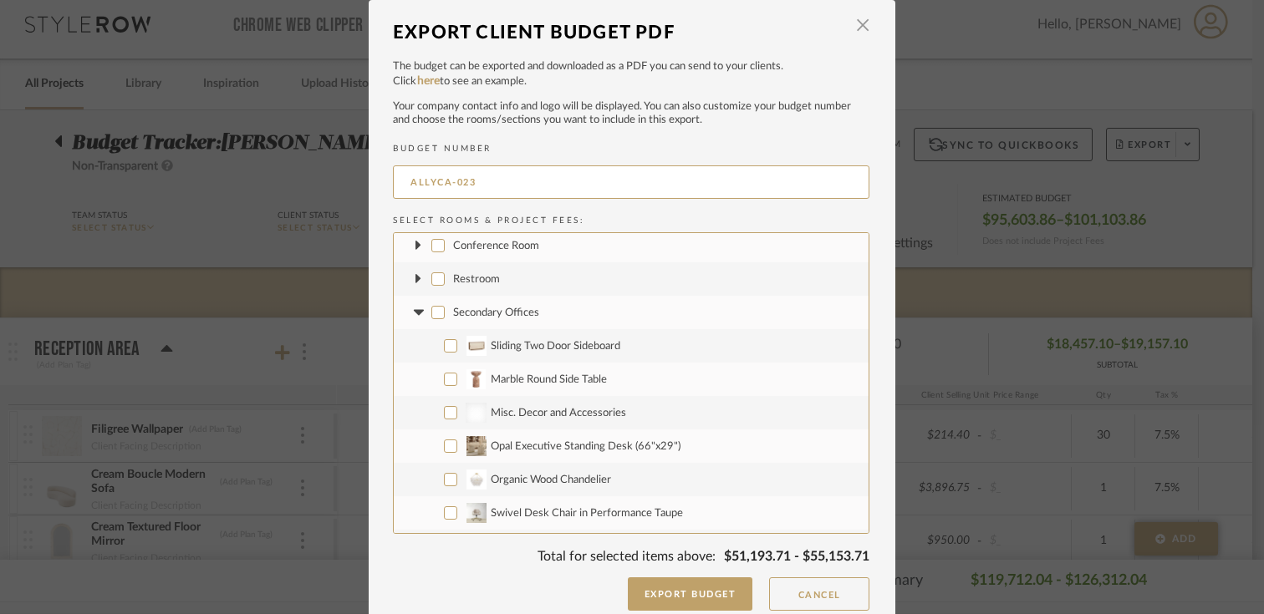
checkbox input "false"
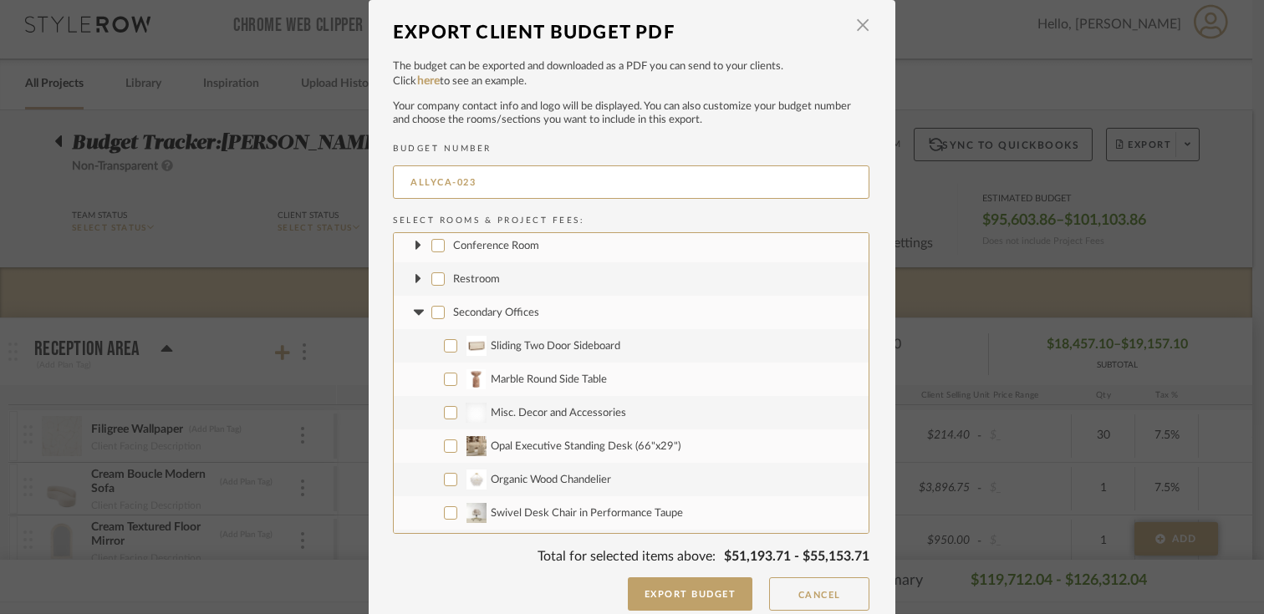
checkbox input "false"
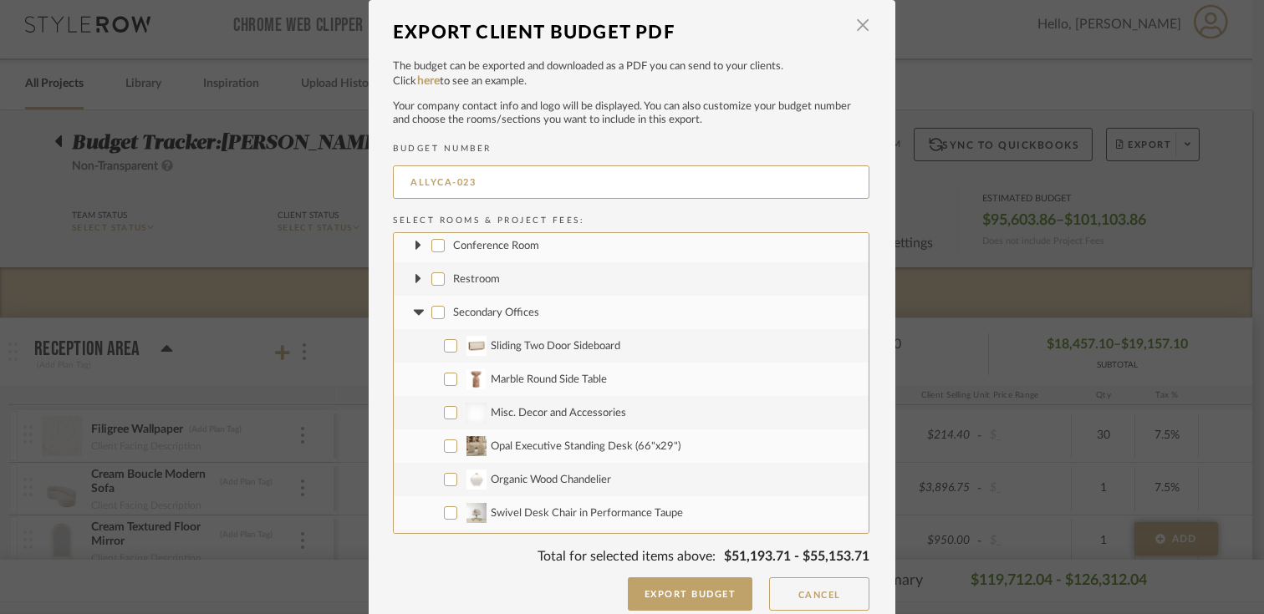
checkbox input "false"
click at [413, 312] on icon at bounding box center [418, 312] width 10 height 6
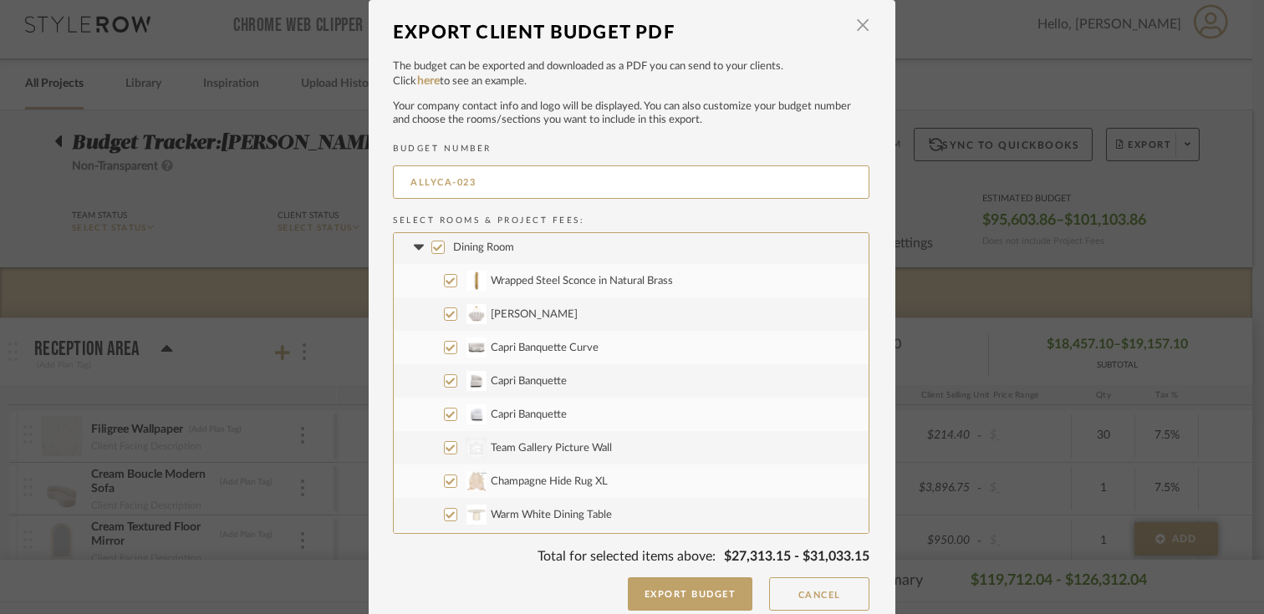
scroll to position [173, 0]
click at [431, 242] on input "Dining Room" at bounding box center [437, 243] width 13 height 13
checkbox input "false"
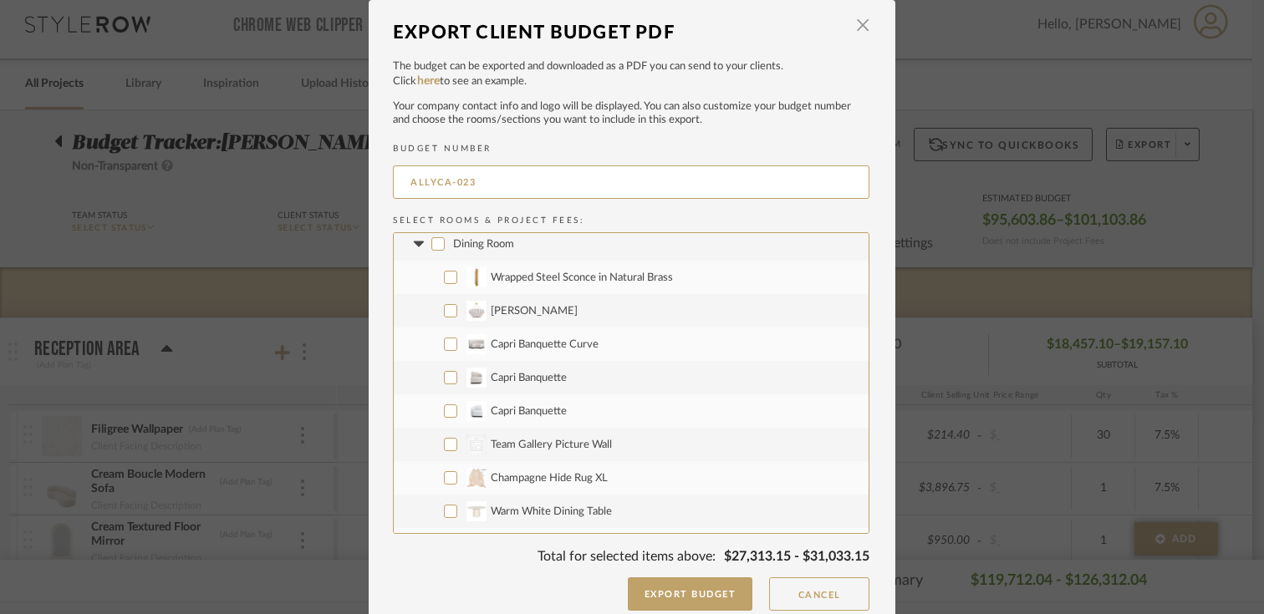
checkbox input "false"
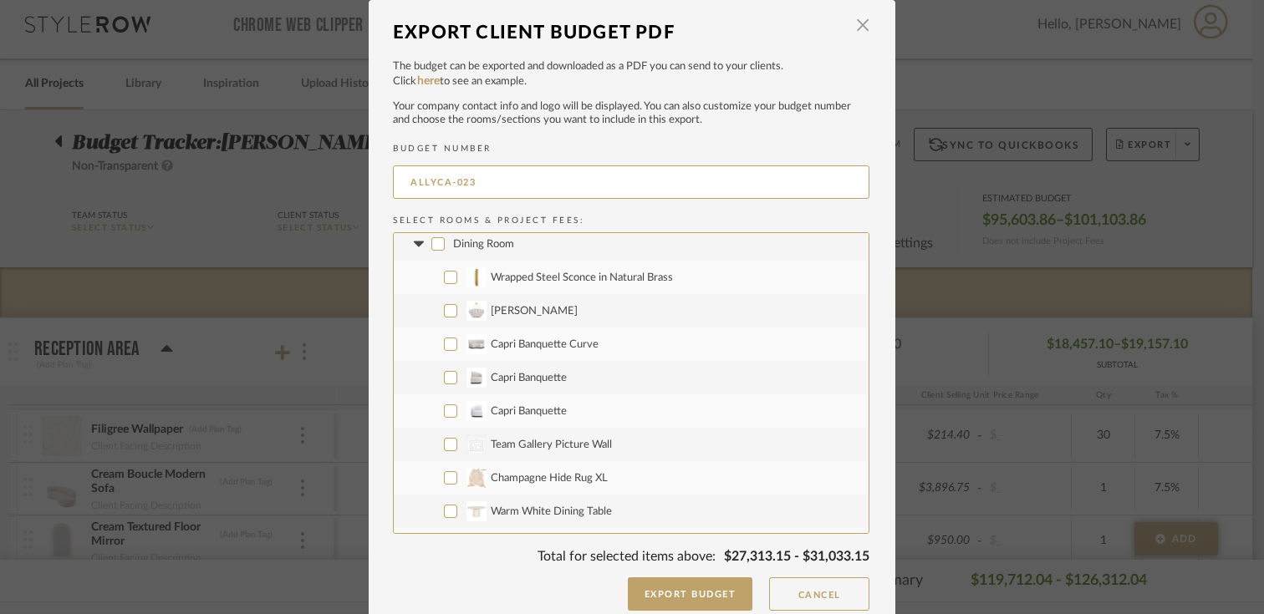
checkbox input "false"
click at [413, 244] on icon at bounding box center [418, 244] width 10 height 6
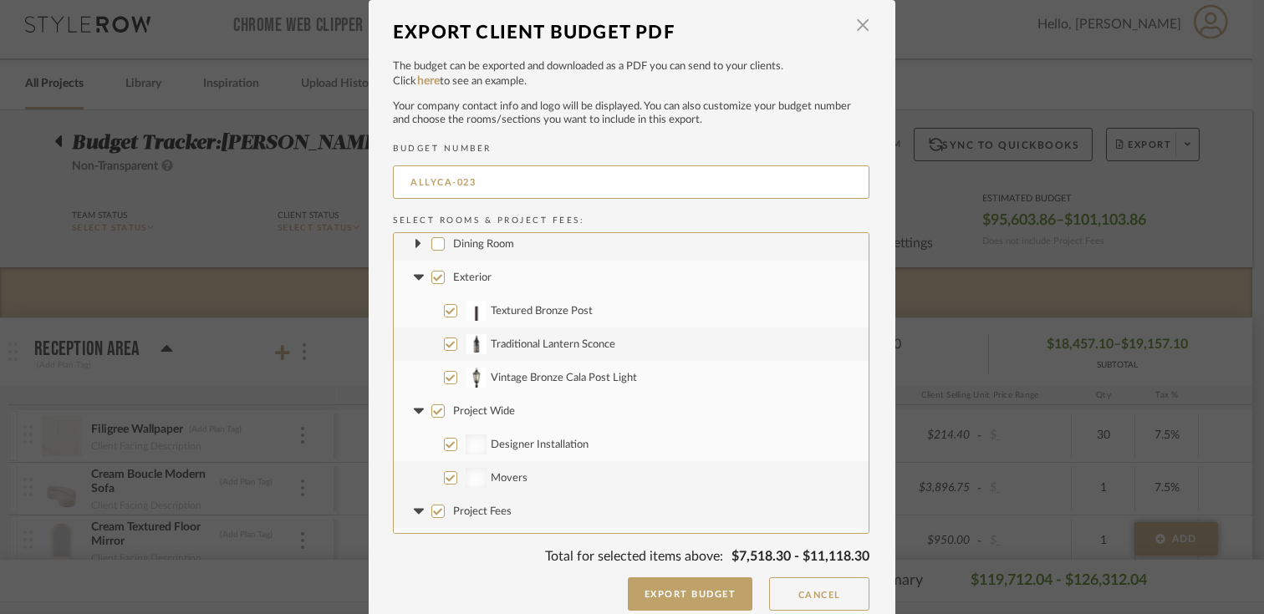
scroll to position [201, 0]
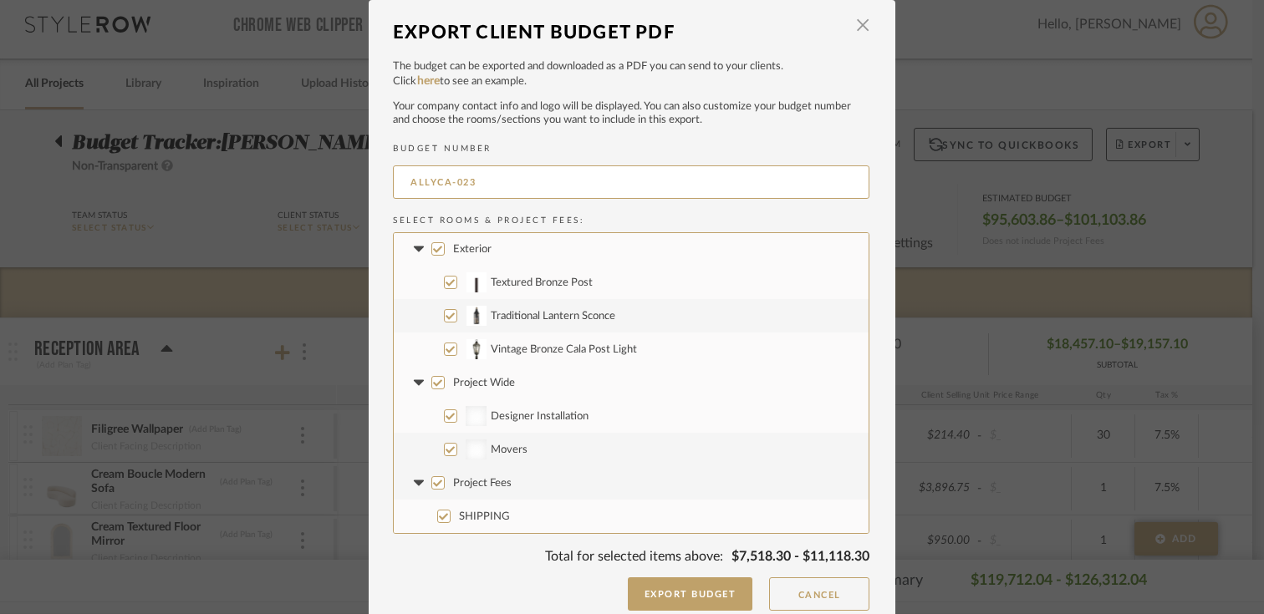
click at [431, 382] on input "Project Wide" at bounding box center [437, 382] width 13 height 13
checkbox input "false"
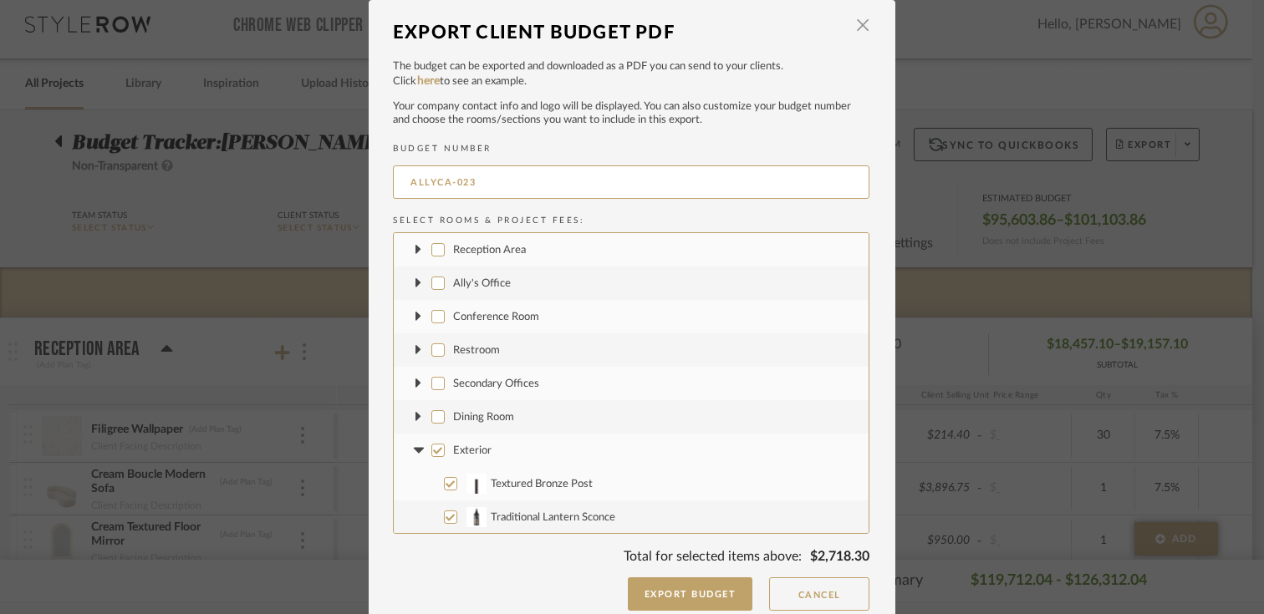
click at [410, 250] on fa-icon at bounding box center [419, 251] width 18 height 18
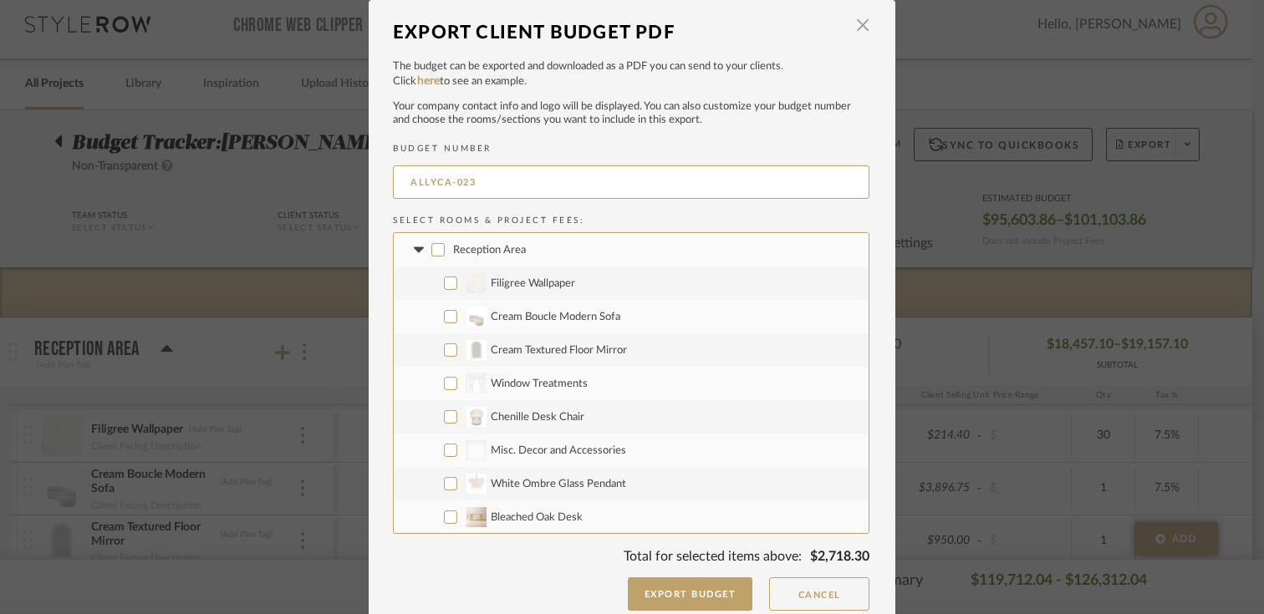
click at [444, 283] on input "Filigree Wallpaper" at bounding box center [450, 283] width 13 height 13
checkbox input "true"
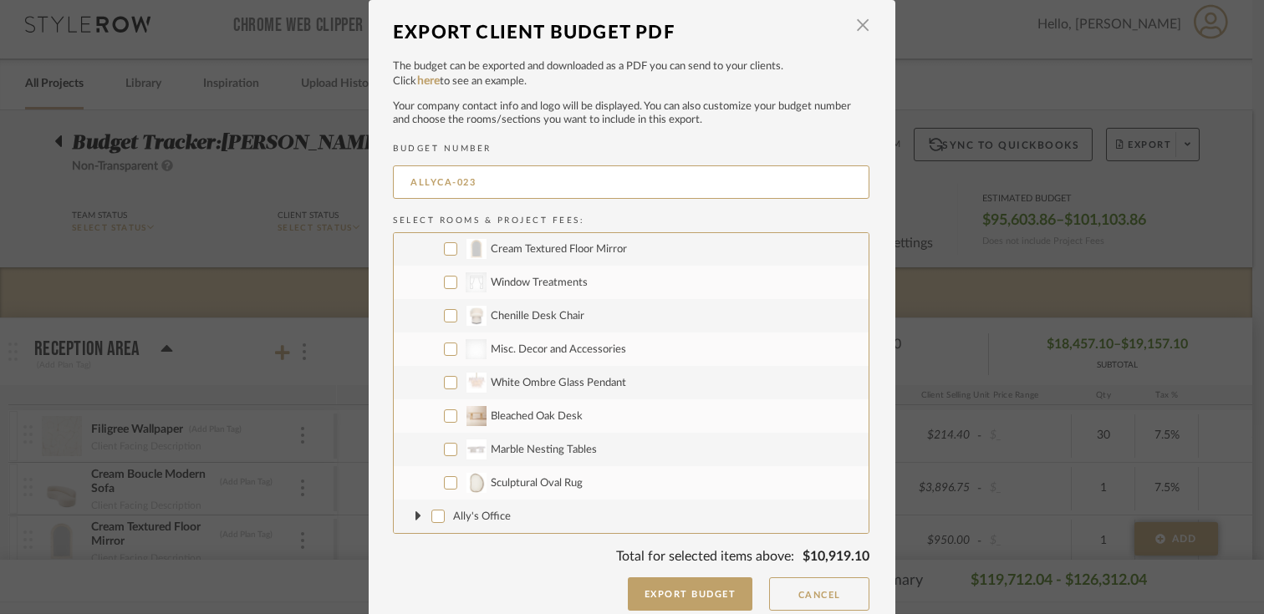
scroll to position [104, 0]
click at [445, 478] on input "Sculptural Oval Rug" at bounding box center [450, 480] width 13 height 13
checkbox input "true"
click at [444, 446] on input "Marble Nesting Tables" at bounding box center [450, 447] width 13 height 13
checkbox input "true"
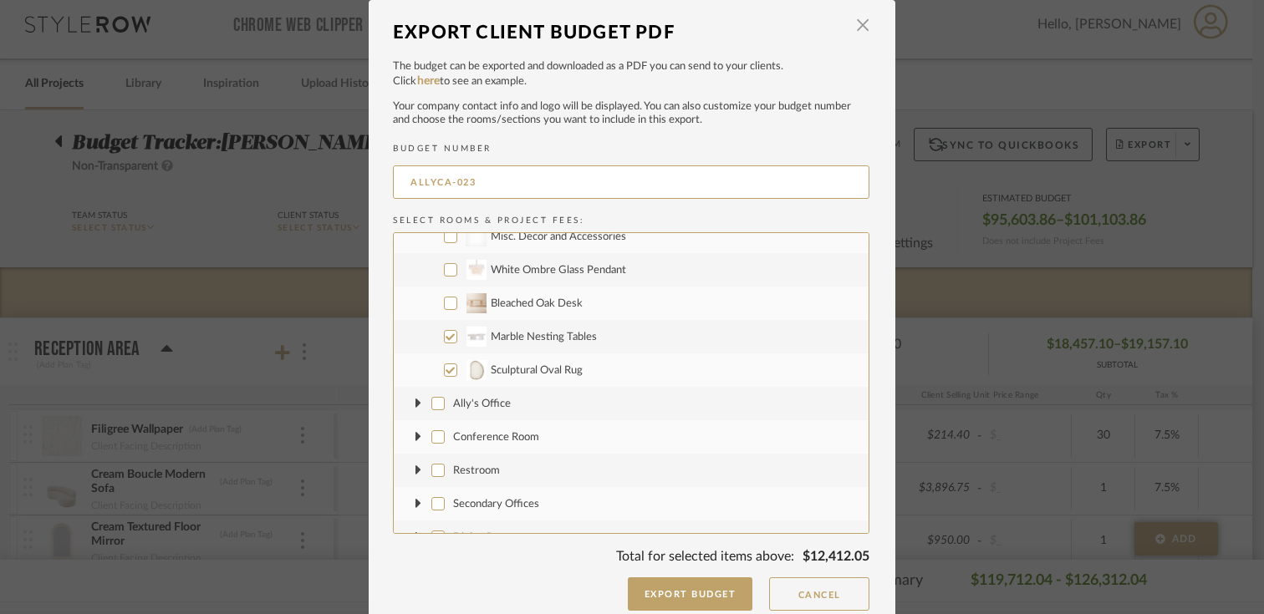
scroll to position [219, 0]
click at [415, 400] on icon at bounding box center [418, 399] width 7 height 18
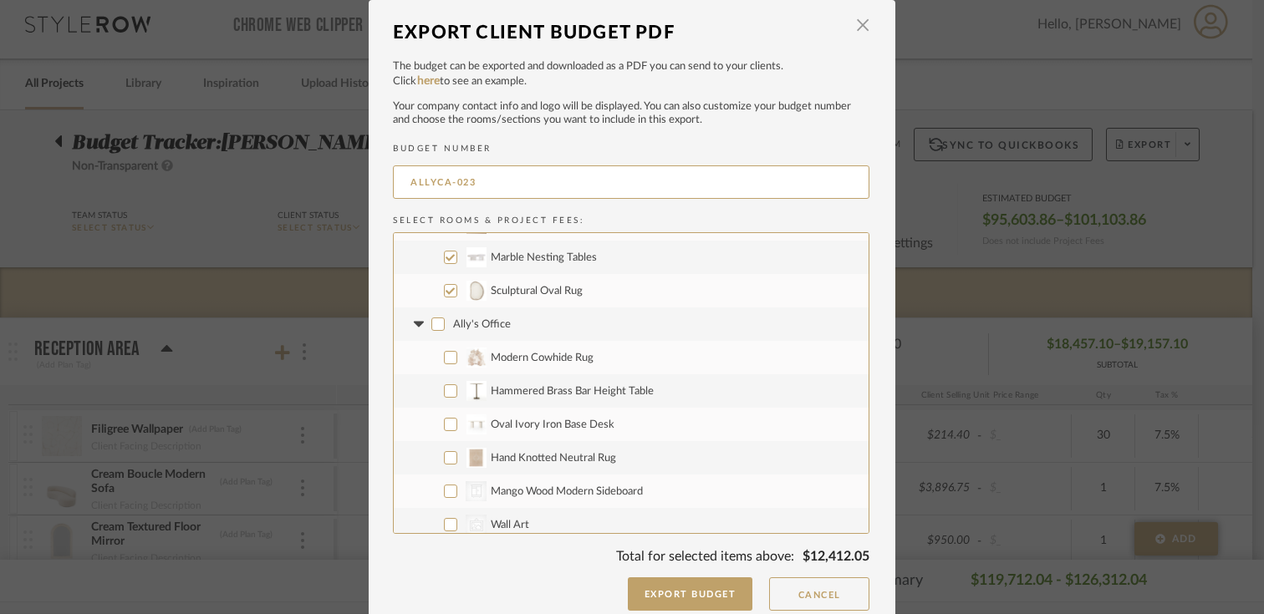
scroll to position [295, 0]
click at [444, 387] on input "Hammered Brass Bar Height Table" at bounding box center [450, 389] width 13 height 13
checkbox input "true"
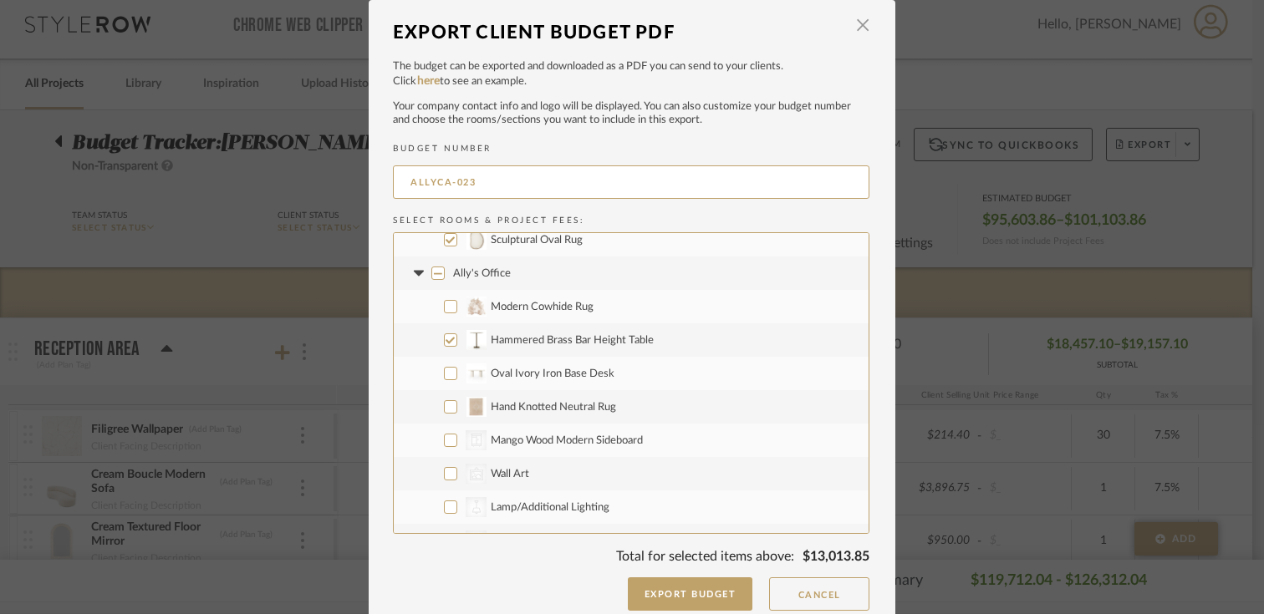
scroll to position [346, 0]
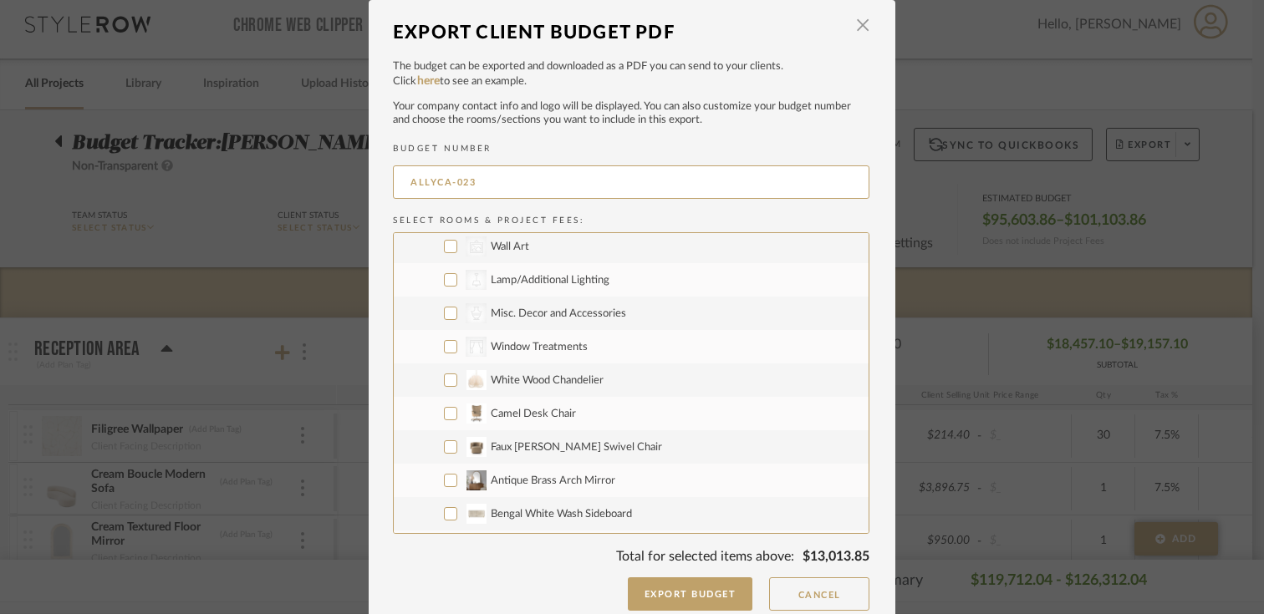
click at [543, 483] on span "Antique Brass Arch Mirror" at bounding box center [553, 481] width 125 height 11
click at [457, 483] on input "Antique Brass Arch Mirror" at bounding box center [450, 480] width 13 height 13
checkbox input "true"
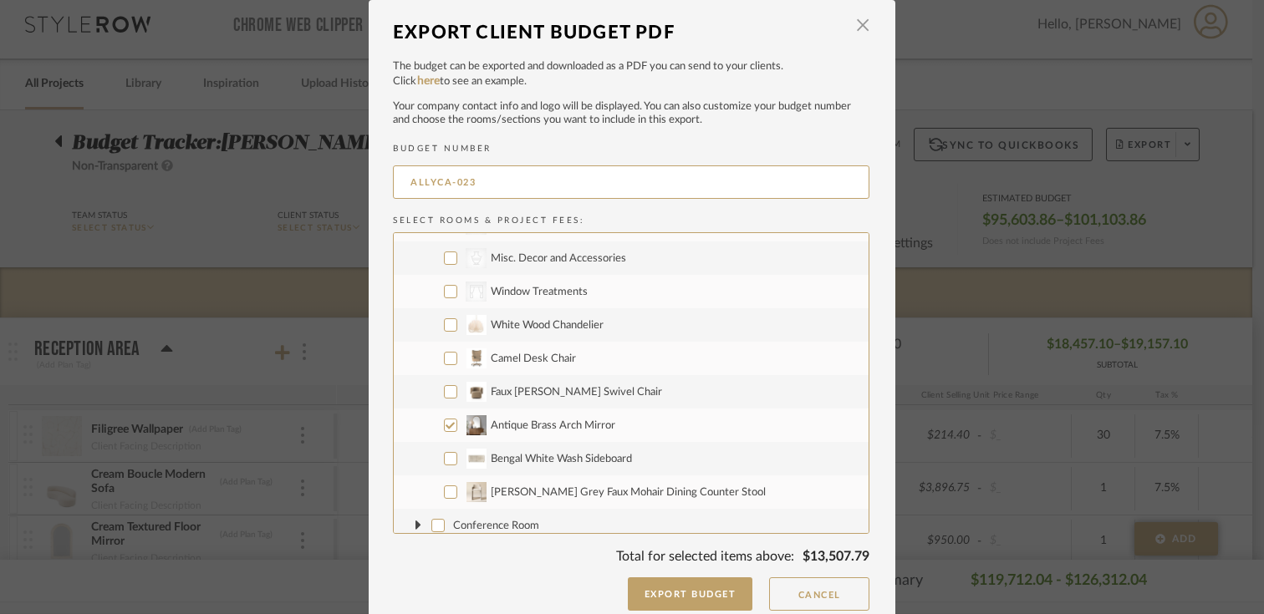
scroll to position [629, 0]
click at [526, 454] on span "Bengal White Wash Sideboard" at bounding box center [561, 457] width 141 height 11
click at [457, 454] on input "Bengal White Wash Sideboard" at bounding box center [450, 457] width 13 height 13
checkbox input "true"
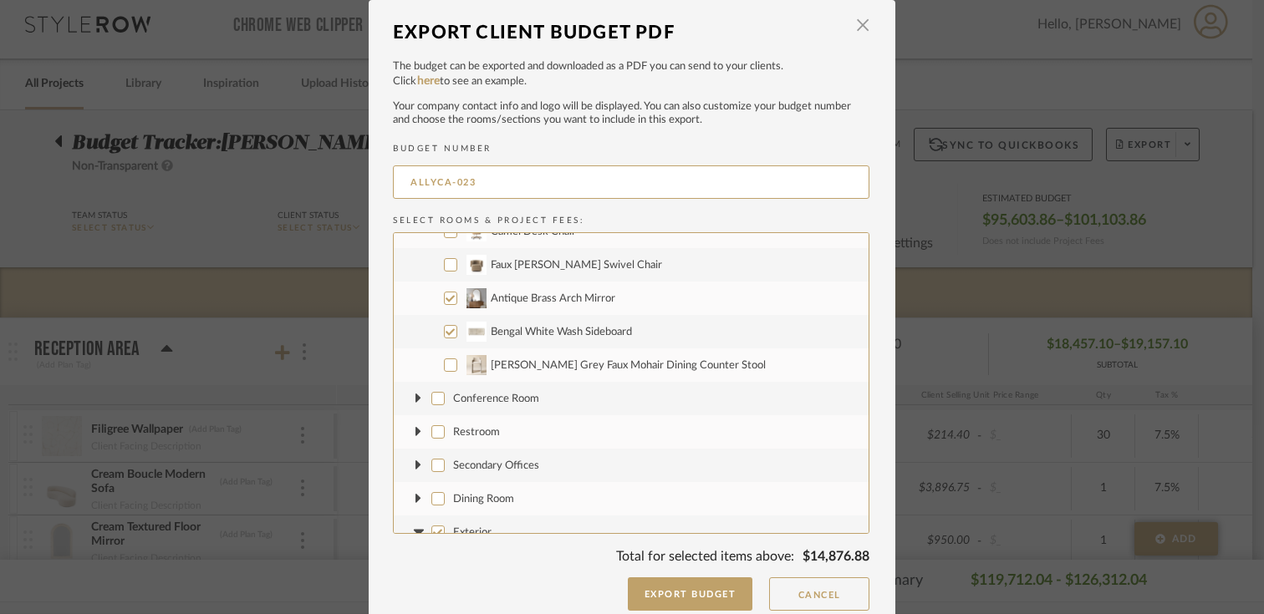
scroll to position [755, 0]
click at [415, 400] on icon at bounding box center [418, 399] width 7 height 18
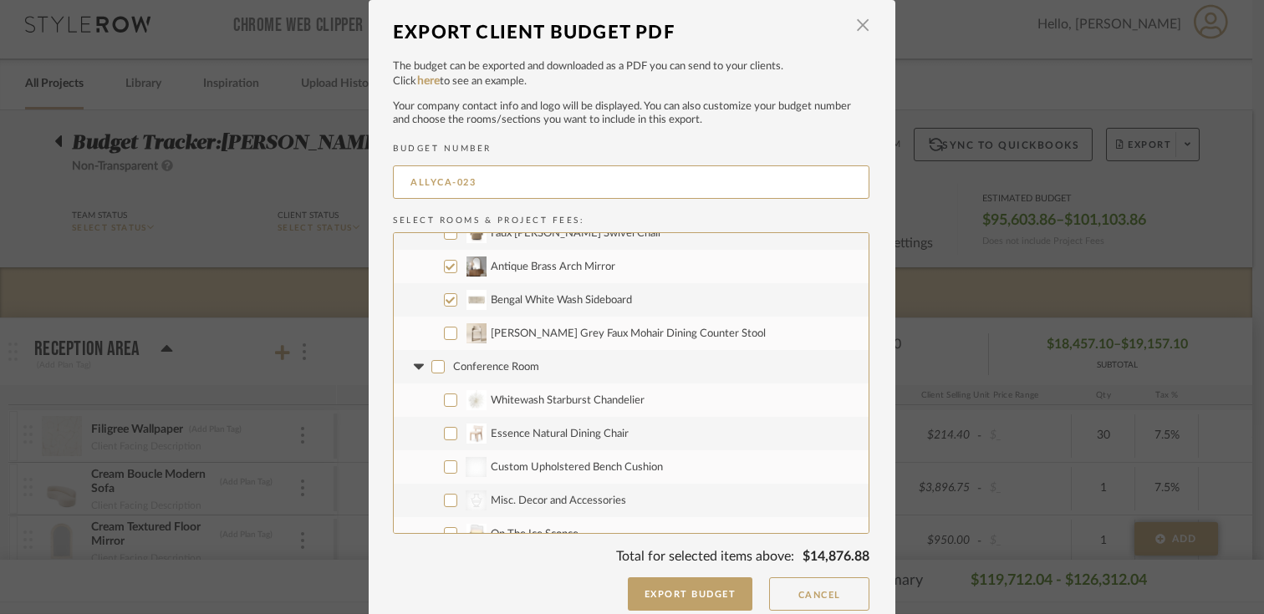
scroll to position [795, 0]
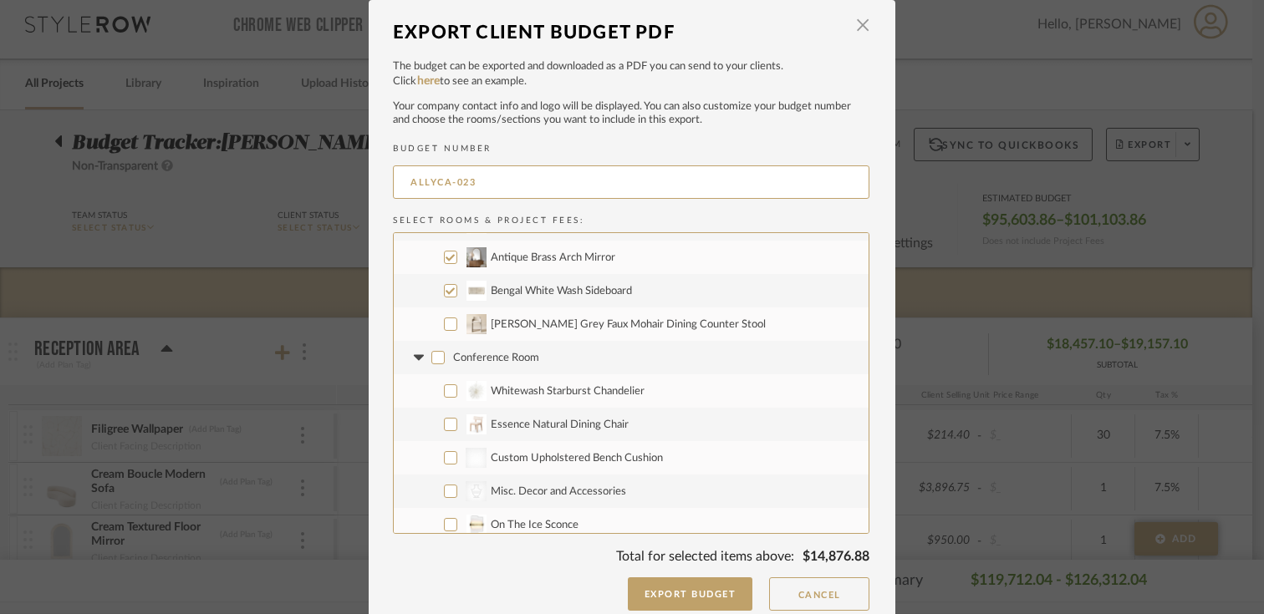
click at [528, 460] on span "Custom Upholstered Bench Cushion" at bounding box center [577, 458] width 172 height 11
click at [457, 460] on input "Custom Upholstered Bench Cushion" at bounding box center [450, 457] width 13 height 13
checkbox input "true"
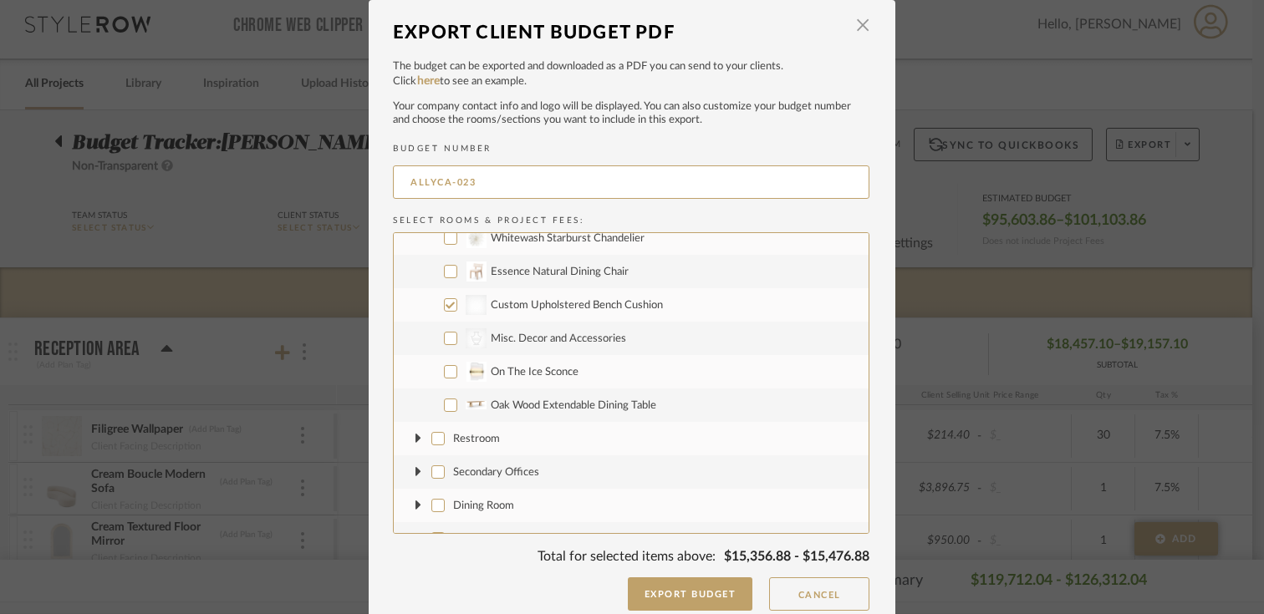
scroll to position [955, 0]
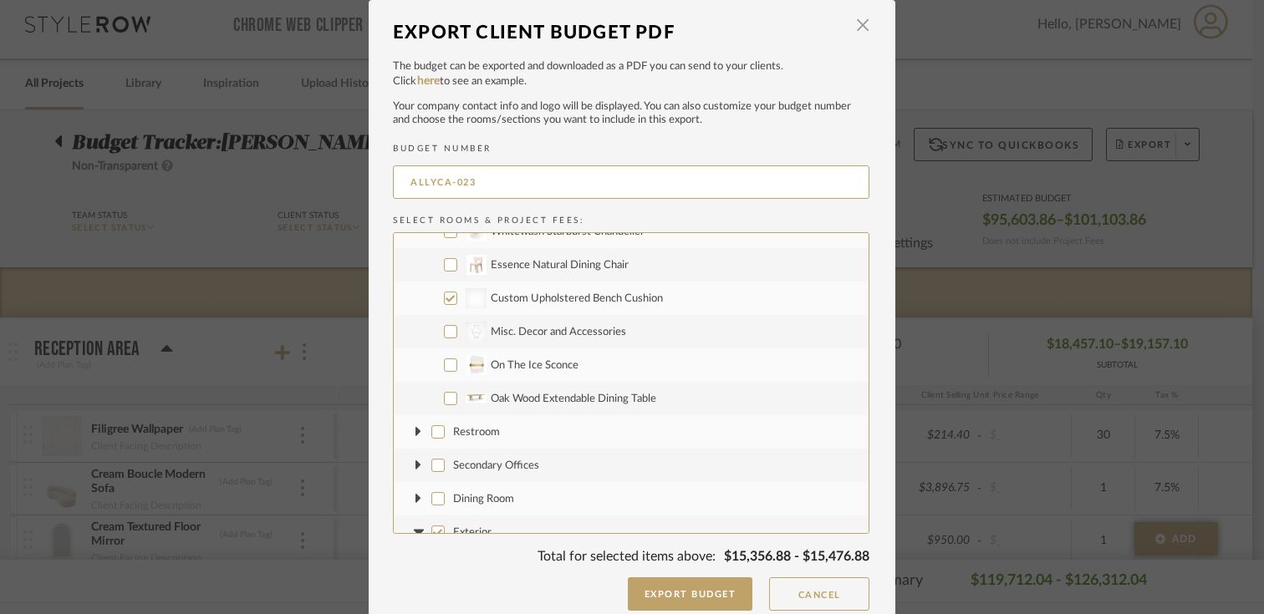
click at [415, 429] on icon at bounding box center [418, 433] width 7 height 18
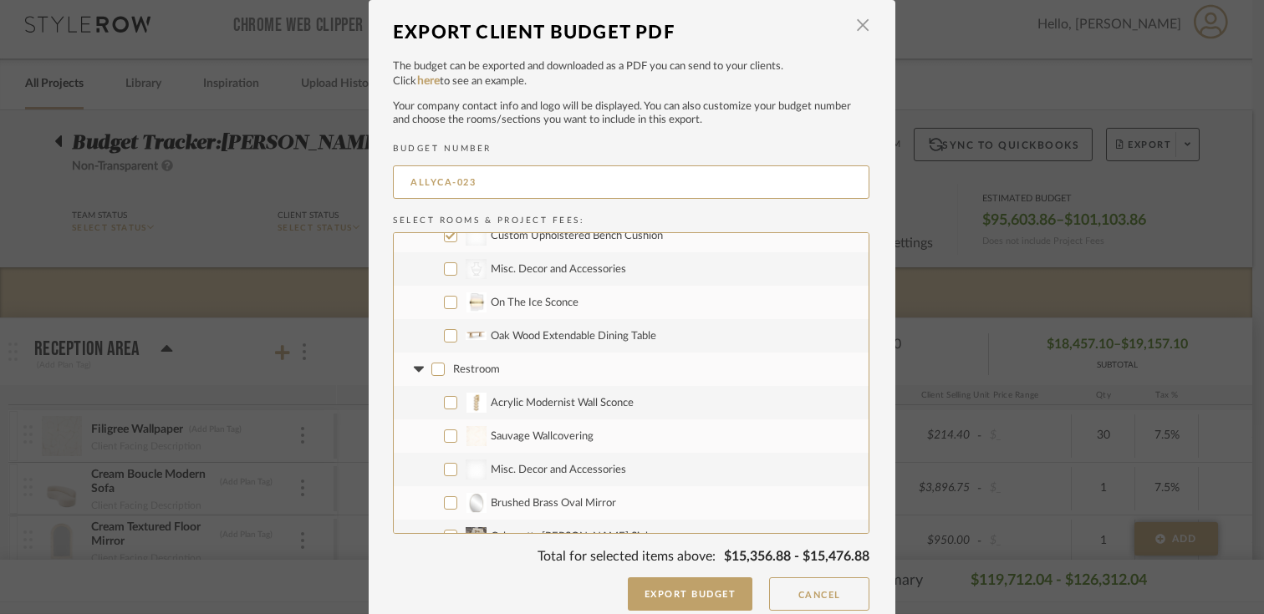
scroll to position [1024, 0]
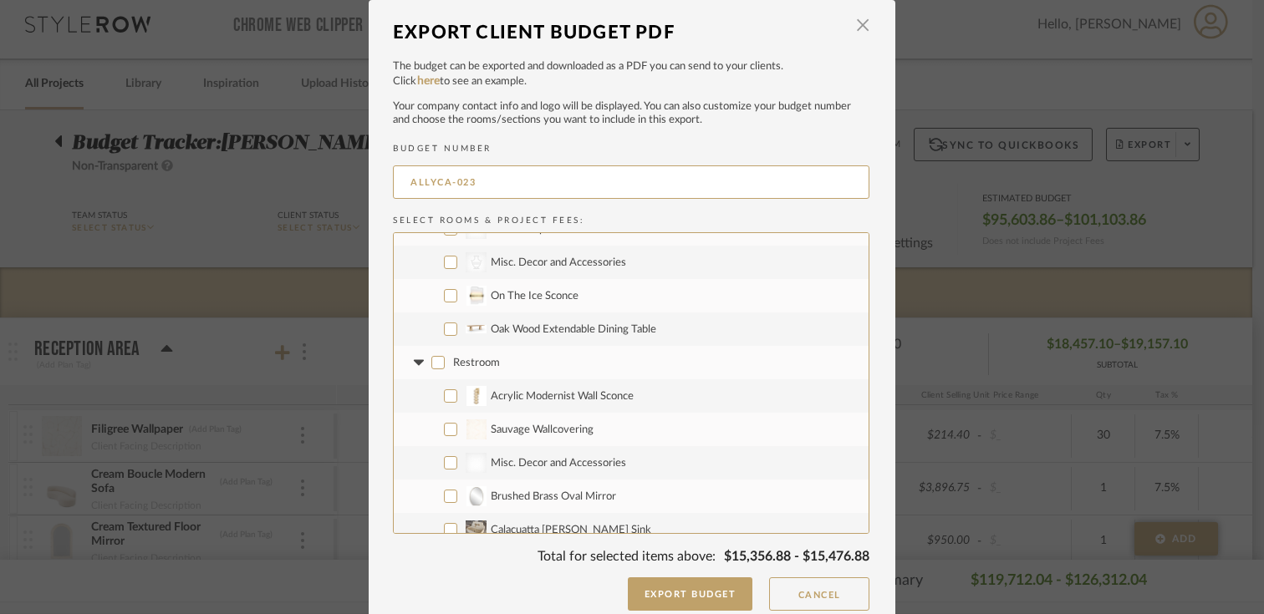
click at [446, 430] on input "Sauvage Wallcovering" at bounding box center [450, 429] width 13 height 13
checkbox input "true"
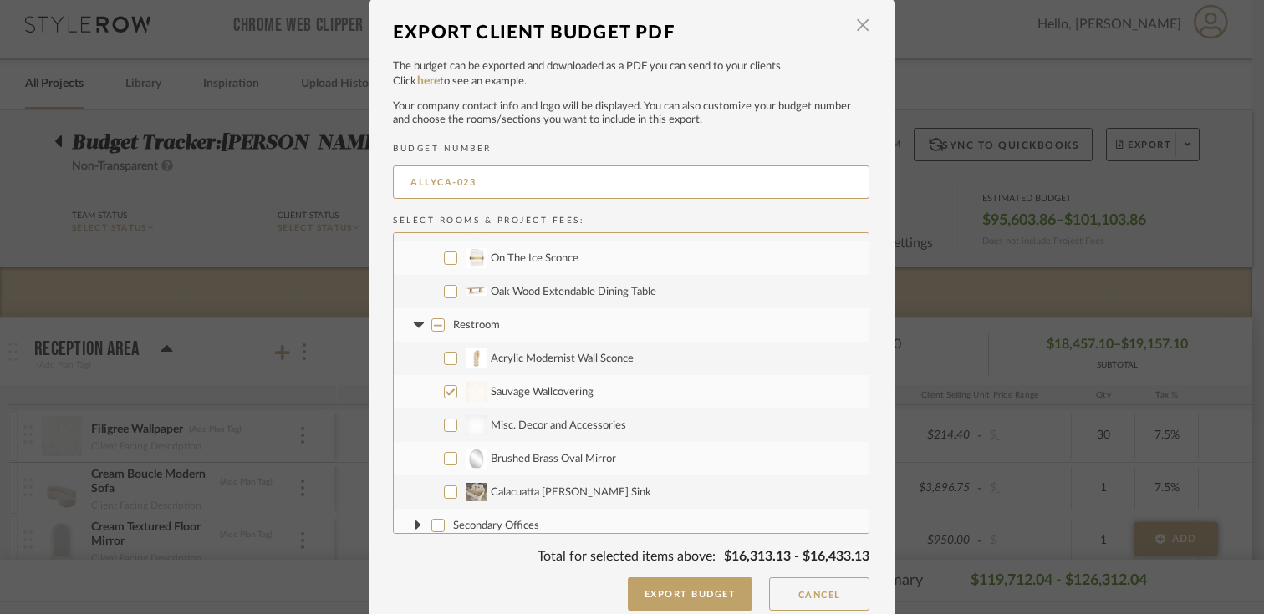
scroll to position [1067, 0]
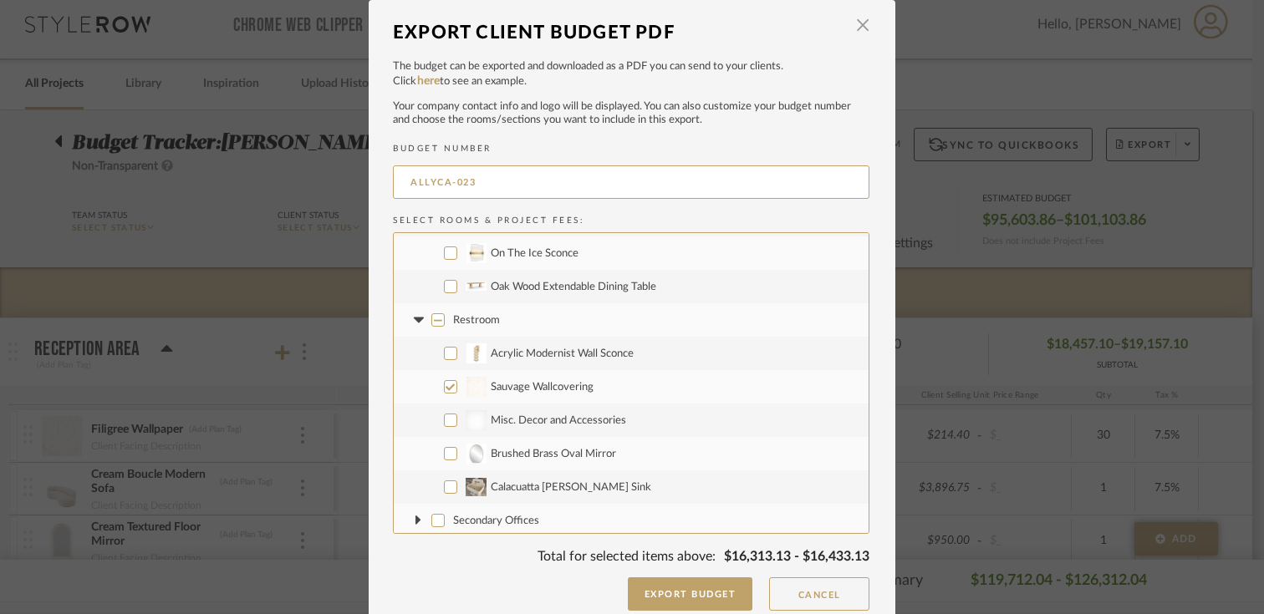
click at [445, 459] on input "Brushed Brass Oval Mirror" at bounding box center [450, 453] width 13 height 13
checkbox input "true"
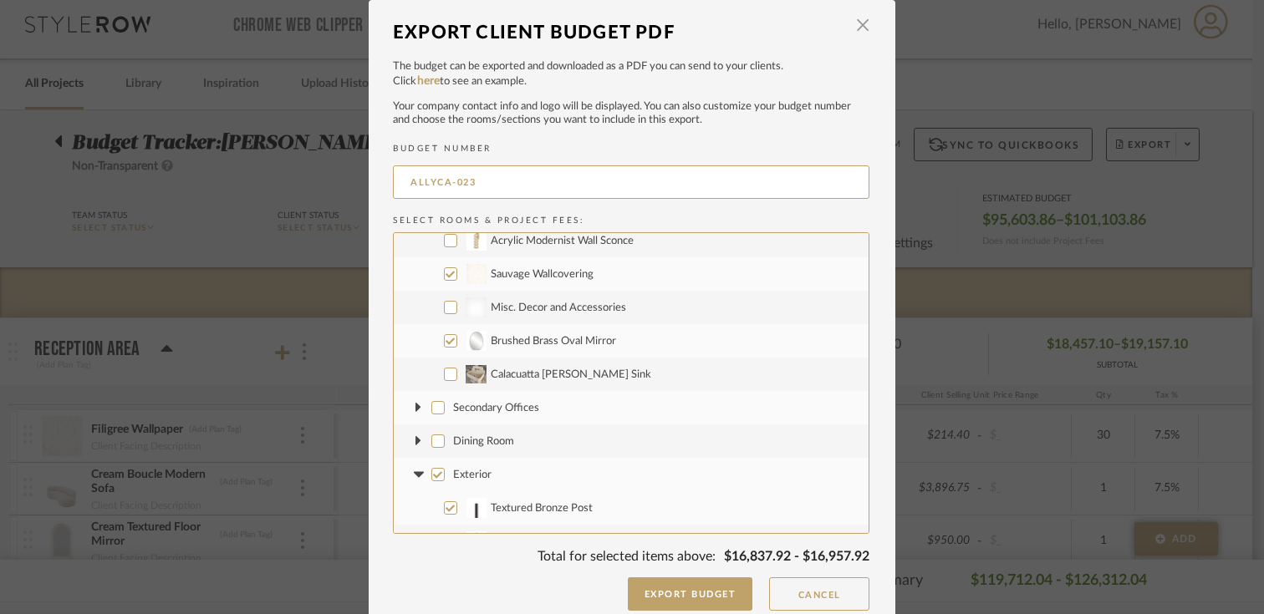
scroll to position [1184, 0]
click at [415, 405] on fa-icon at bounding box center [419, 404] width 18 height 18
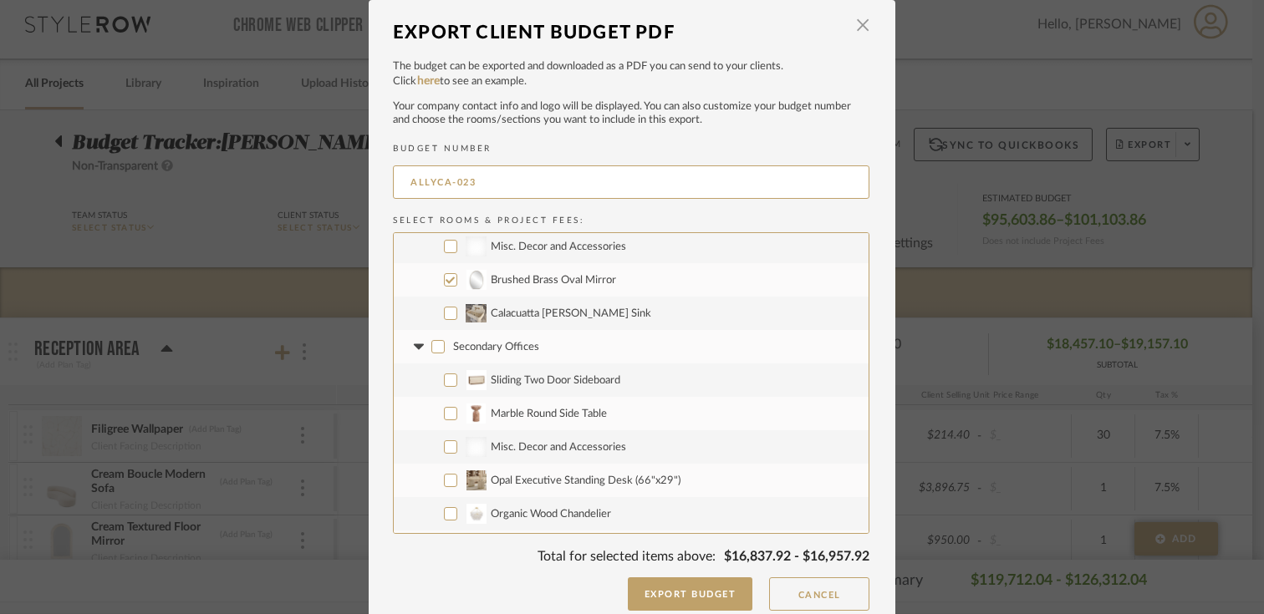
scroll to position [1241, 0]
click at [413, 349] on icon at bounding box center [419, 346] width 18 height 7
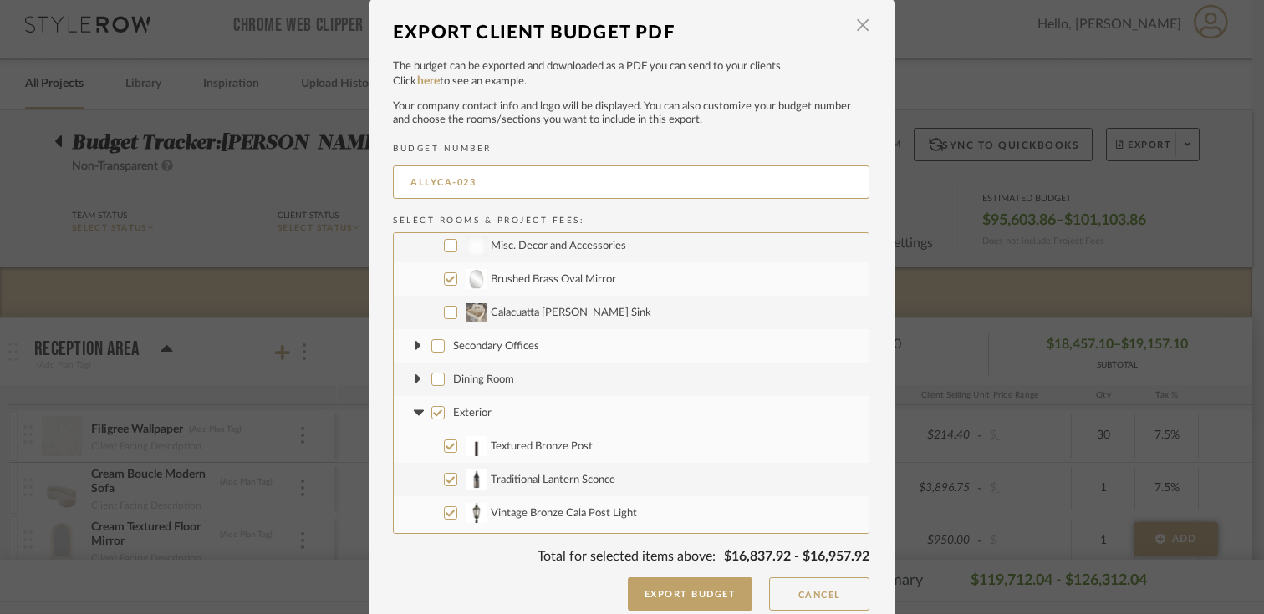
click at [410, 377] on fa-icon at bounding box center [419, 380] width 18 height 18
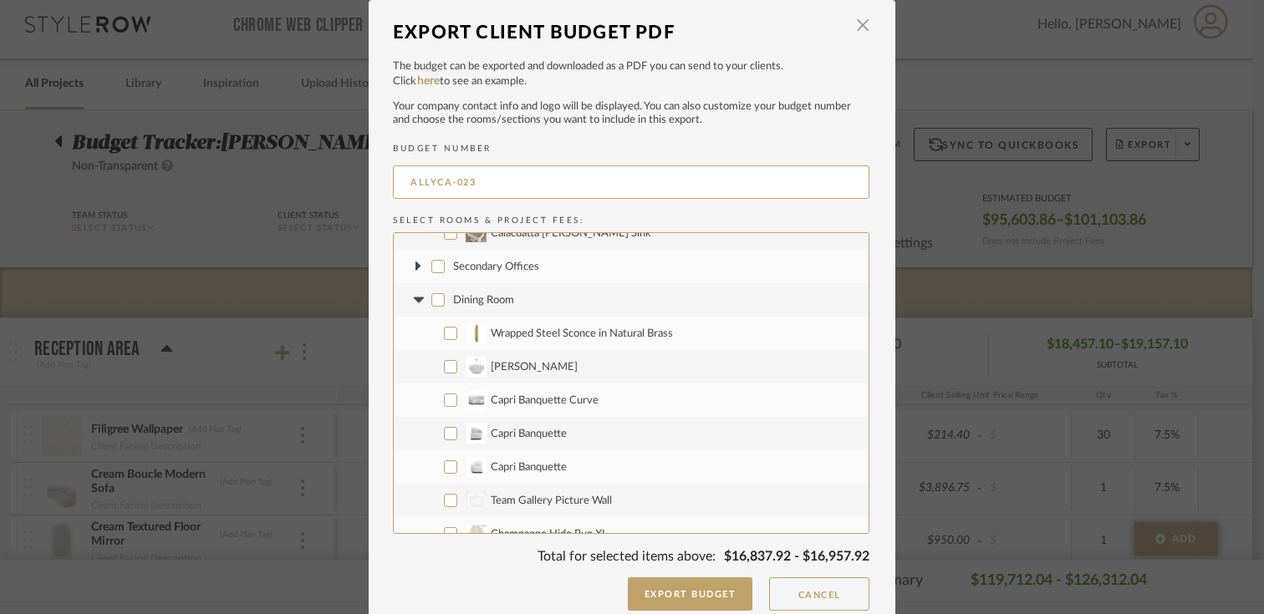
scroll to position [1310, 0]
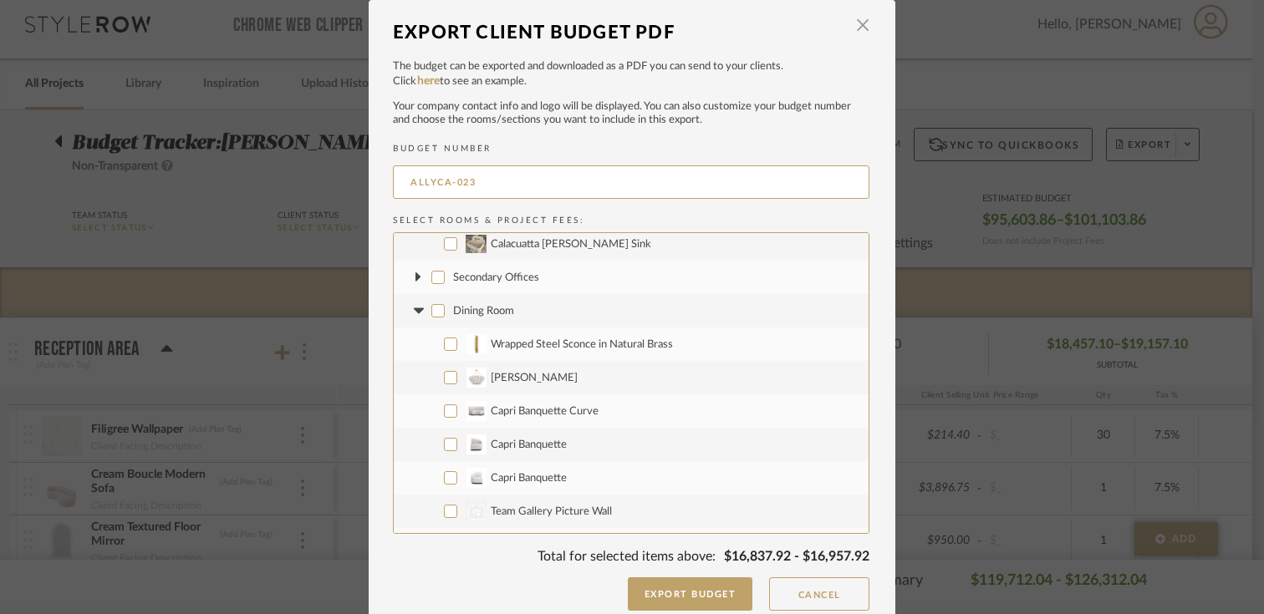
click at [414, 311] on icon at bounding box center [418, 311] width 10 height 6
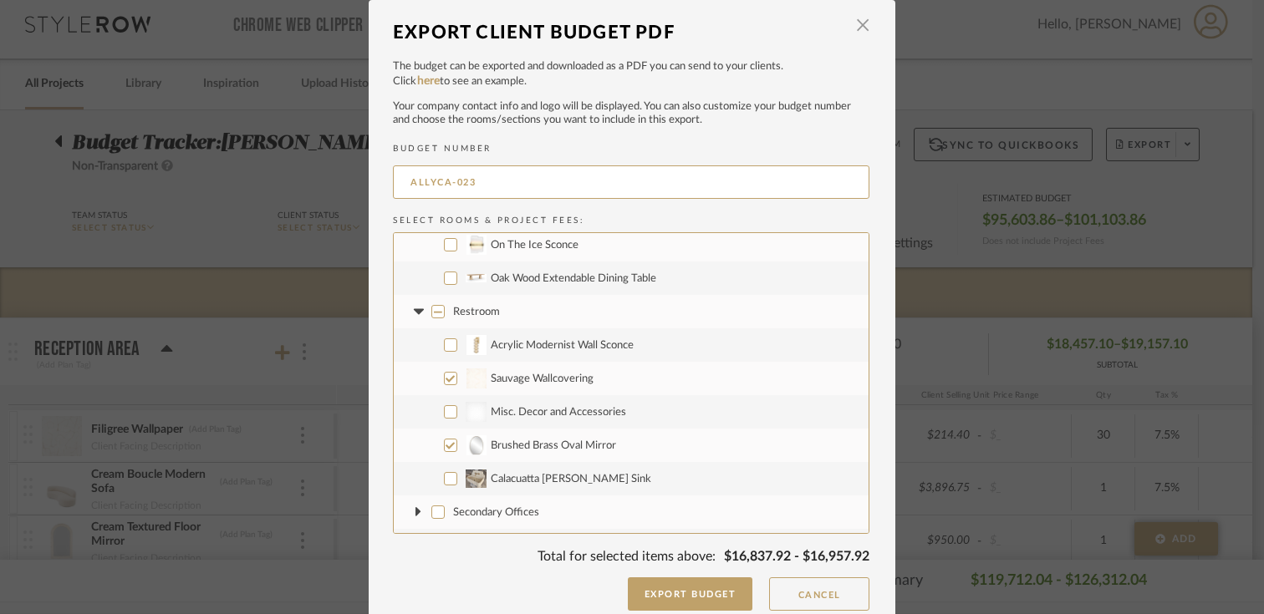
scroll to position [1081, 0]
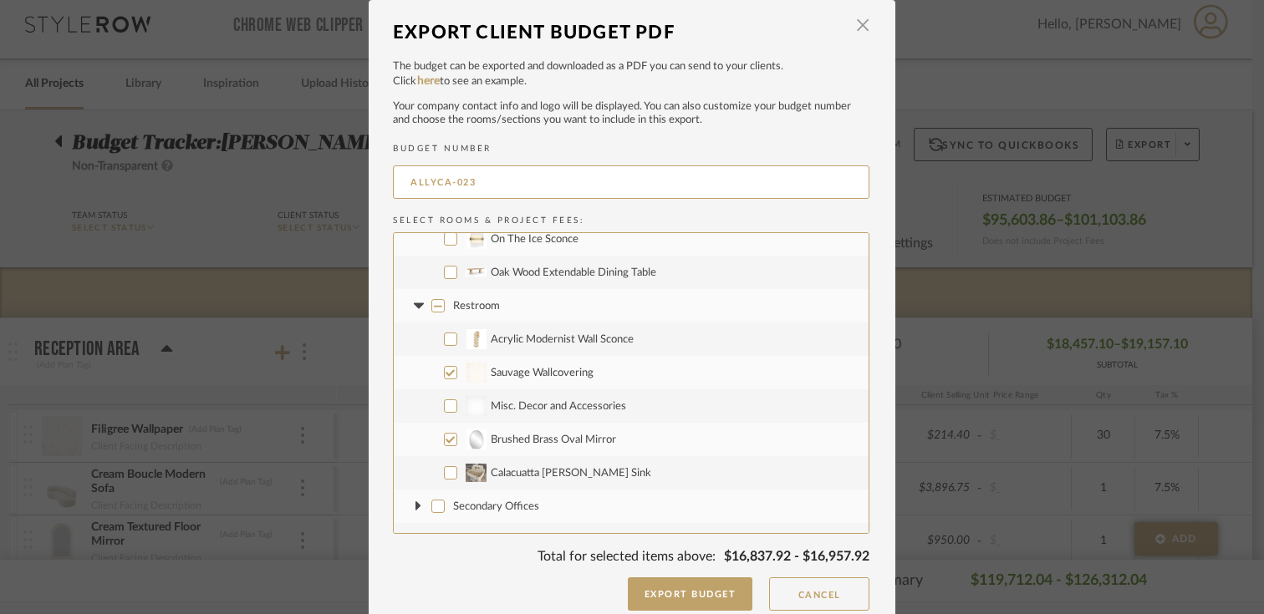
click at [865, 20] on dialog-content "Export Client Budget PDF × The budget can be exported and downloaded as a PDF y…" at bounding box center [632, 314] width 527 height 628
click at [855, 27] on span "button" at bounding box center [862, 25] width 33 height 33
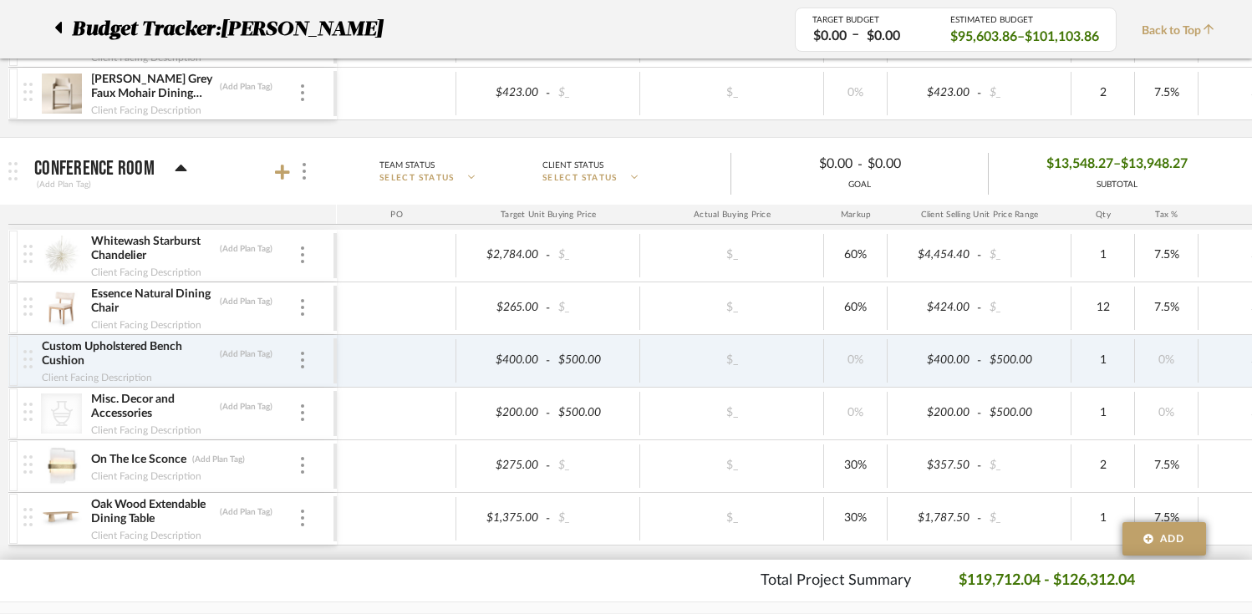
scroll to position [1746, 0]
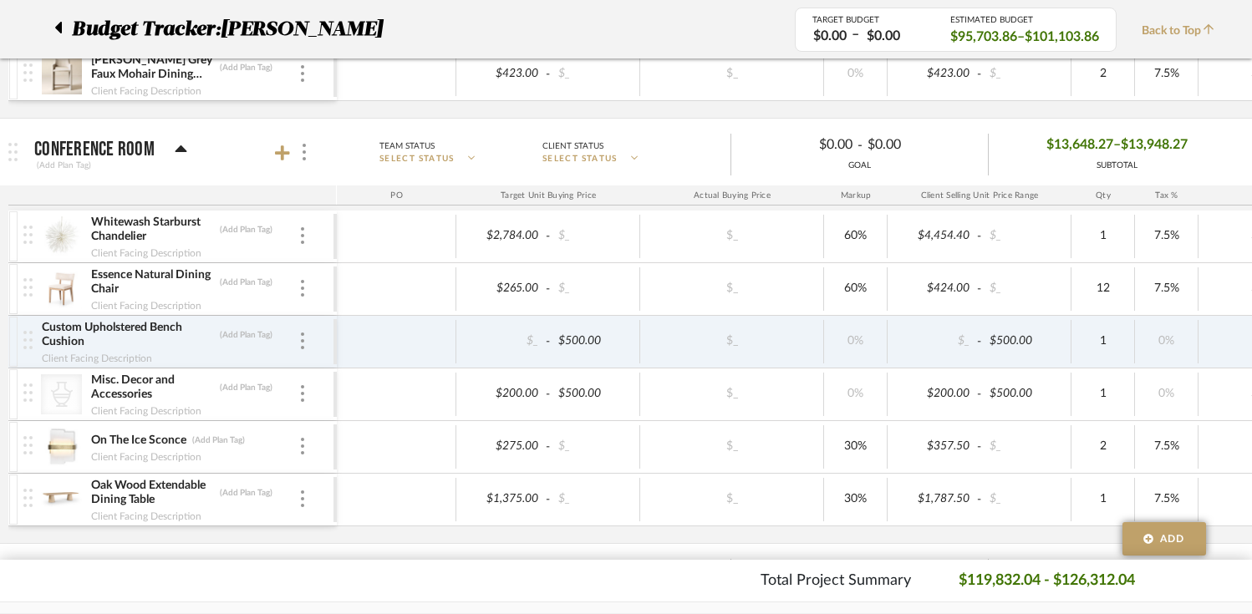
click at [1226, 158] on div "$13,648.27 – $13,948.27 SUBTOTAL" at bounding box center [1117, 152] width 257 height 40
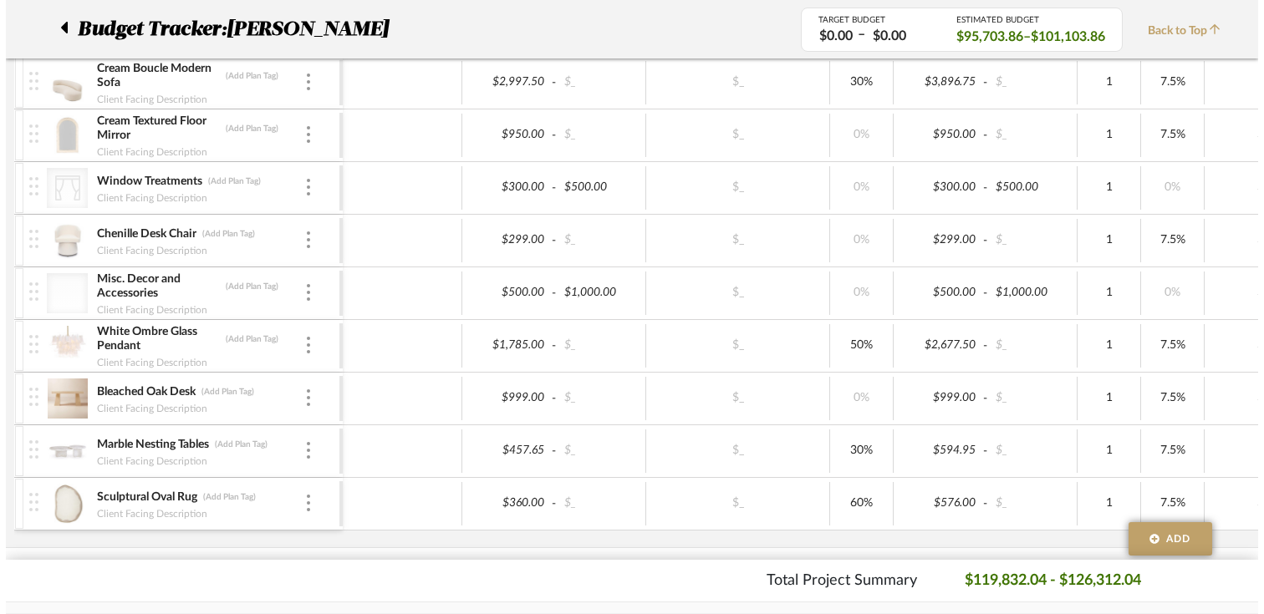
scroll to position [0, 0]
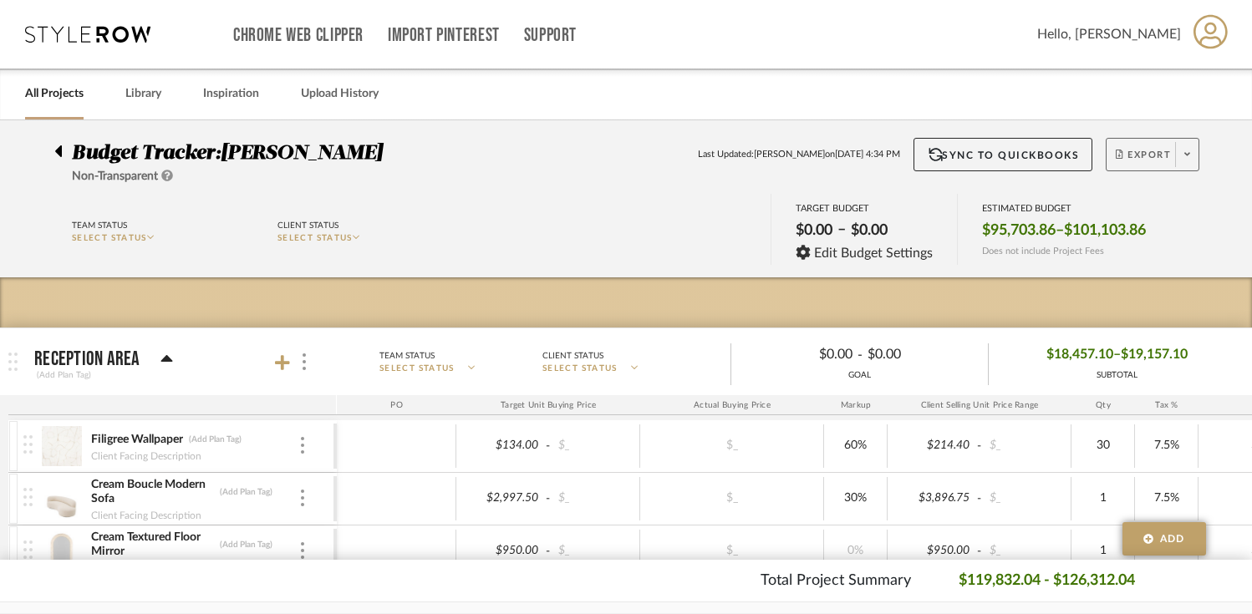
click at [1144, 158] on span "Export" at bounding box center [1143, 161] width 55 height 25
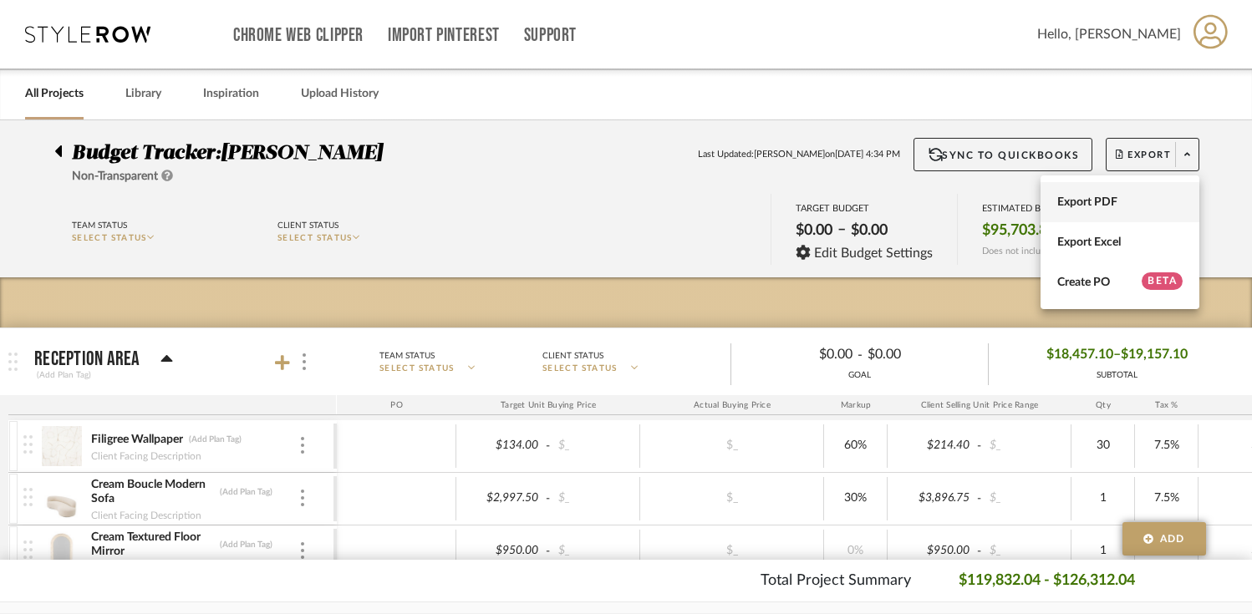
click at [1109, 196] on span "Export PDF" at bounding box center [1120, 203] width 125 height 14
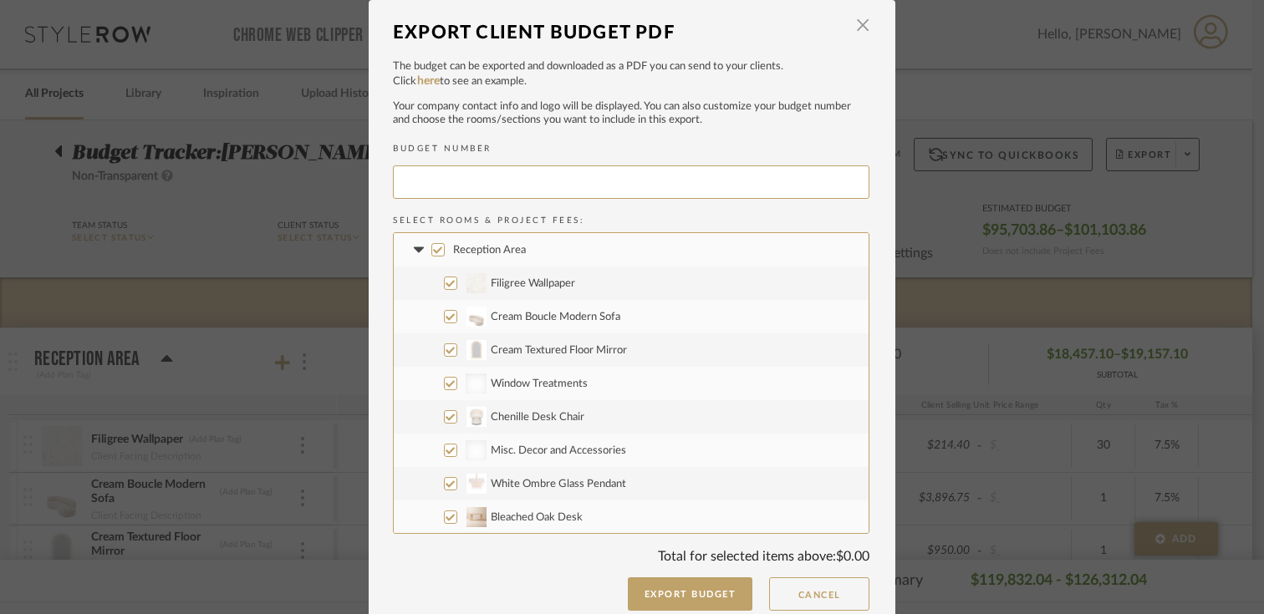
type input "ALLYCA-023"
click at [431, 252] on input "Reception Area" at bounding box center [437, 249] width 13 height 13
checkbox input "false"
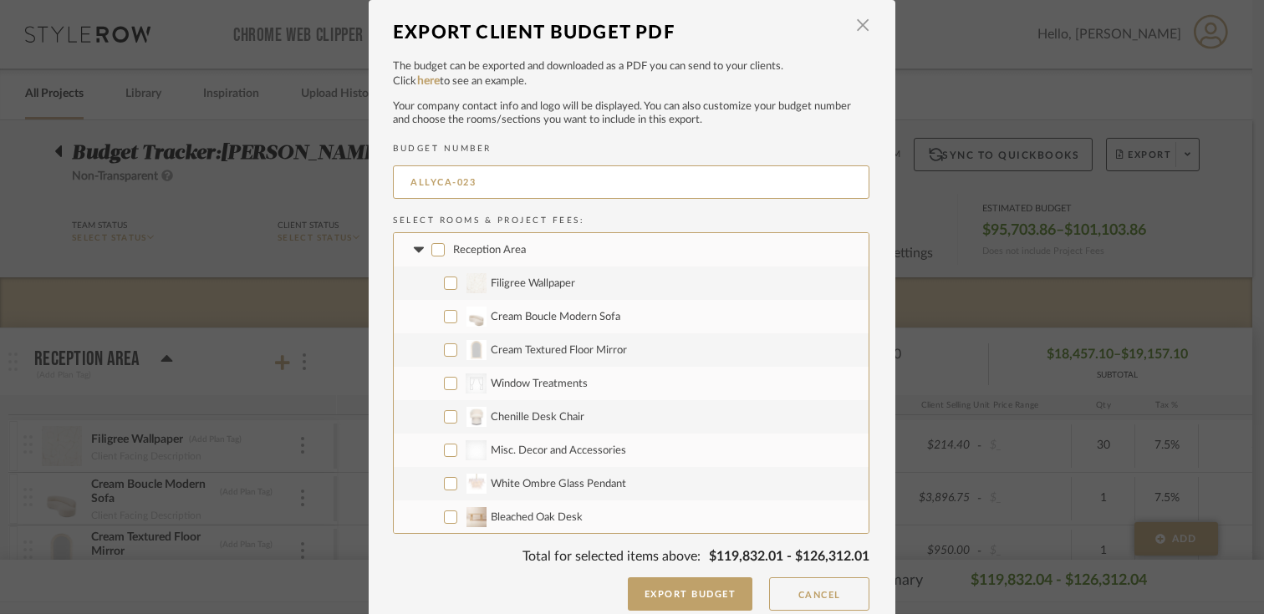
checkbox input "false"
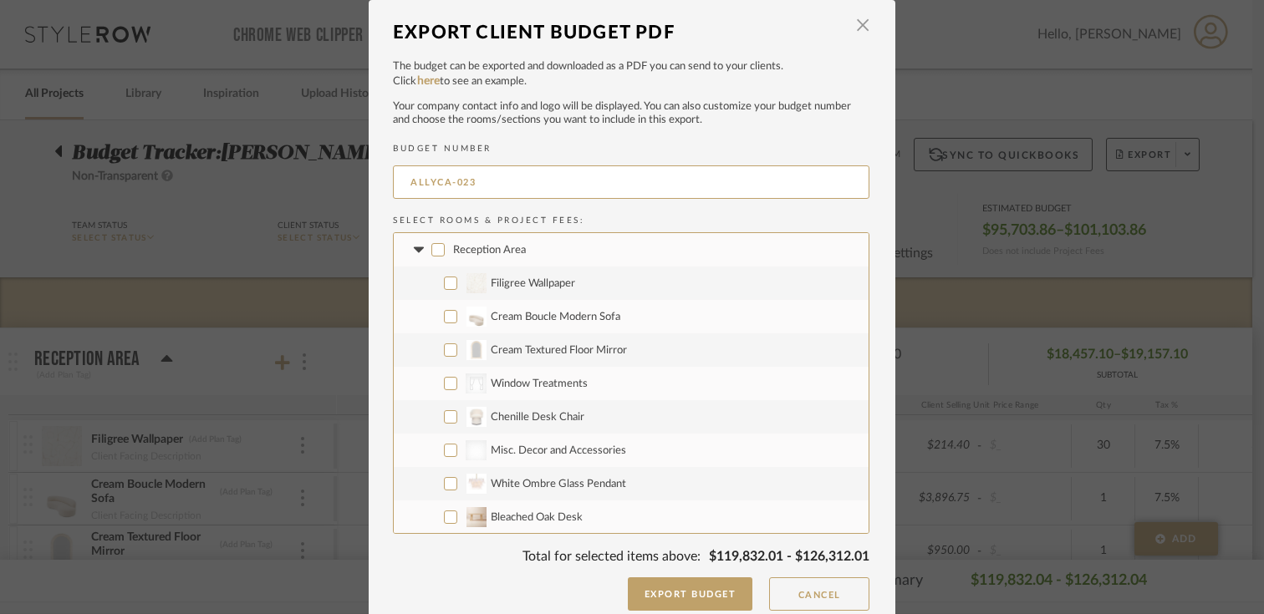
checkbox input "false"
click at [413, 253] on fa-icon at bounding box center [419, 251] width 18 height 18
click at [432, 282] on input "Ally's Office" at bounding box center [437, 283] width 13 height 13
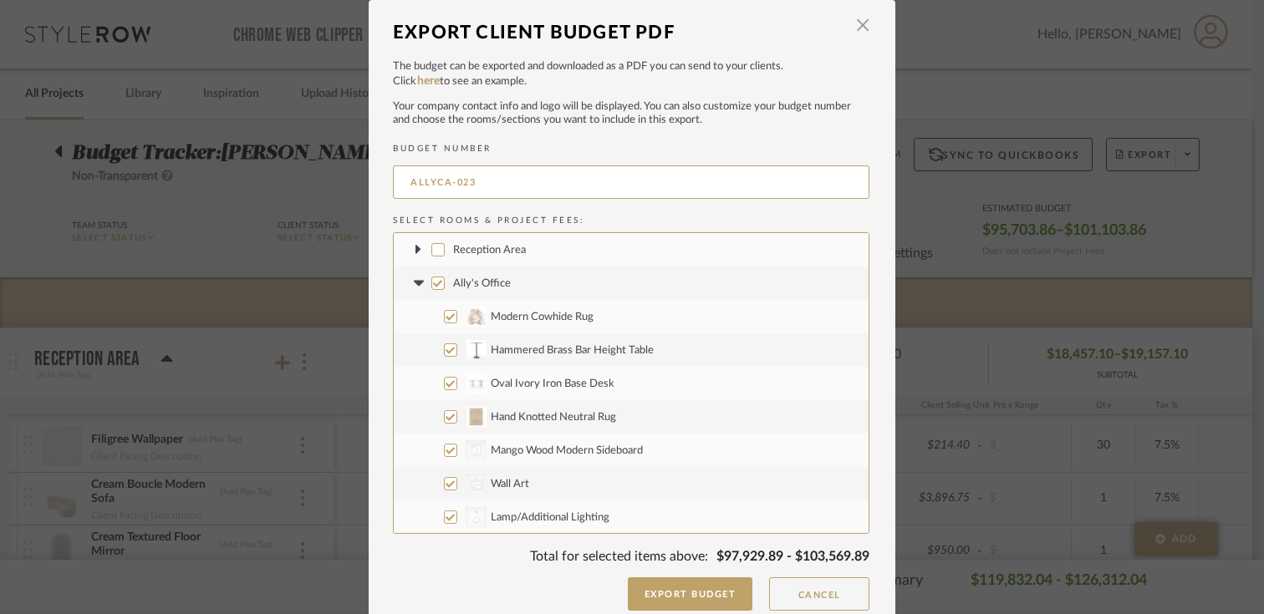
checkbox input "false"
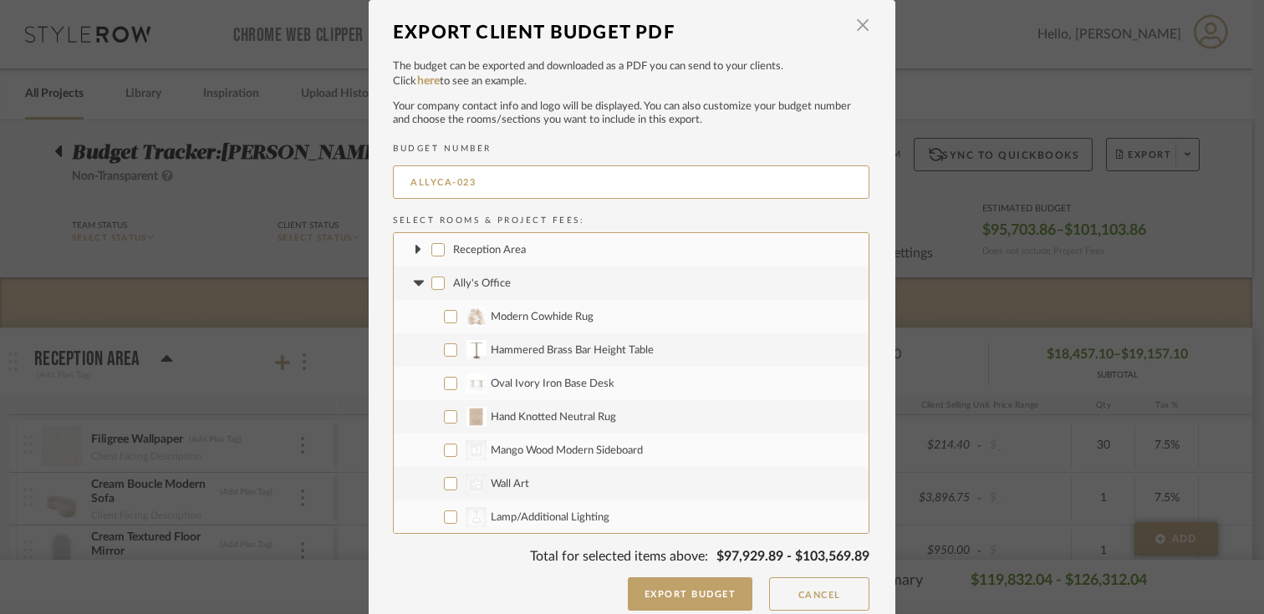
checkbox input "false"
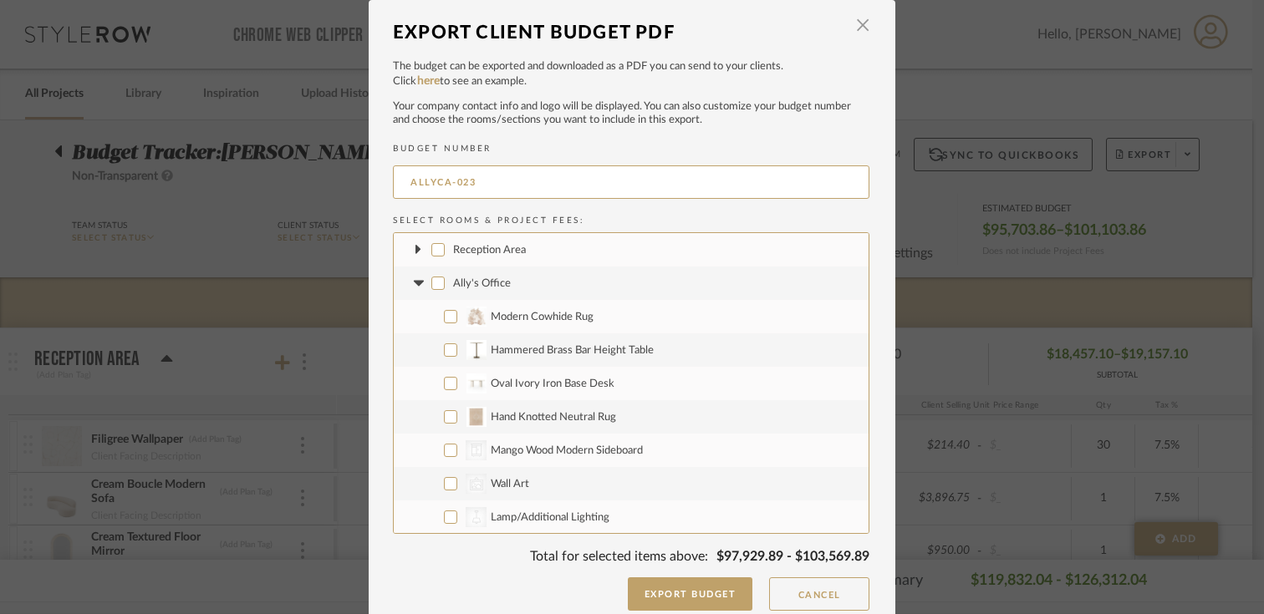
checkbox input "false"
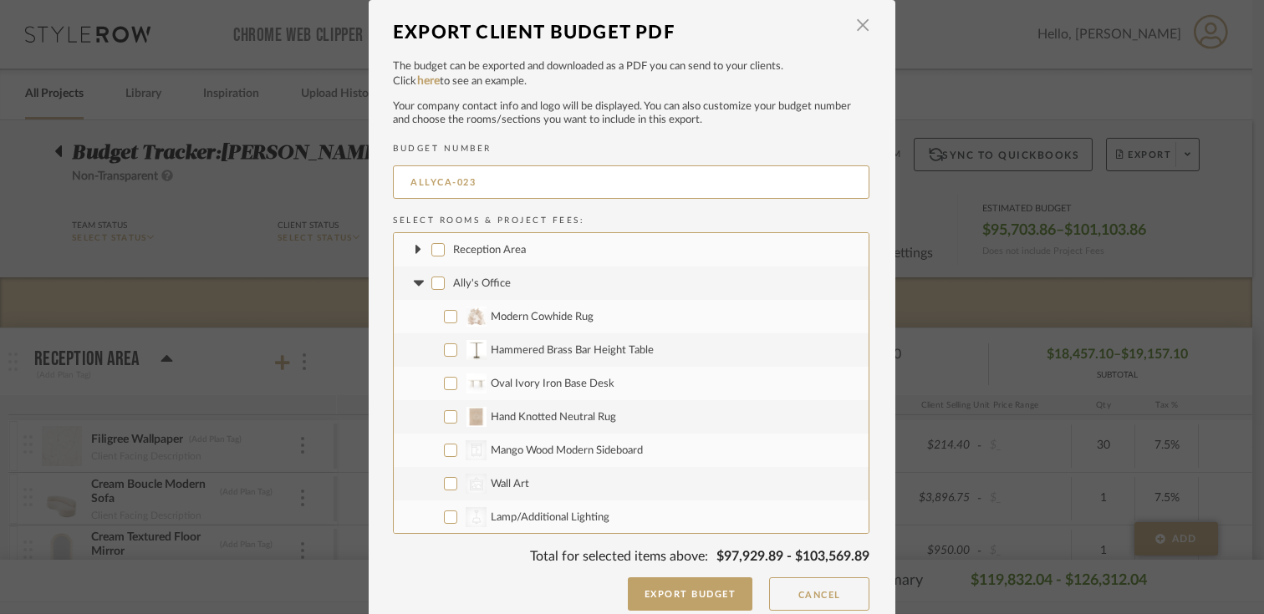
checkbox input "false"
click at [413, 280] on icon at bounding box center [418, 283] width 10 height 6
click at [431, 318] on input "Conference Room" at bounding box center [437, 316] width 13 height 13
checkbox input "false"
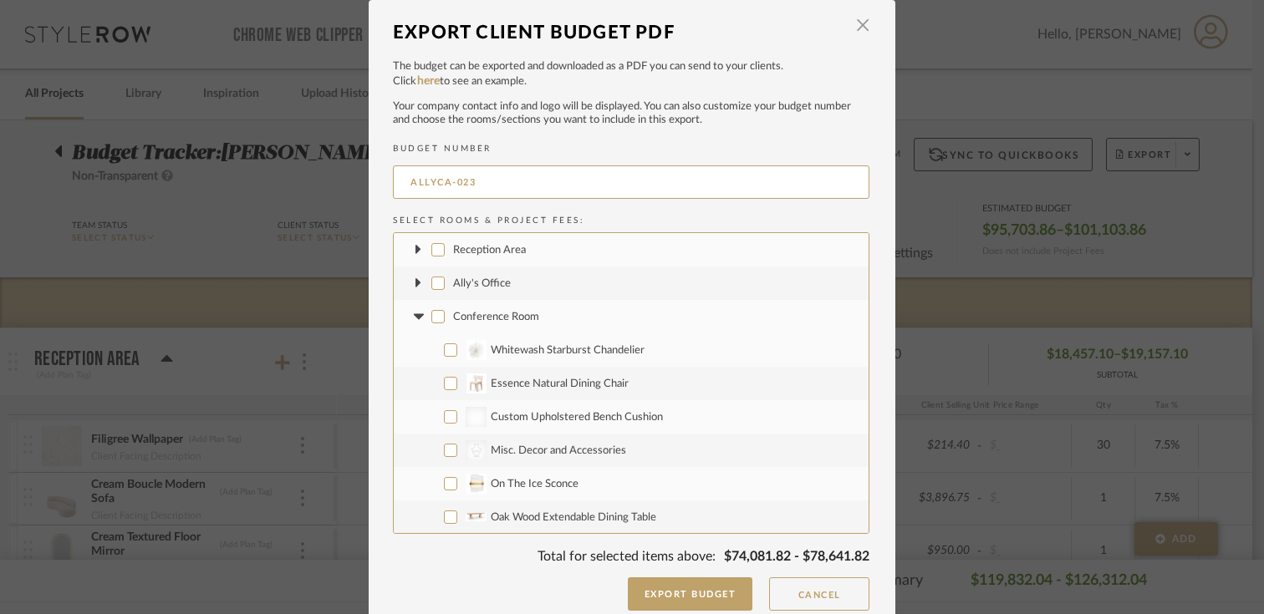
checkbox input "false"
click at [413, 318] on icon at bounding box center [418, 317] width 10 height 6
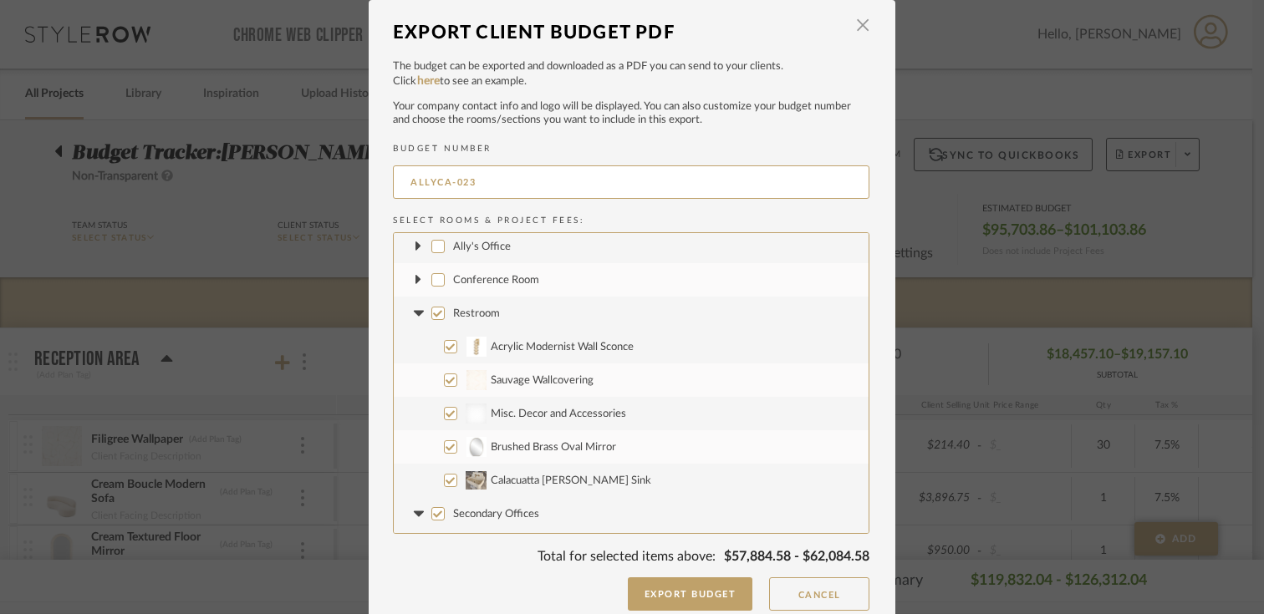
click at [431, 313] on input "Restroom" at bounding box center [437, 313] width 13 height 13
click at [415, 313] on icon at bounding box center [419, 313] width 18 height 7
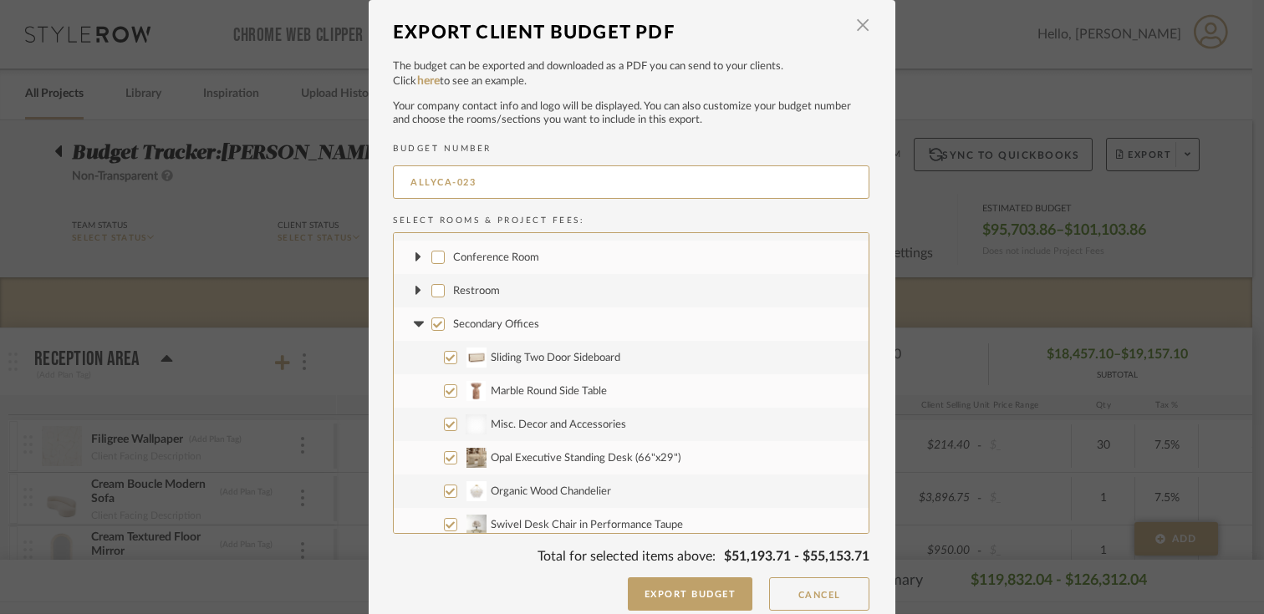
scroll to position [67, 0]
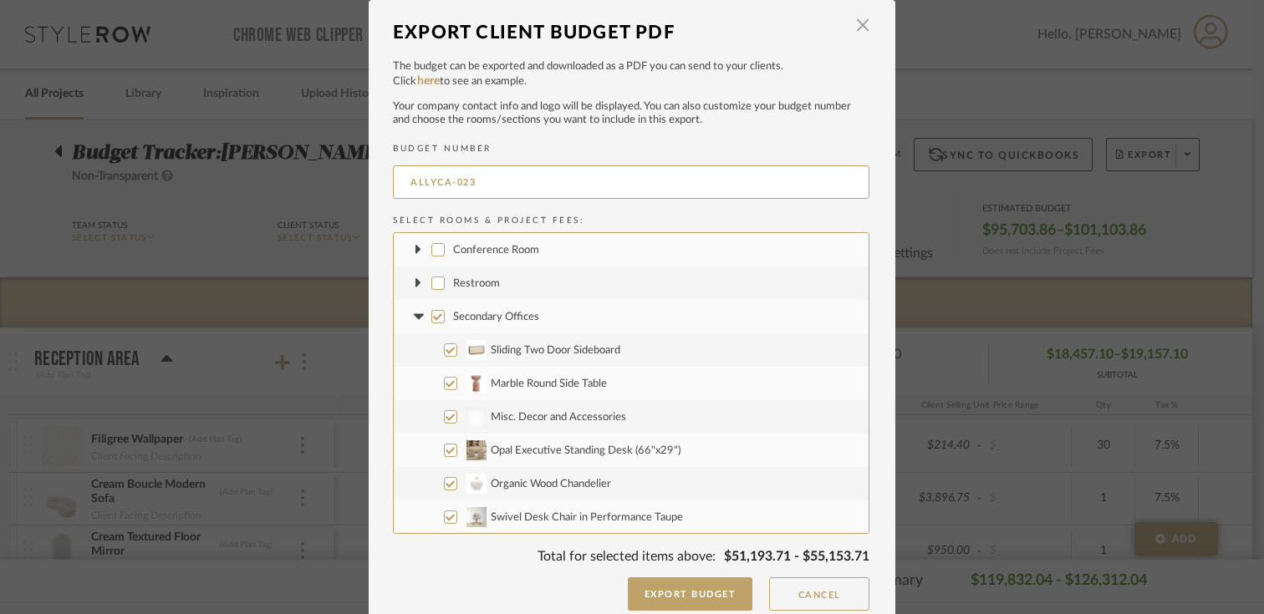
click at [431, 313] on input "Secondary Offices" at bounding box center [437, 316] width 13 height 13
click at [415, 314] on icon at bounding box center [418, 317] width 10 height 6
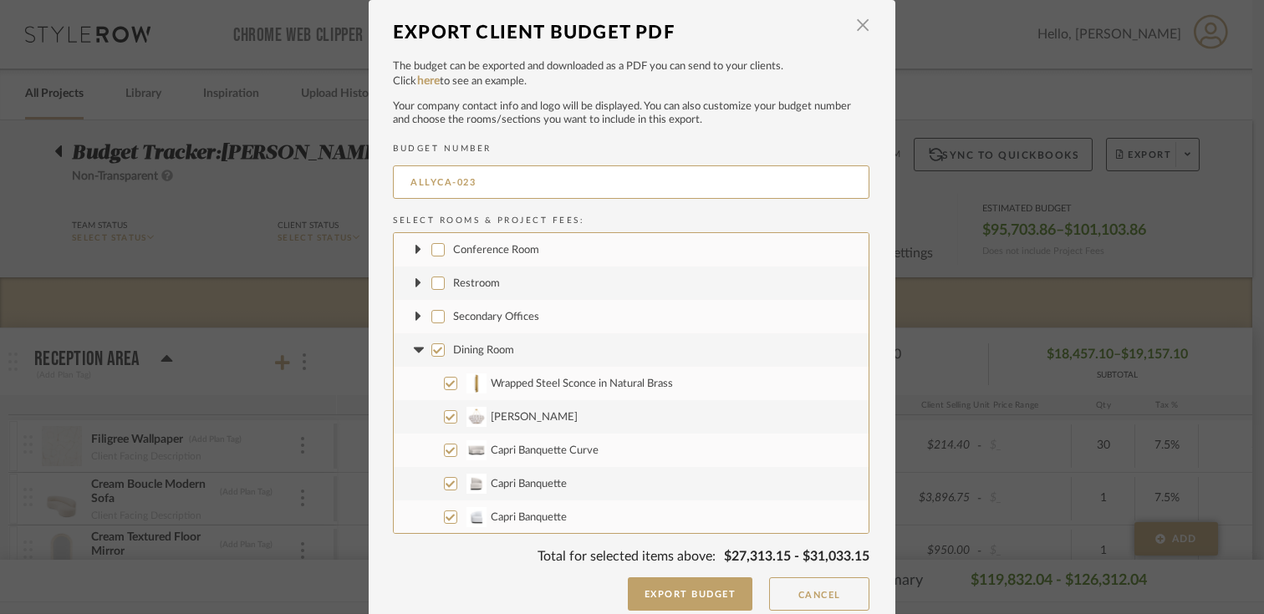
scroll to position [93, 0]
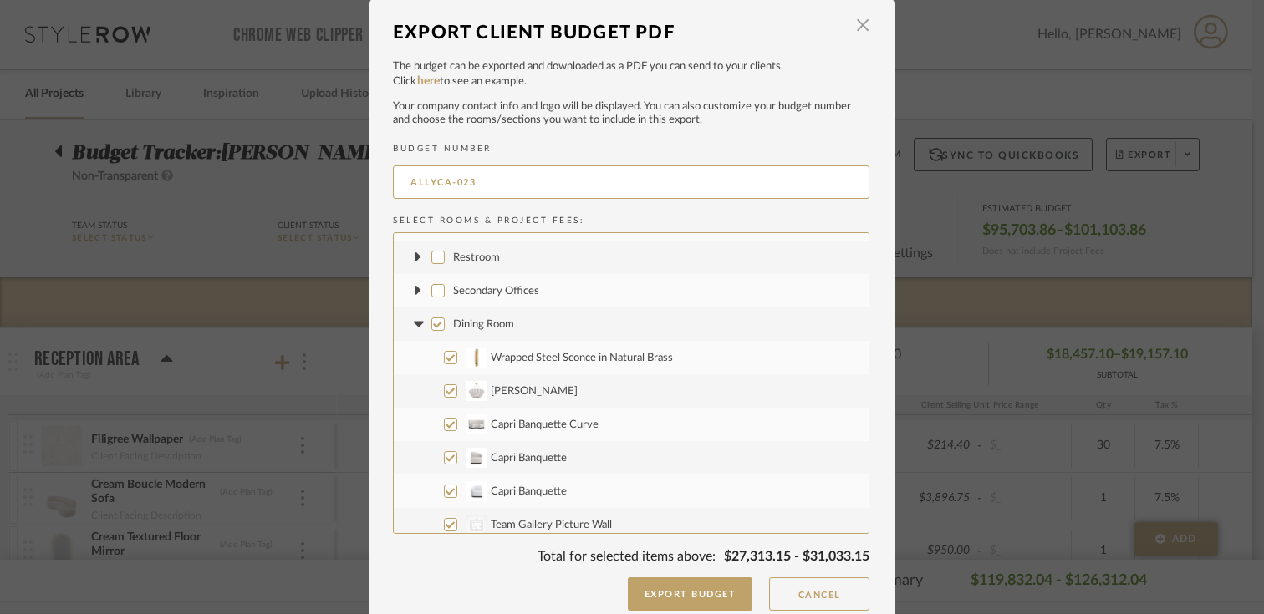
click at [435, 329] on input "Dining Room" at bounding box center [437, 324] width 13 height 13
click at [412, 328] on fa-icon at bounding box center [419, 325] width 18 height 18
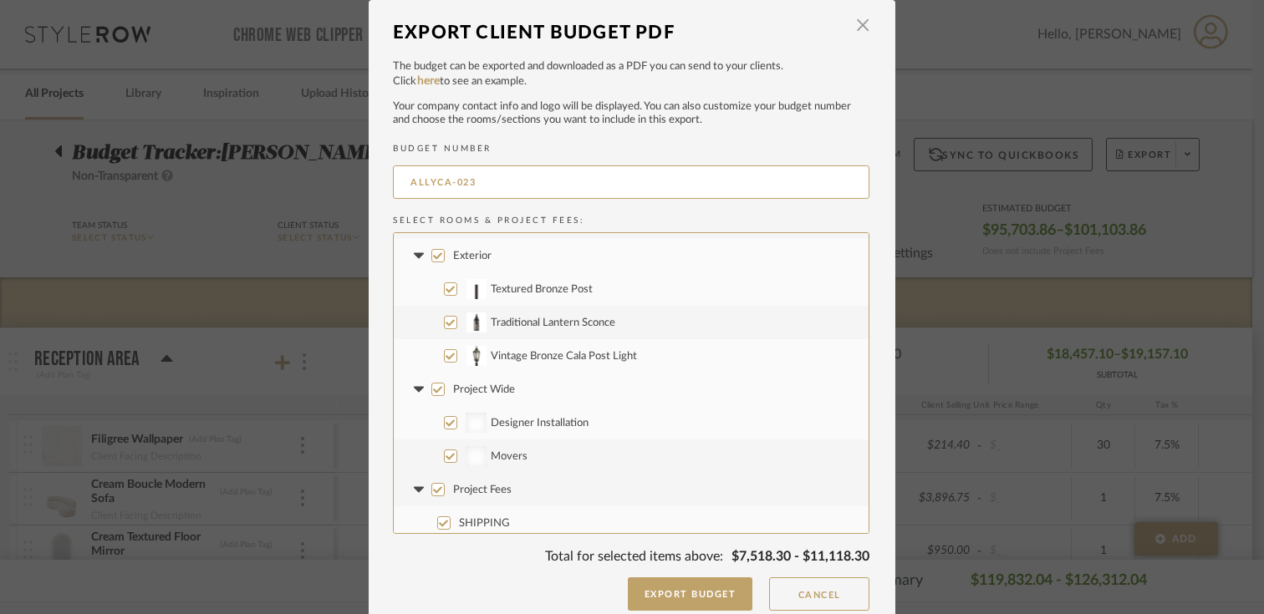
scroll to position [196, 0]
click at [431, 384] on input "Project Wide" at bounding box center [437, 387] width 13 height 13
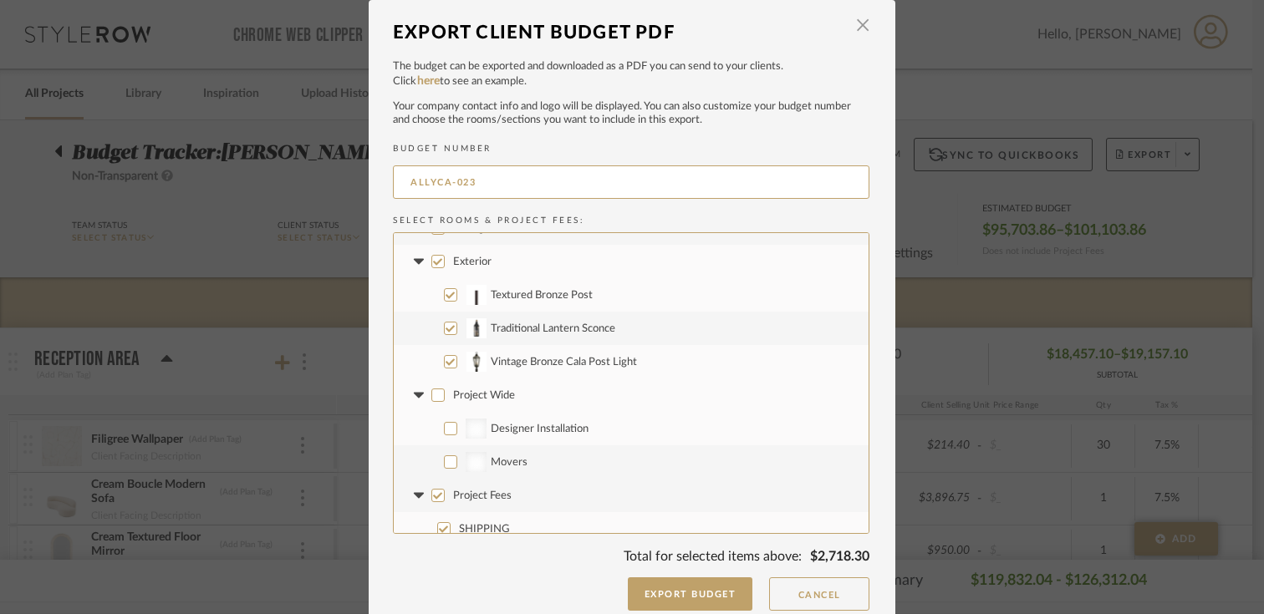
scroll to position [0, 0]
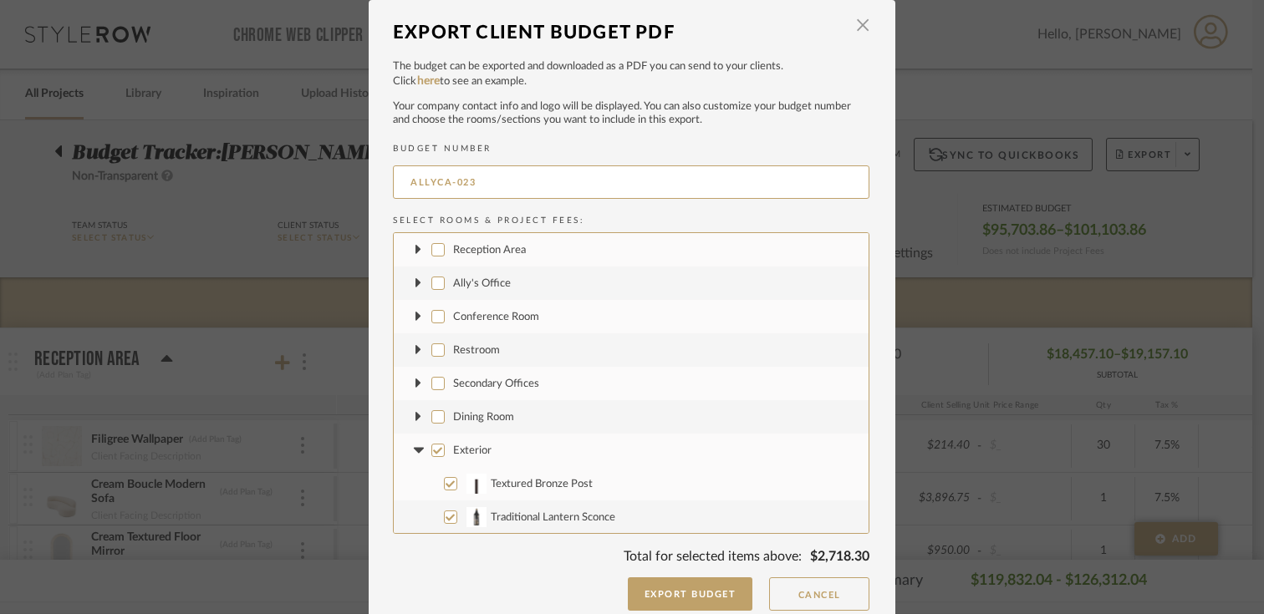
click at [415, 249] on icon at bounding box center [418, 250] width 6 height 10
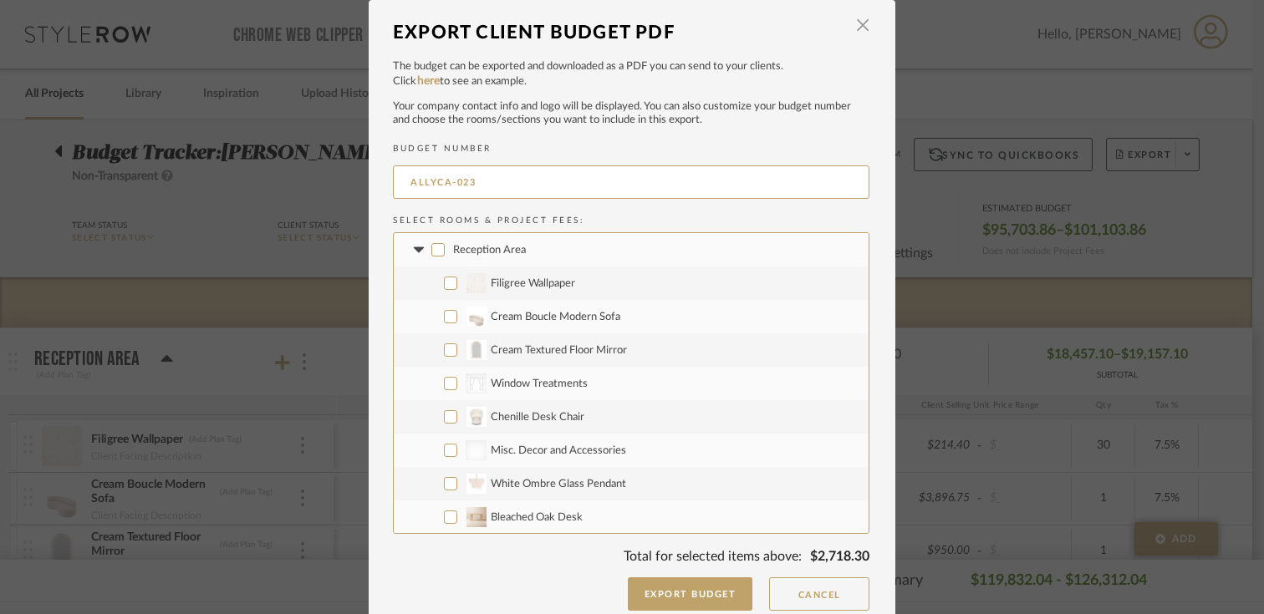
click at [446, 285] on input "Filigree Wallpaper" at bounding box center [450, 283] width 13 height 13
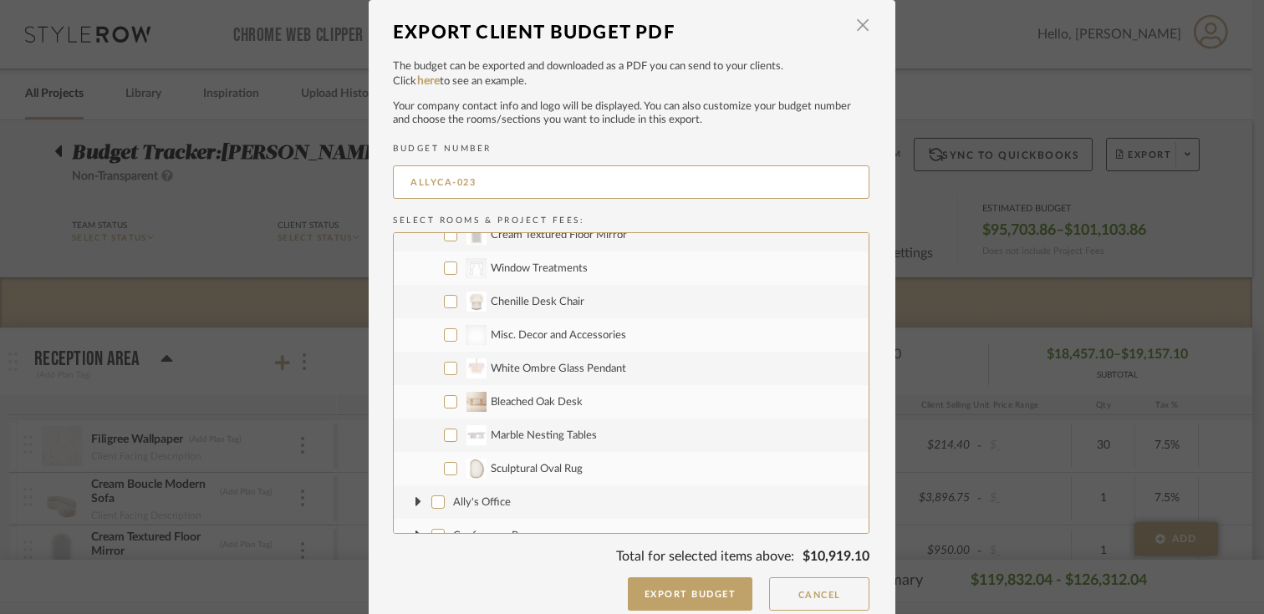
scroll to position [130, 0]
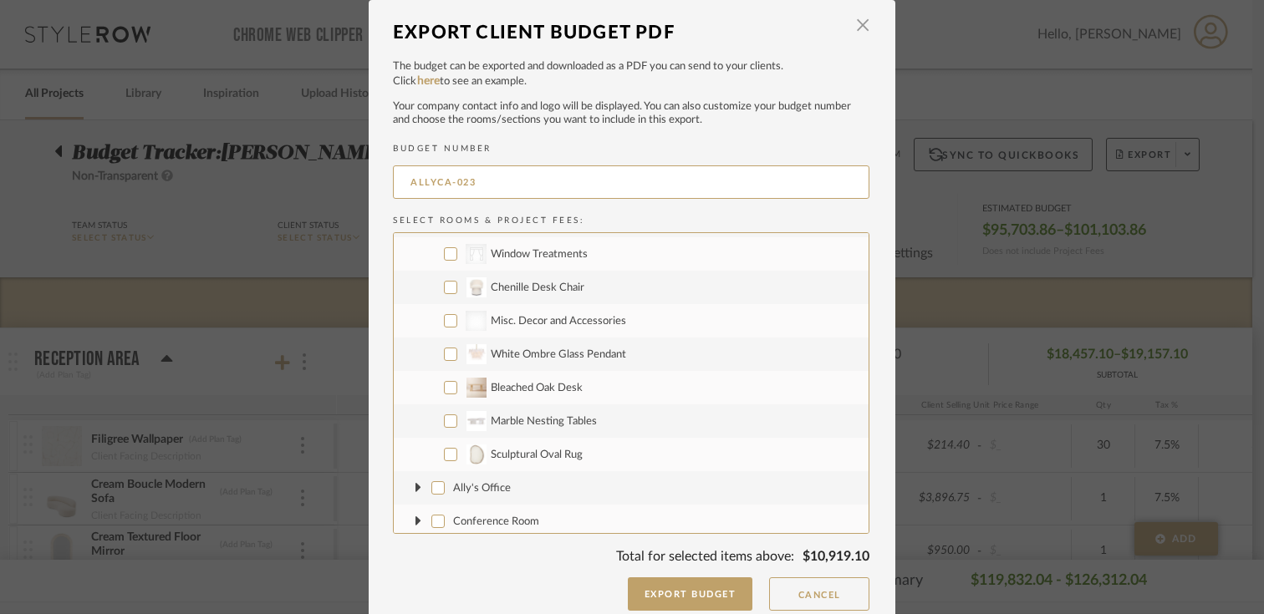
click at [450, 451] on input "Sculptural Oval Rug" at bounding box center [450, 454] width 13 height 13
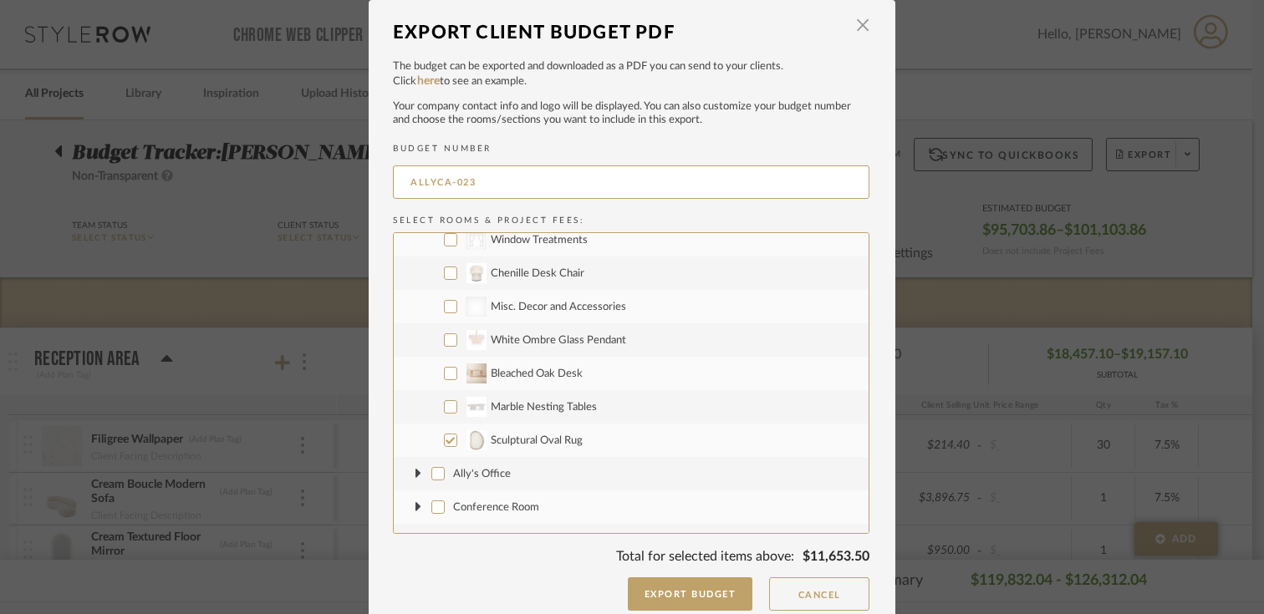
click at [446, 405] on input "Marble Nesting Tables" at bounding box center [450, 406] width 13 height 13
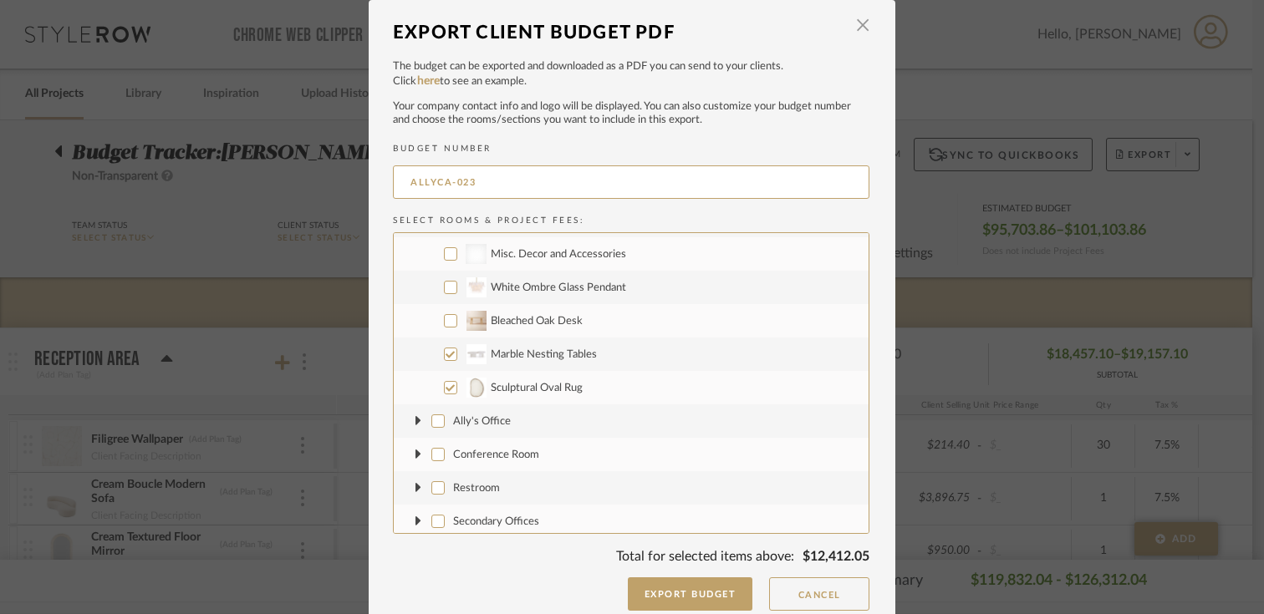
scroll to position [206, 0]
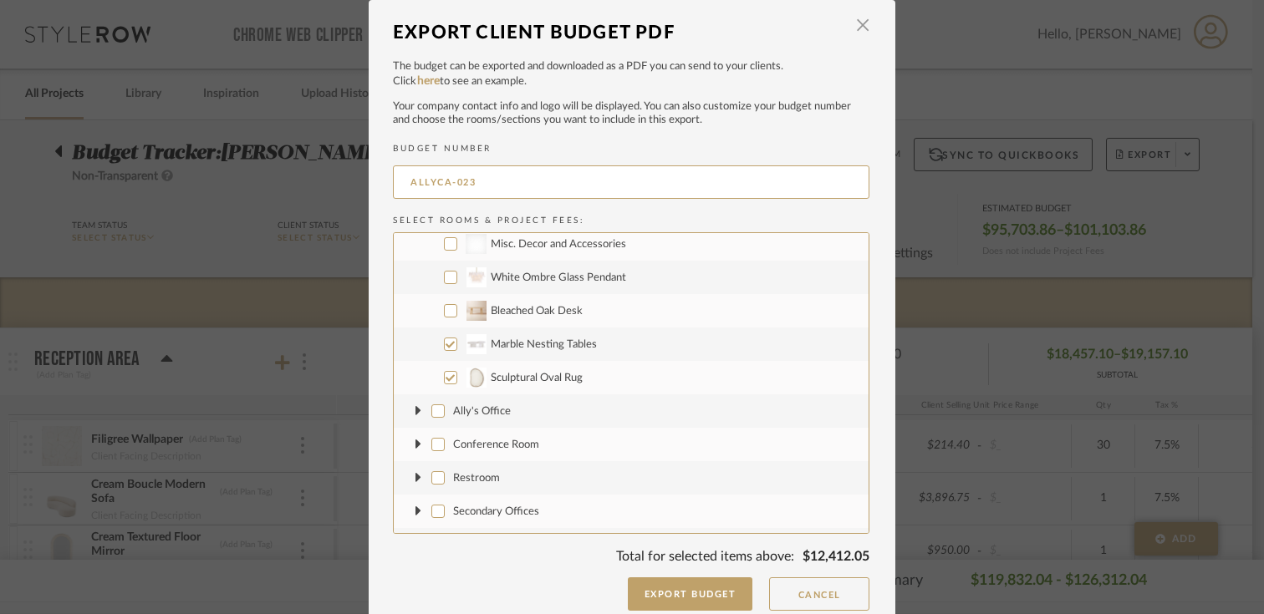
click at [415, 411] on icon at bounding box center [418, 411] width 6 height 10
click at [444, 476] on input "Hammered Brass Bar Height Table" at bounding box center [450, 478] width 13 height 13
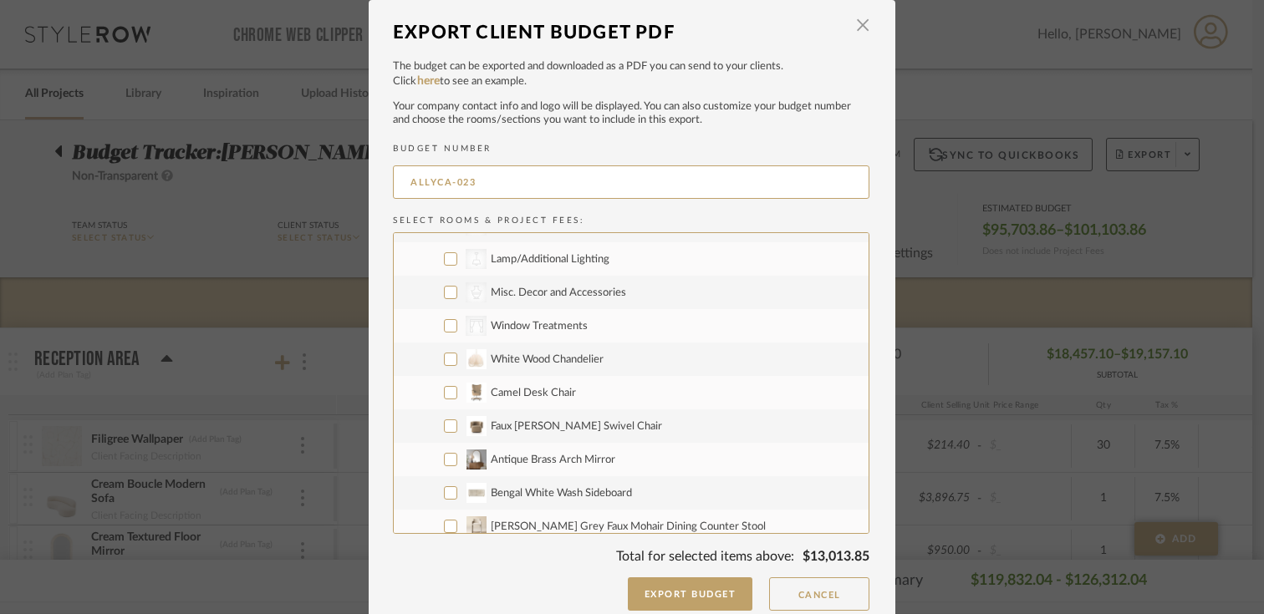
scroll to position [595, 0]
click at [444, 454] on input "Antique Brass Arch Mirror" at bounding box center [450, 457] width 13 height 13
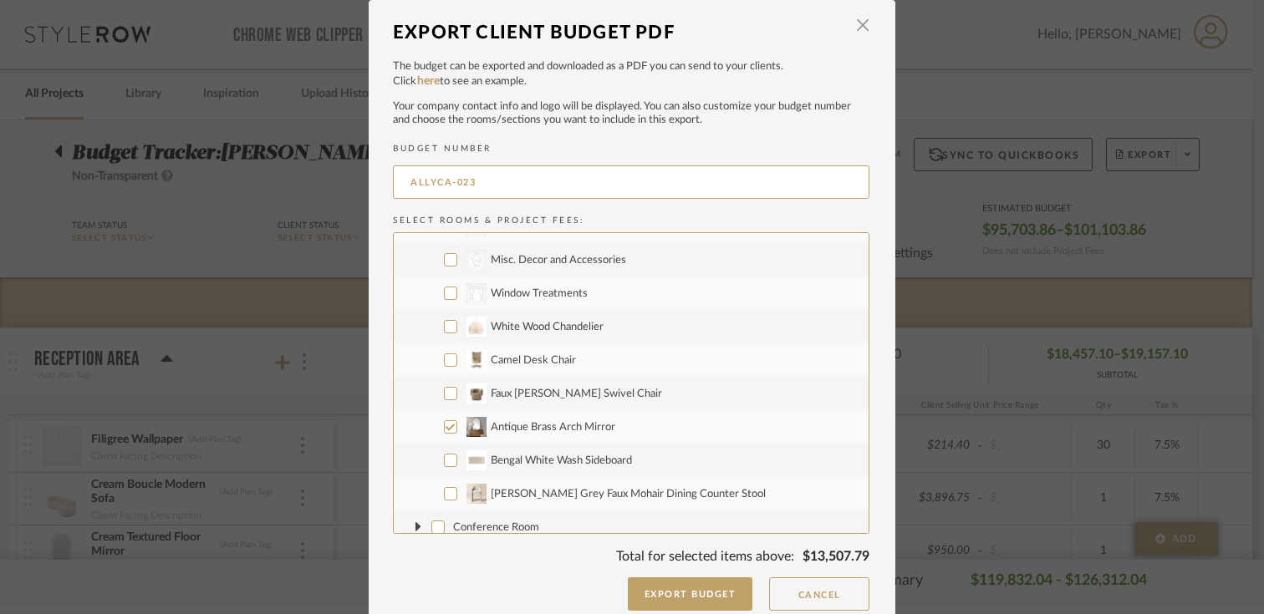
scroll to position [626, 0]
click at [444, 454] on input "Bengal White Wash Sideboard" at bounding box center [450, 459] width 13 height 13
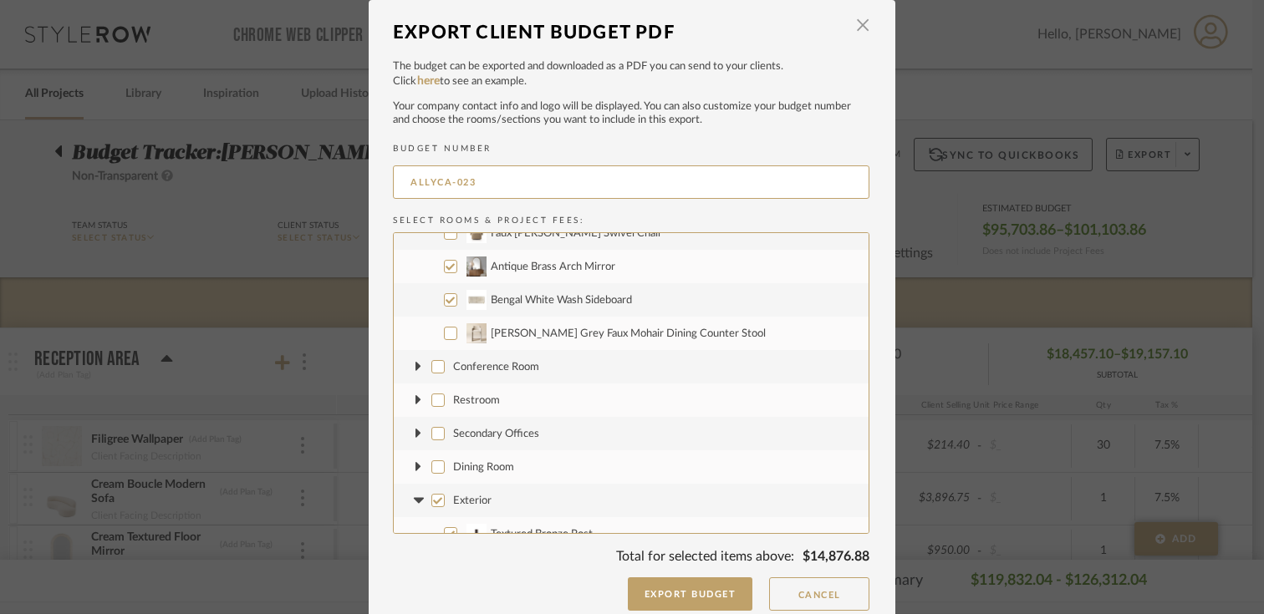
scroll to position [787, 0]
click at [415, 367] on icon at bounding box center [418, 367] width 7 height 18
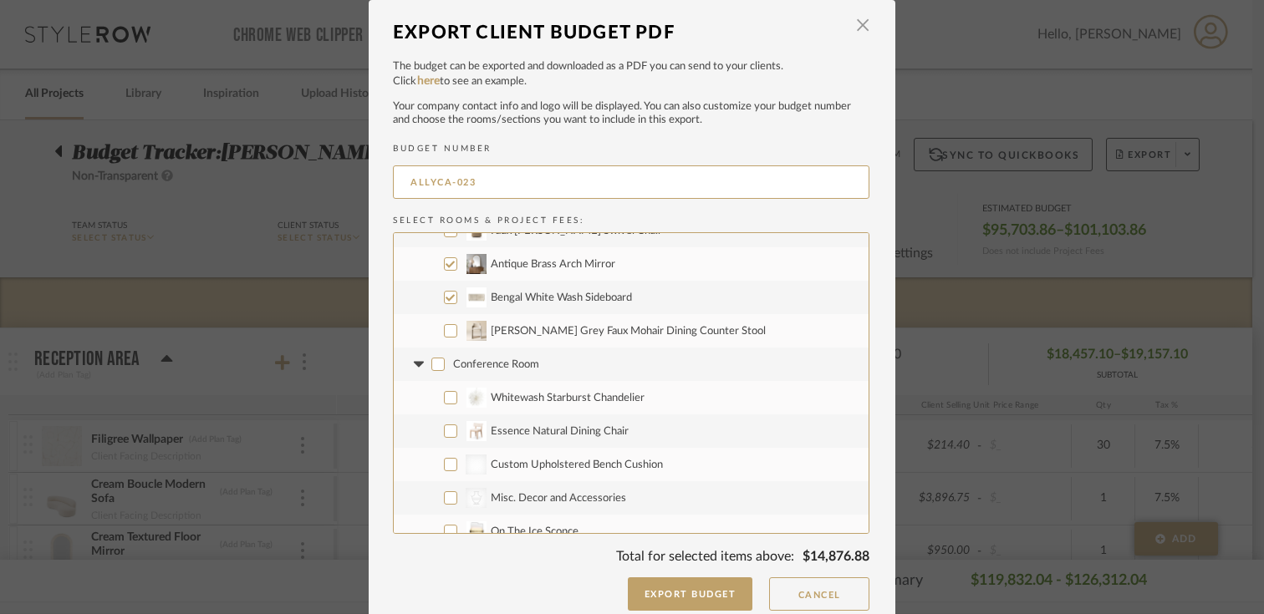
click at [540, 460] on span "Custom Upholstered Bench Cushion" at bounding box center [577, 465] width 172 height 11
click at [457, 459] on input "Custom Upholstered Bench Cushion" at bounding box center [450, 464] width 13 height 13
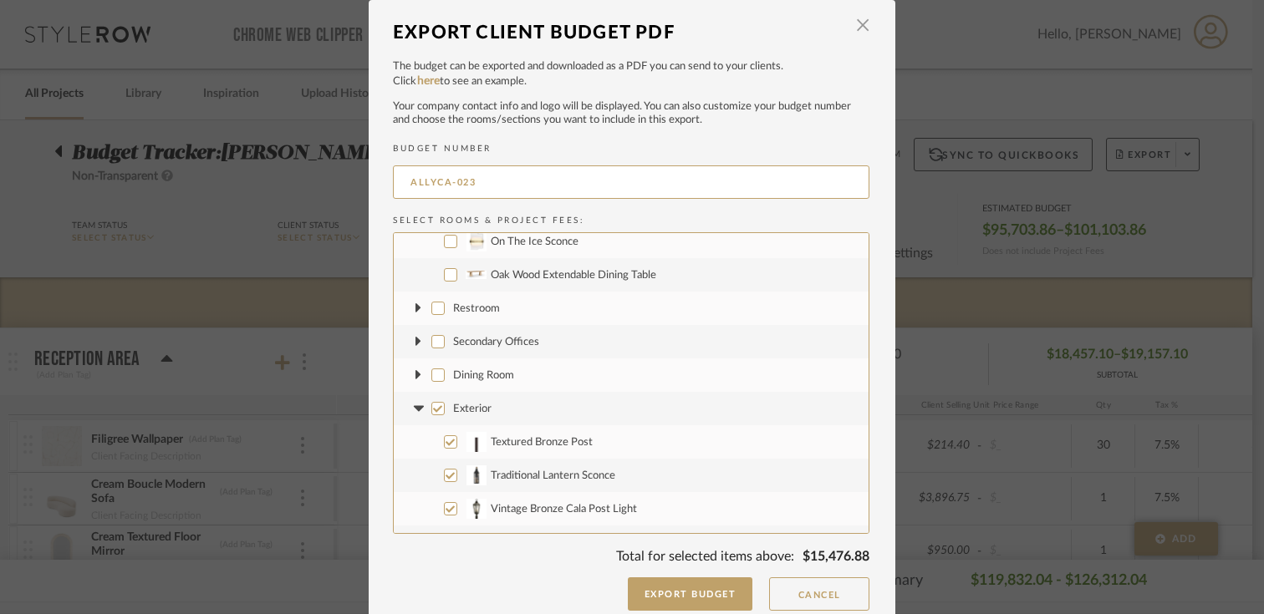
scroll to position [1089, 0]
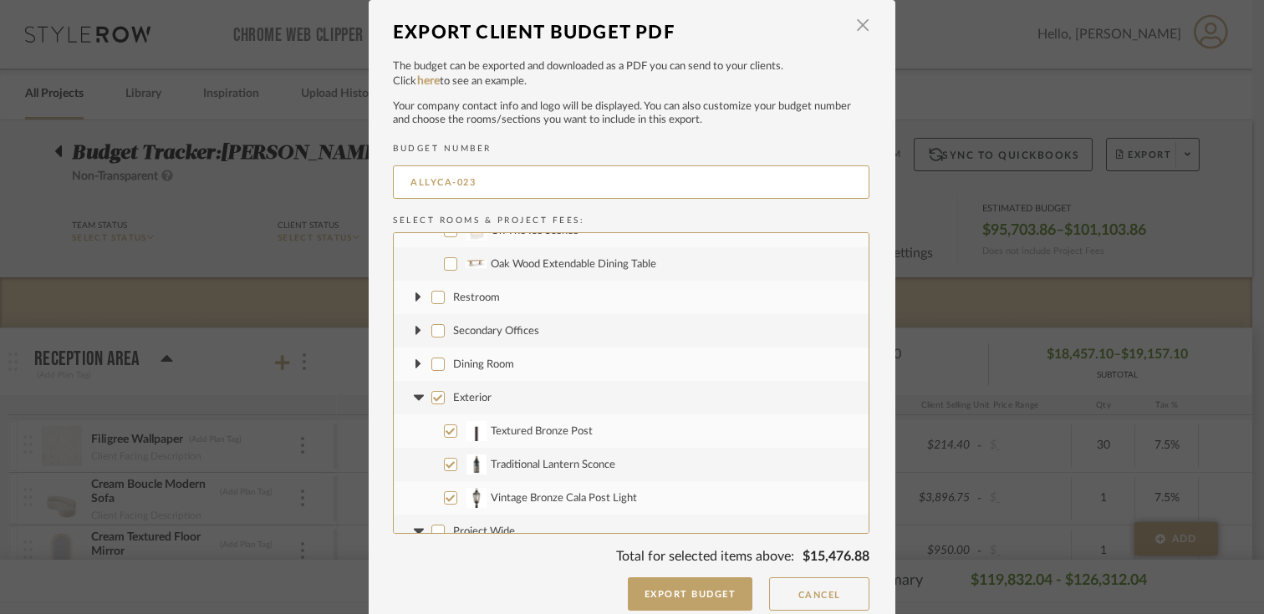
click at [415, 292] on icon at bounding box center [418, 298] width 7 height 18
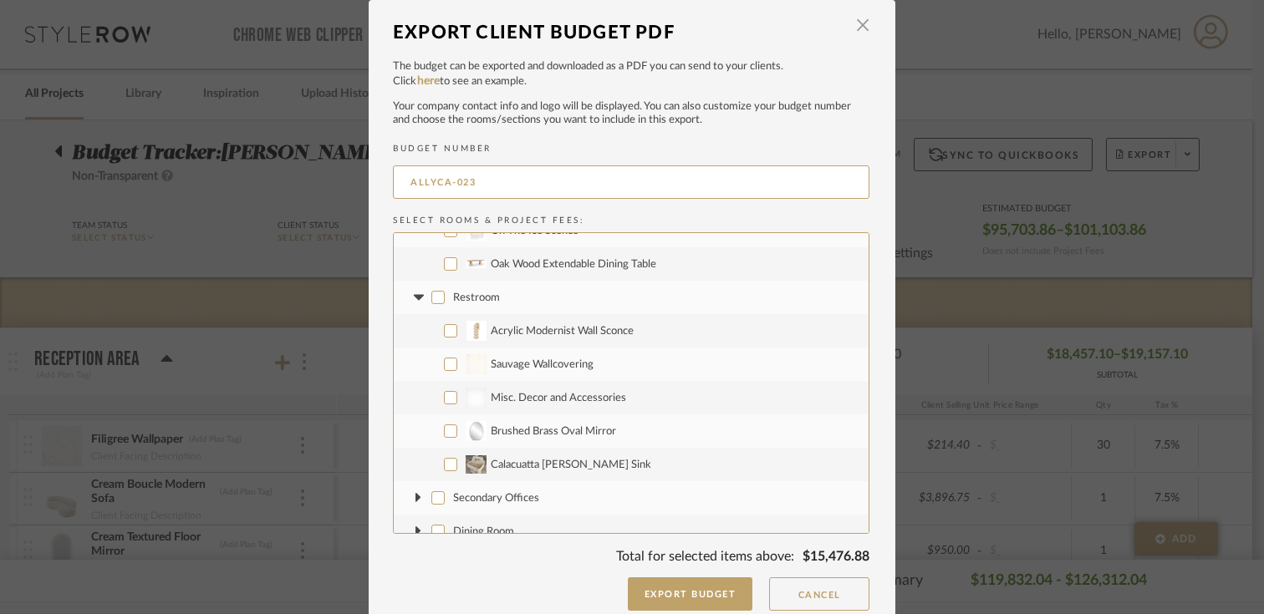
click at [444, 364] on input "Sauvage Wallcovering" at bounding box center [450, 364] width 13 height 13
click at [444, 430] on input "Brushed Brass Oval Mirror" at bounding box center [450, 431] width 13 height 13
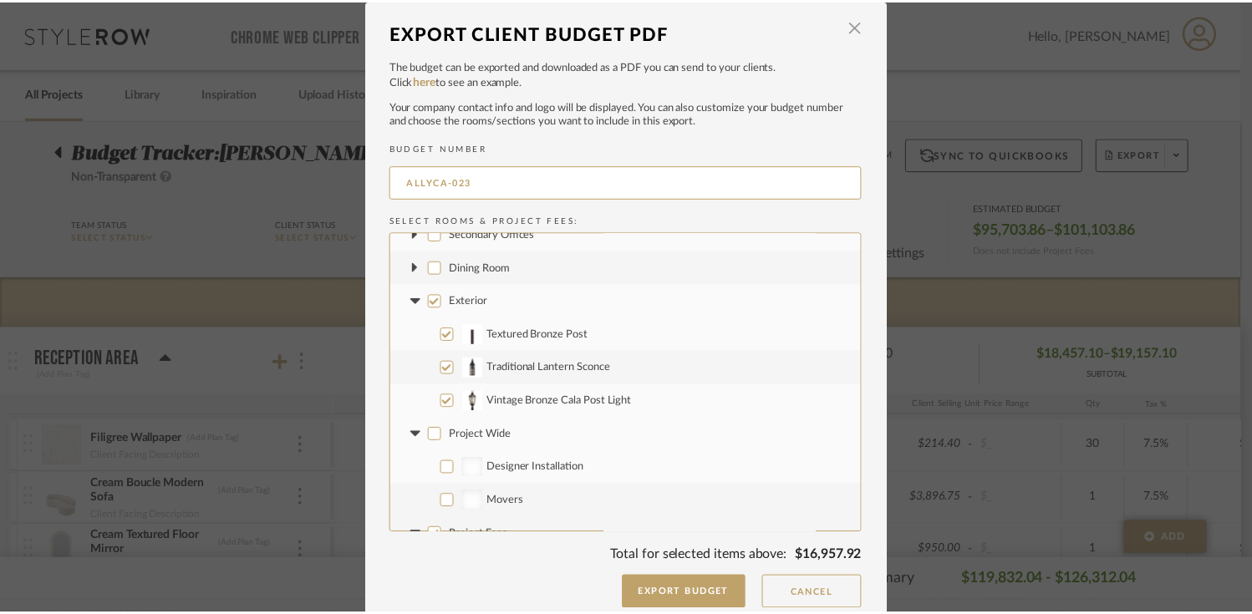
scroll to position [1405, 0]
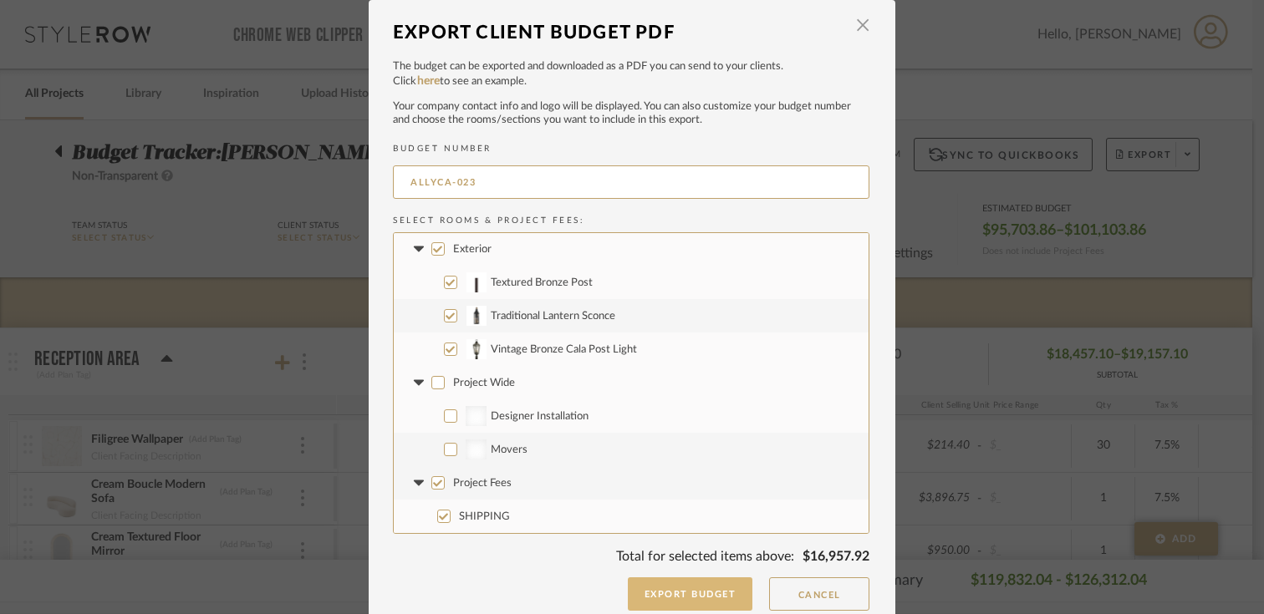
click at [686, 589] on button "Export Budget" at bounding box center [690, 594] width 125 height 33
